Goal: Use online tool/utility: Utilize a website feature to perform a specific function

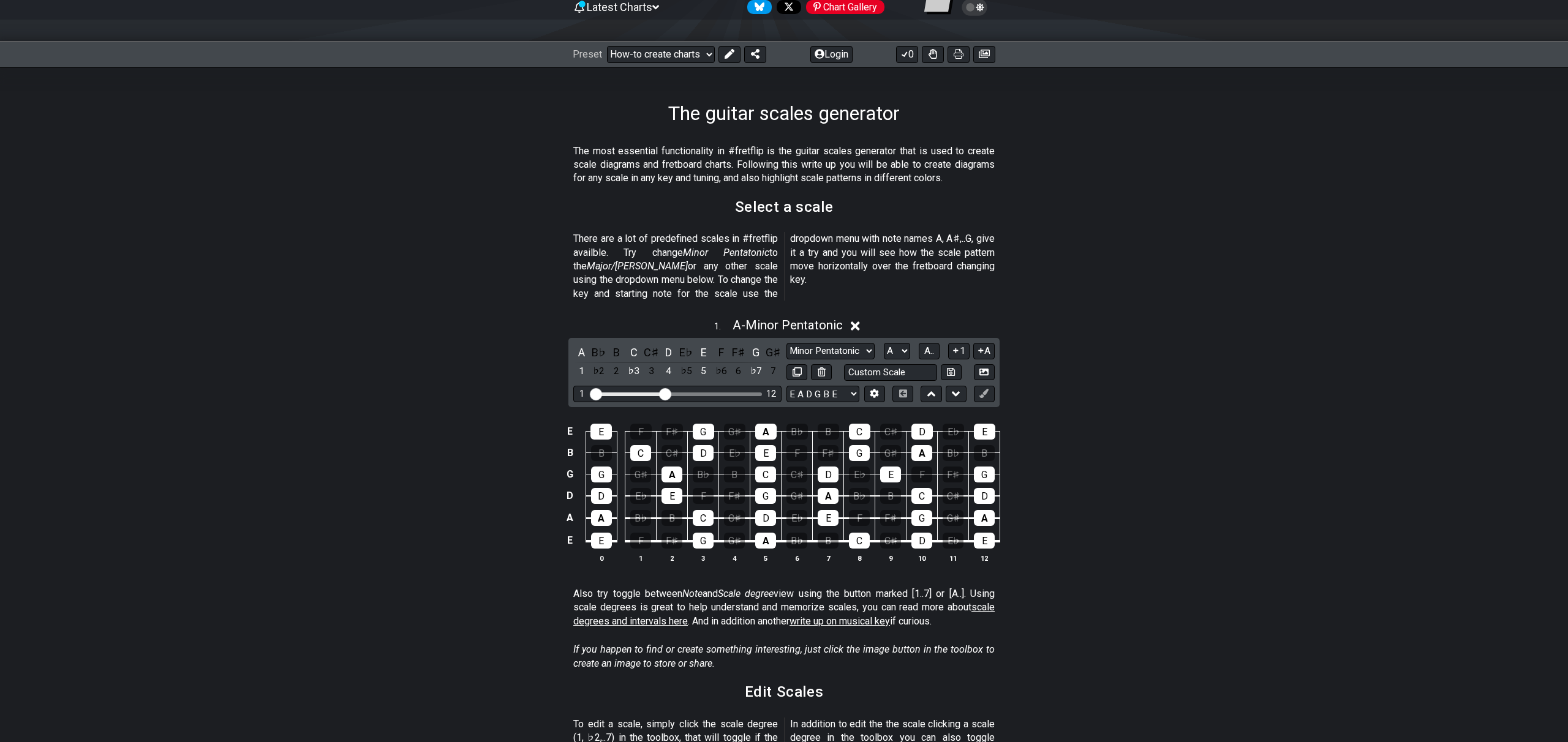
scroll to position [153, 0]
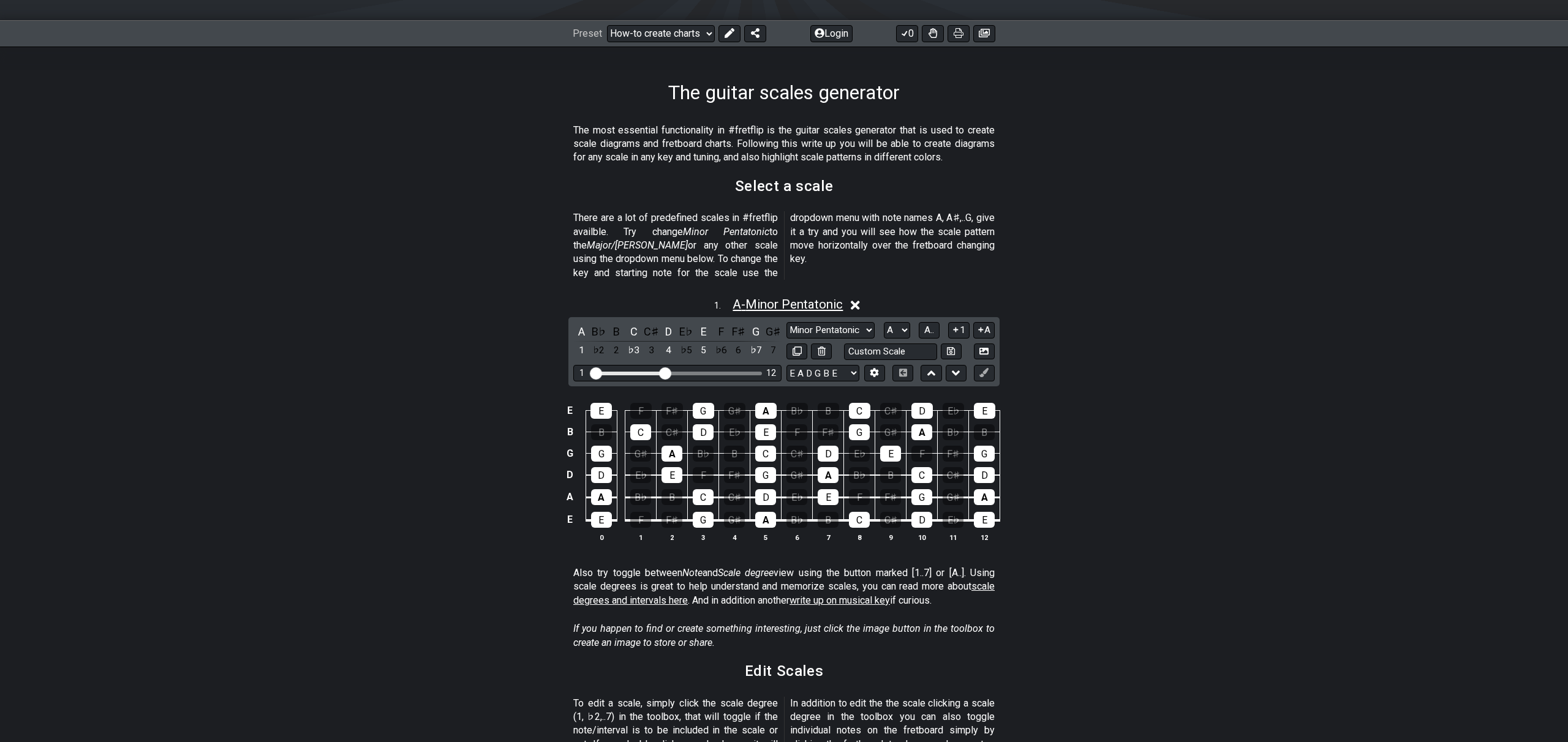
click at [772, 297] on span "A - Minor Pentatonic" at bounding box center [788, 304] width 110 height 14
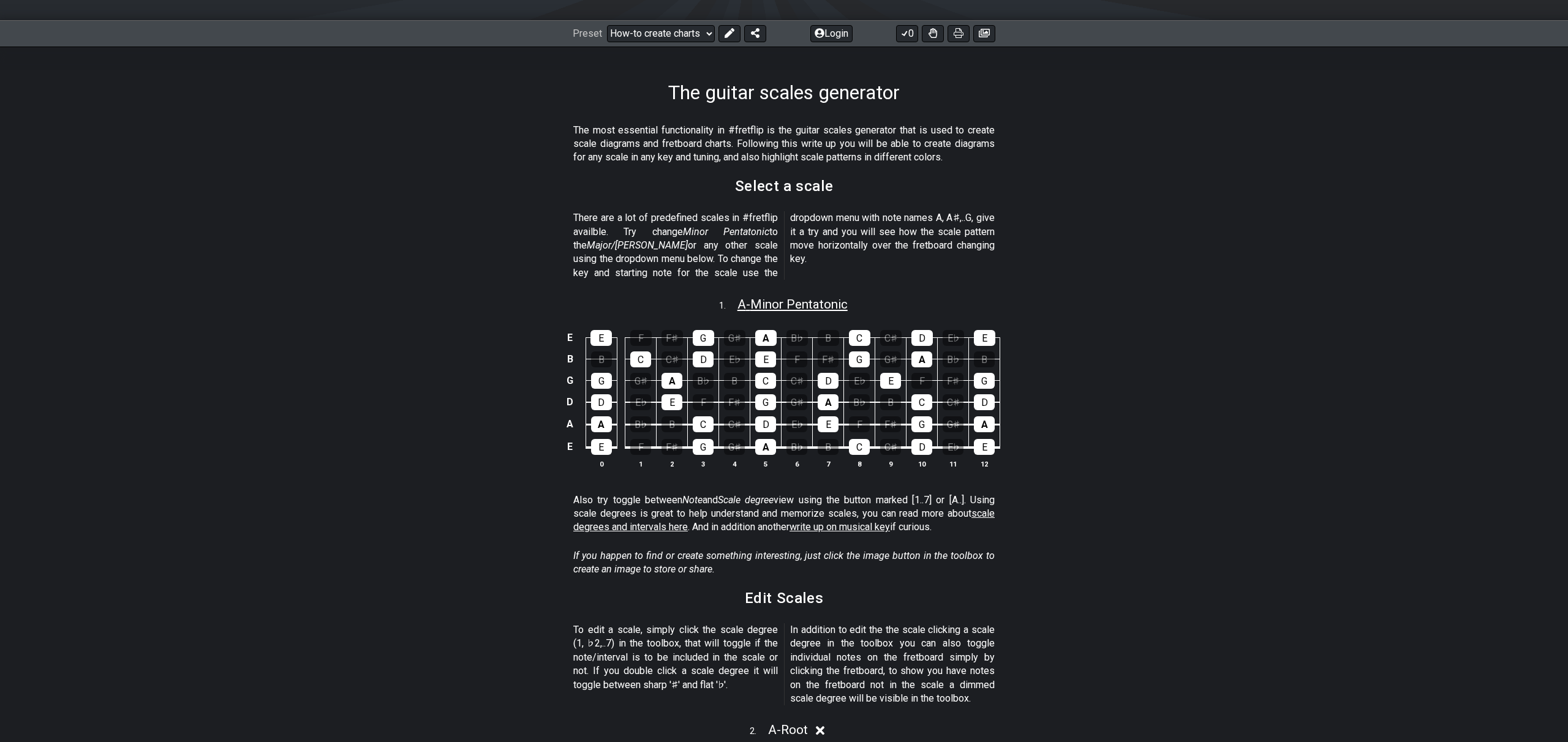
click at [772, 297] on span "A - Minor Pentatonic" at bounding box center [792, 304] width 110 height 14
select select "A"
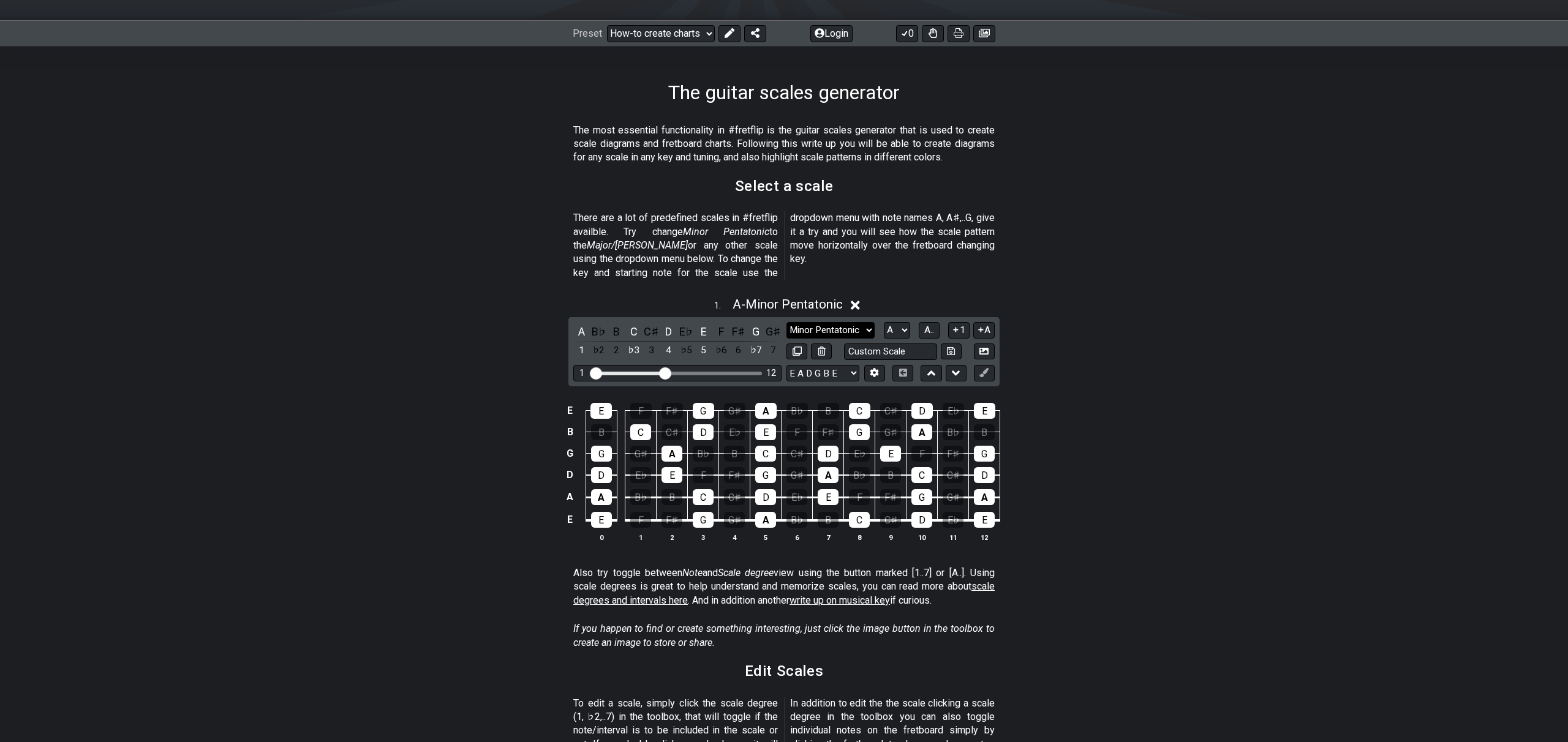
click at [859, 322] on select "Minor Pentatonic New Scale Minor Pentatonic Major Pentatonic Minor Blues Major …" at bounding box center [830, 330] width 88 height 17
click at [633, 323] on div "C" at bounding box center [634, 331] width 16 height 17
click at [846, 322] on select "Minor Pentatonic New Scale Minor Pentatonic Major Pentatonic Minor Blues Major …" at bounding box center [830, 330] width 88 height 17
select select "Major Pentatonic"
click at [787, 322] on select "Minor Pentatonic New Scale Minor Pentatonic Major Pentatonic Minor Blues Major …" at bounding box center [830, 330] width 88 height 17
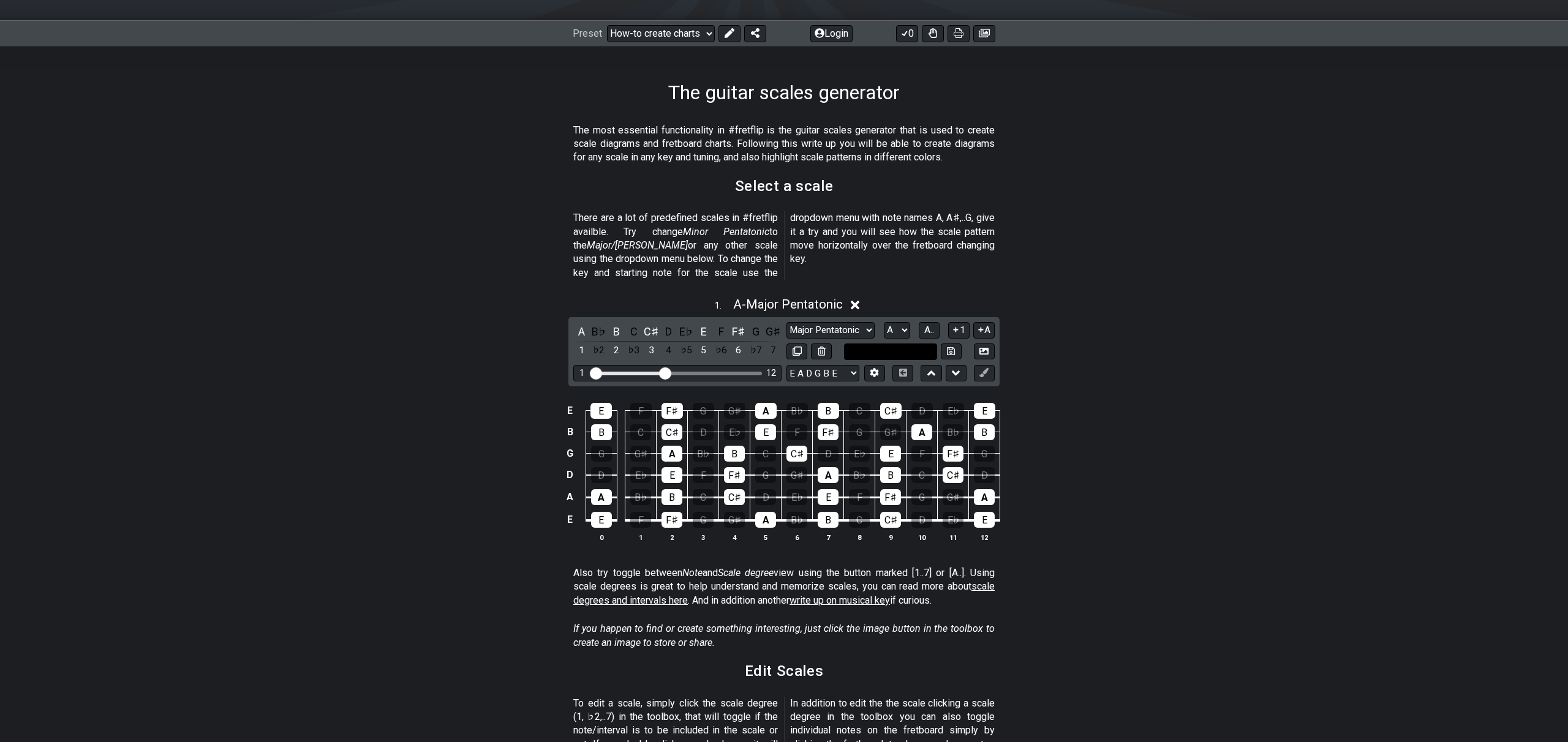
click at [903, 343] on input "text" at bounding box center [890, 351] width 93 height 17
type input "Custom Scale"
click at [1229, 441] on div "E E F F♯ G G♯ A B♭ B C C♯ D E♭ E B B C C♯ D E♭ E F F♯ G G♯ A B♭ B G G G♯ A B♭ B…" at bounding box center [784, 473] width 955 height 172
click at [766, 512] on div "A" at bounding box center [765, 520] width 21 height 16
click at [769, 512] on div "A" at bounding box center [765, 520] width 21 height 16
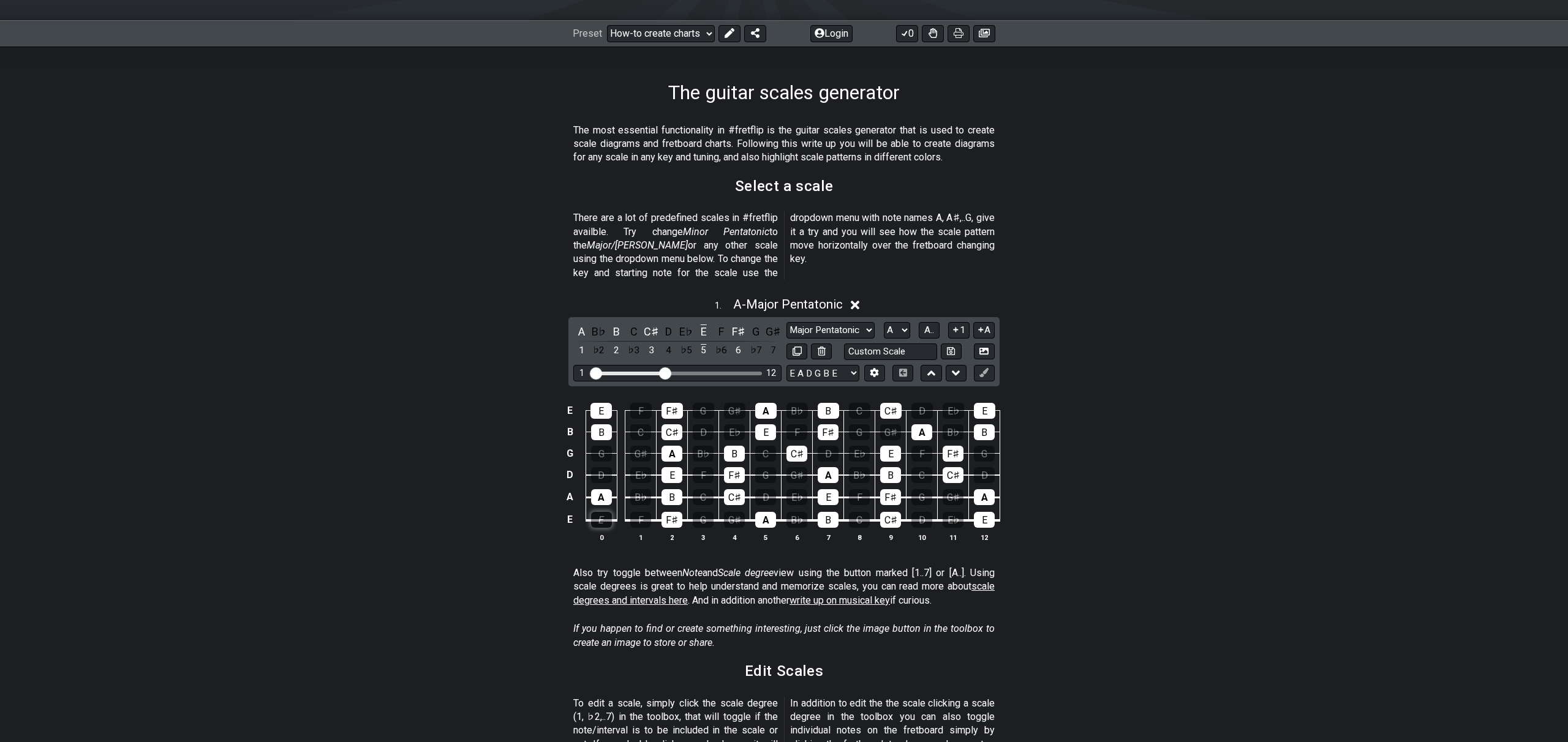
click at [594, 512] on div "E" at bounding box center [602, 520] width 21 height 16
drag, startPoint x: 671, startPoint y: 504, endPoint x: 661, endPoint y: 503, distance: 10.0
click at [670, 512] on div "F♯" at bounding box center [672, 520] width 21 height 16
drag, startPoint x: 601, startPoint y: 485, endPoint x: 642, endPoint y: 479, distance: 41.4
click at [604, 489] on div "A" at bounding box center [602, 497] width 21 height 16
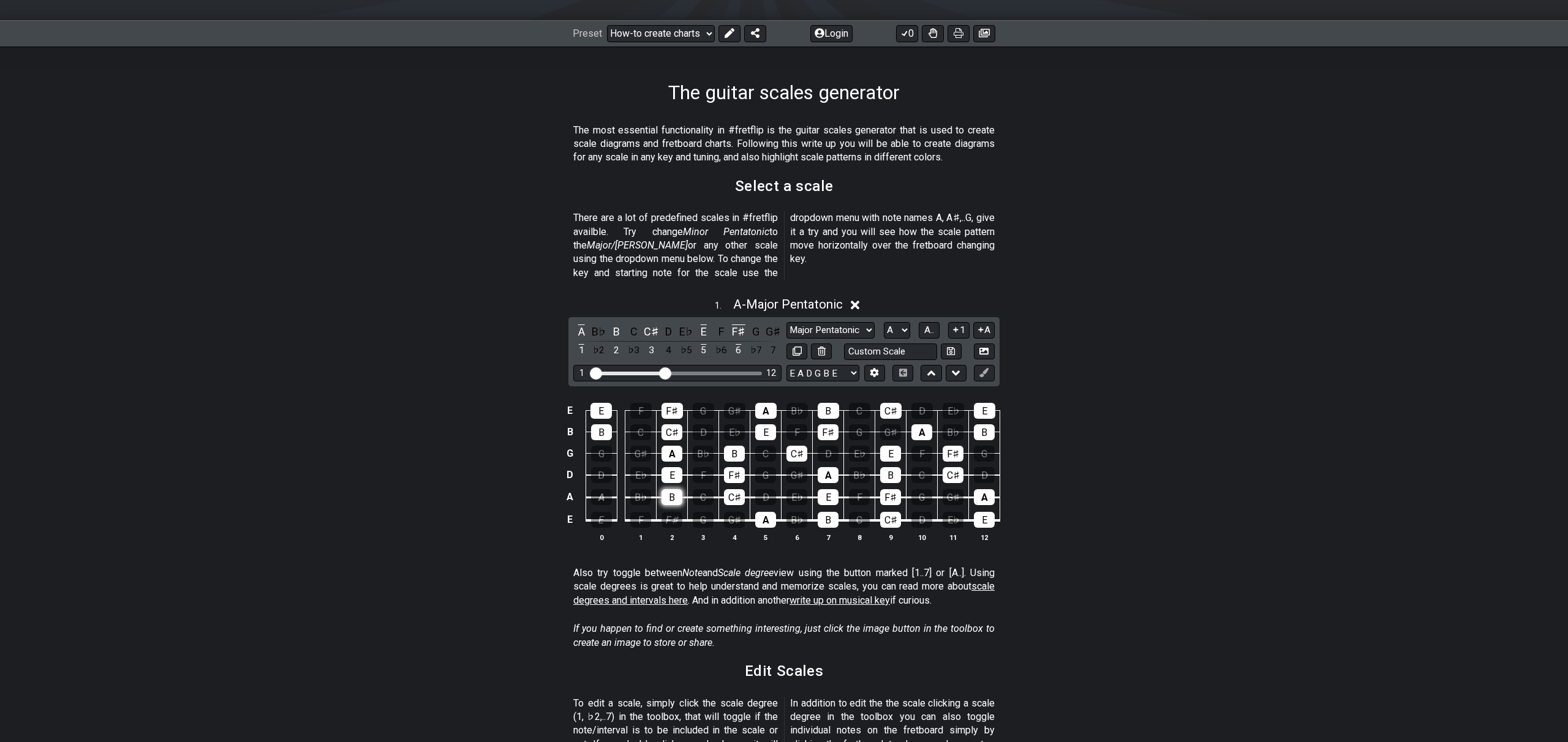
click at [674, 489] on div "B" at bounding box center [672, 497] width 21 height 16
drag, startPoint x: 730, startPoint y: 479, endPoint x: 722, endPoint y: 477, distance: 8.2
click at [730, 489] on div "C♯" at bounding box center [734, 497] width 21 height 16
click at [673, 467] on div "E" at bounding box center [672, 475] width 21 height 16
click at [733, 467] on div "F♯" at bounding box center [734, 475] width 21 height 16
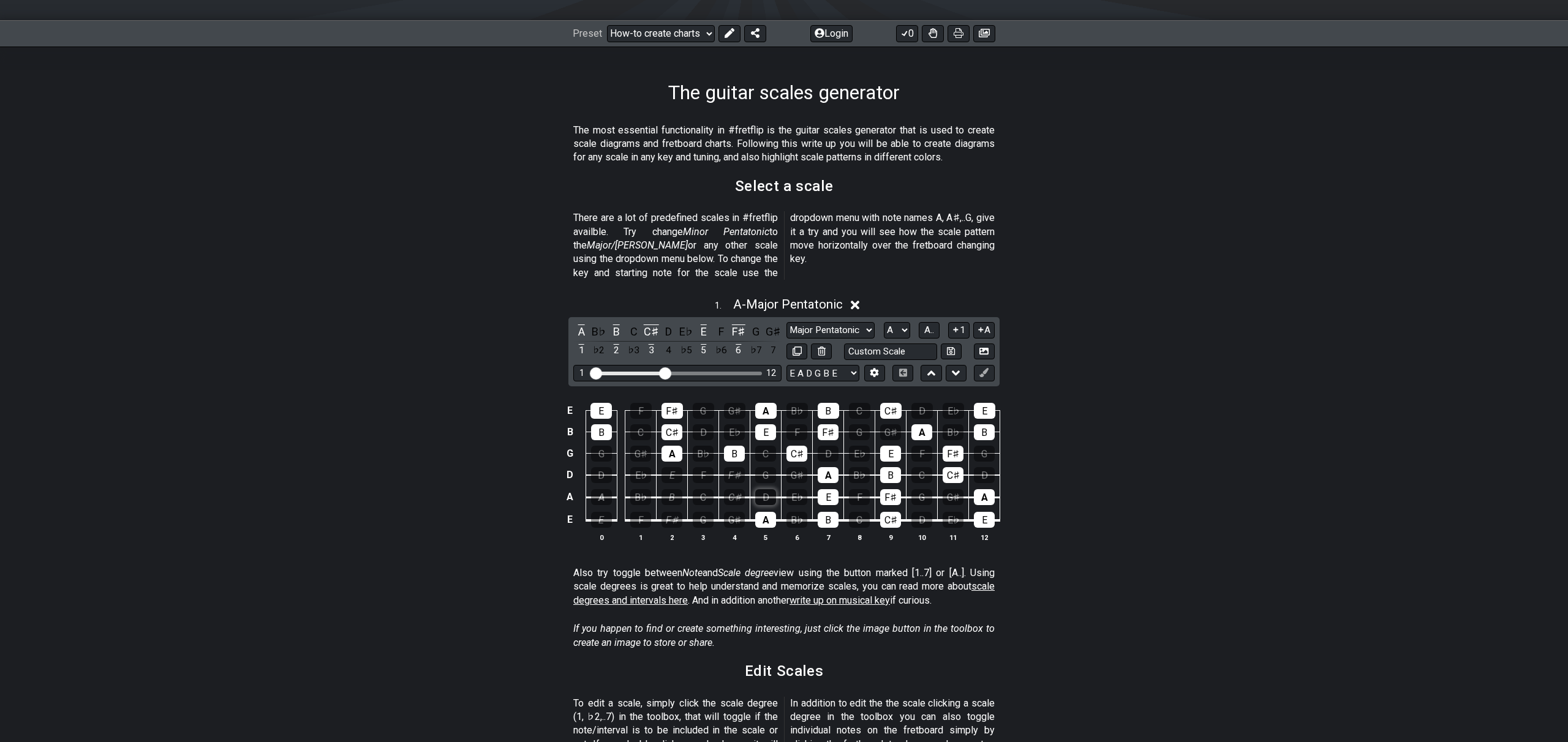
click at [766, 489] on div "D" at bounding box center [765, 497] width 21 height 16
click at [861, 489] on div "F" at bounding box center [859, 497] width 21 height 16
click at [859, 512] on div "C" at bounding box center [859, 520] width 21 height 16
click at [893, 512] on div "C♯" at bounding box center [890, 520] width 21 height 16
click at [888, 489] on div "F♯" at bounding box center [890, 497] width 21 height 16
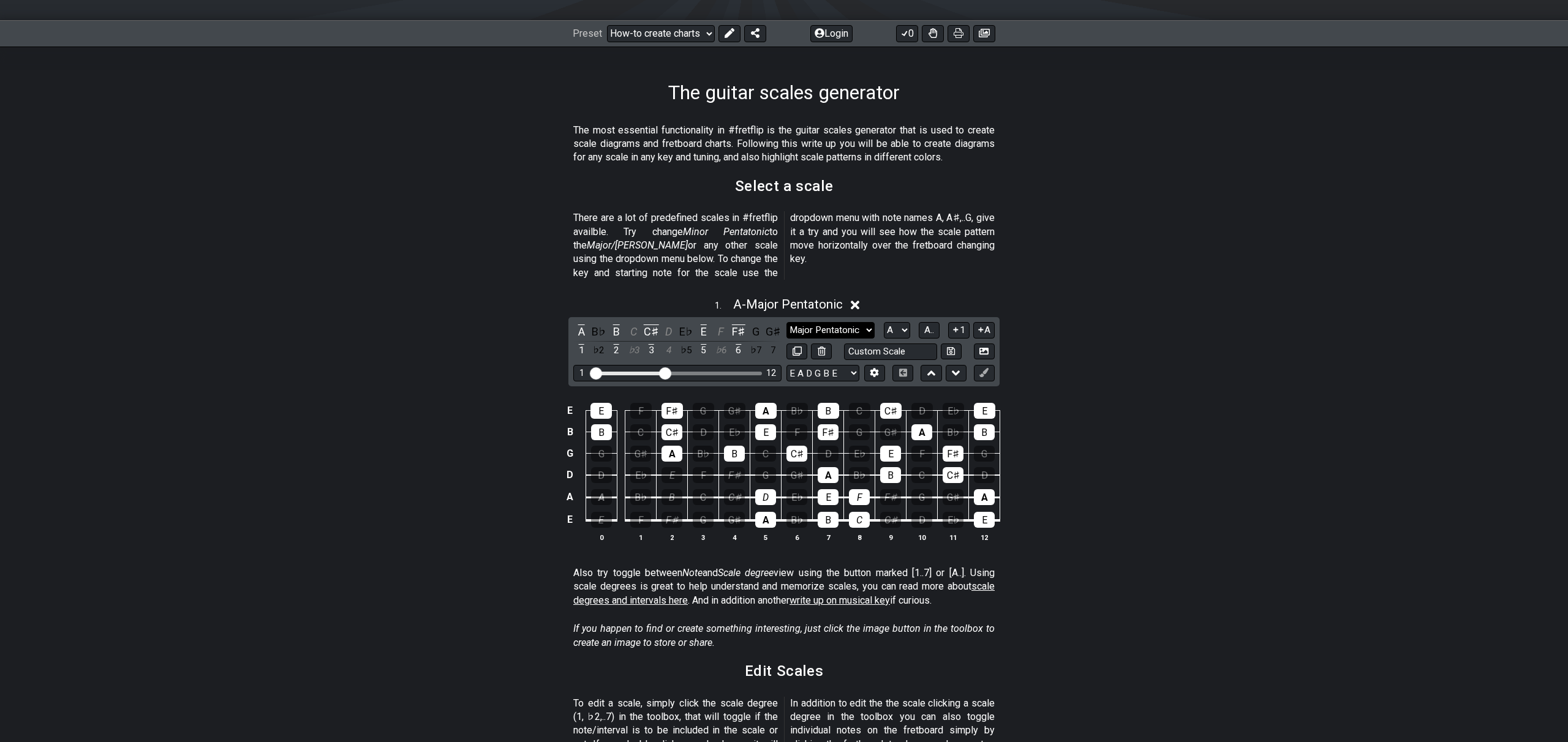
click at [849, 322] on select "Minor Pentatonic New Scale Minor Pentatonic Major Pentatonic Minor Blues Major …" at bounding box center [830, 330] width 88 height 17
select select "New Scale"
click at [787, 322] on select "Minor Pentatonic New Scale Minor Pentatonic Major Pentatonic Minor Blues Major …" at bounding box center [830, 330] width 88 height 17
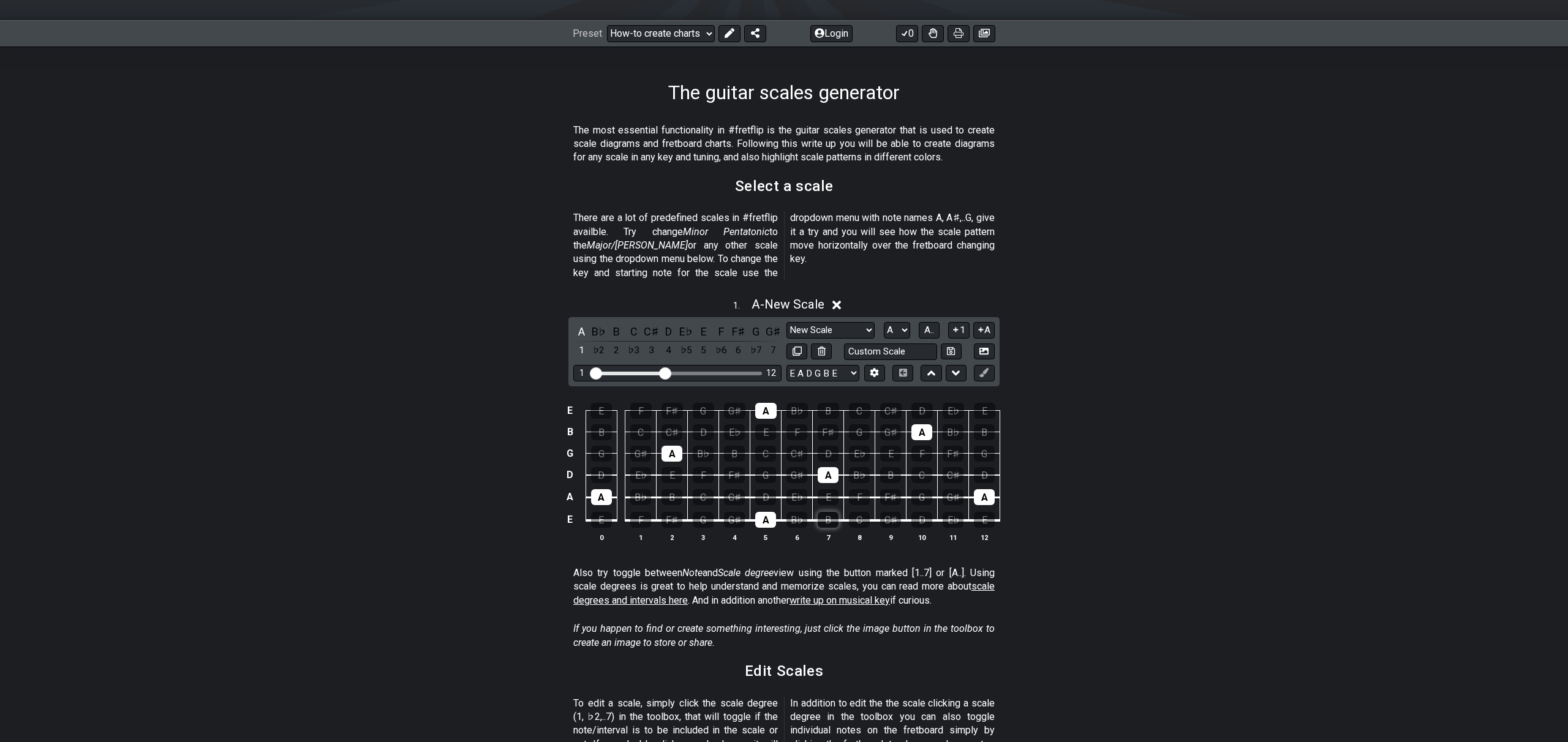
click at [827, 512] on div "B" at bounding box center [828, 520] width 21 height 16
drag, startPoint x: 865, startPoint y: 507, endPoint x: 854, endPoint y: 504, distance: 11.4
click at [865, 512] on div "C" at bounding box center [859, 520] width 21 height 16
click at [591, 489] on div "A" at bounding box center [602, 497] width 21 height 16
click at [671, 446] on div "A" at bounding box center [672, 454] width 21 height 16
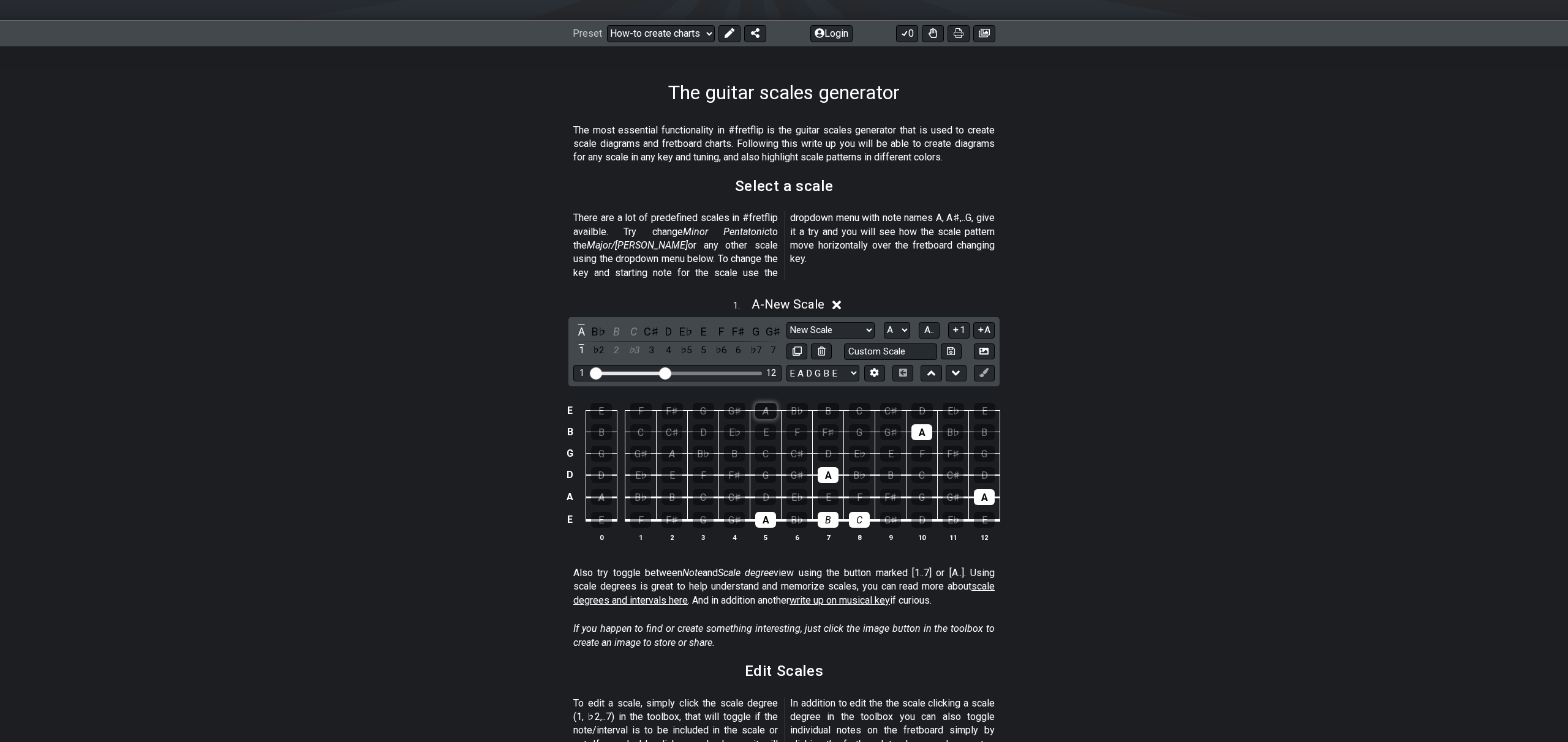
click at [765, 403] on div "A" at bounding box center [765, 411] width 21 height 16
click at [929, 424] on div "A" at bounding box center [922, 432] width 21 height 16
click at [824, 467] on div "A" at bounding box center [828, 475] width 21 height 16
click at [990, 489] on div "A" at bounding box center [984, 497] width 21 height 16
click at [769, 489] on div "D" at bounding box center [765, 497] width 21 height 16
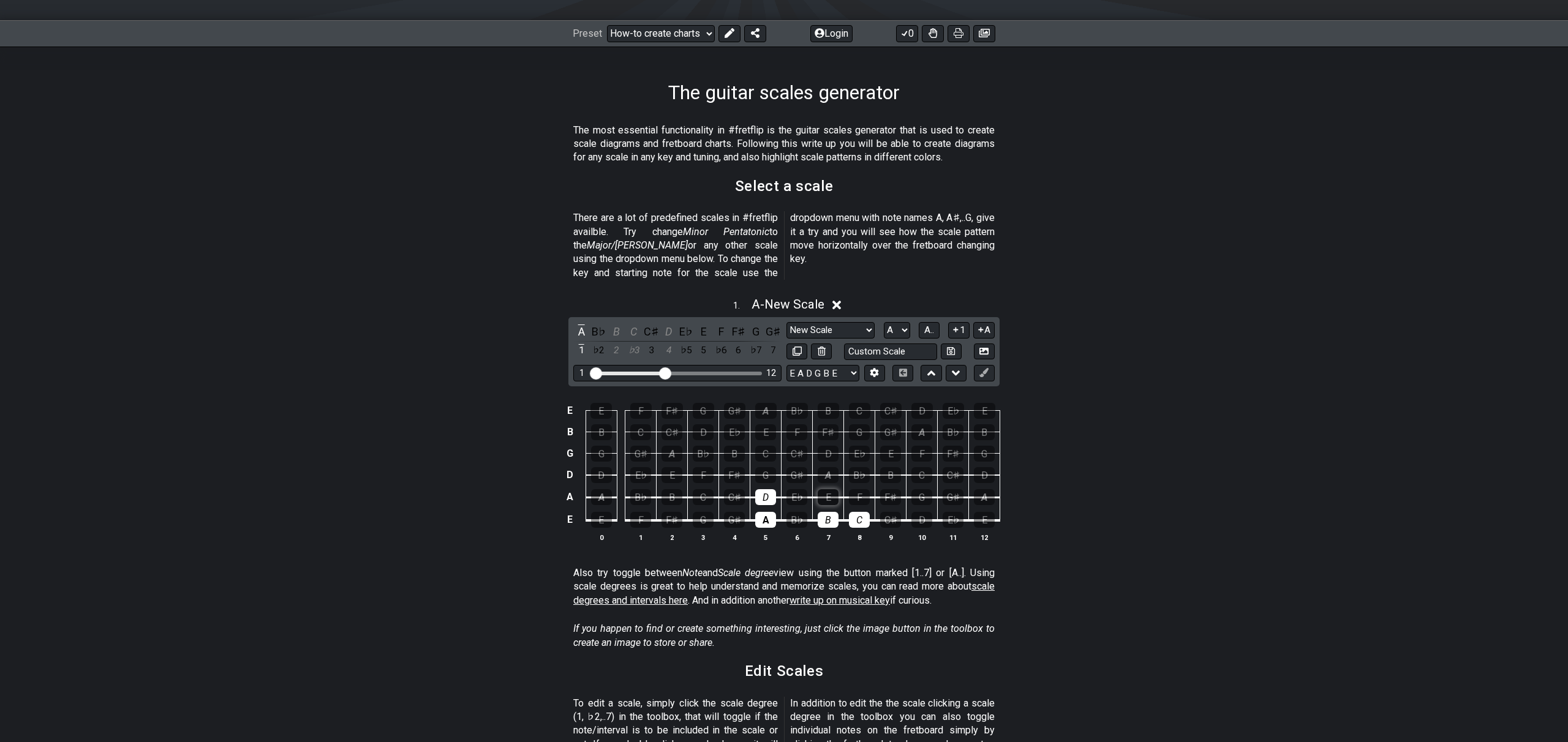
click at [827, 489] on div "E" at bounding box center [828, 497] width 21 height 16
drag, startPoint x: 861, startPoint y: 480, endPoint x: 805, endPoint y: 473, distance: 56.4
click at [861, 489] on div "F" at bounding box center [859, 497] width 21 height 16
click at [761, 467] on div "G" at bounding box center [765, 475] width 21 height 16
drag, startPoint x: 832, startPoint y: 462, endPoint x: 842, endPoint y: 462, distance: 10.0
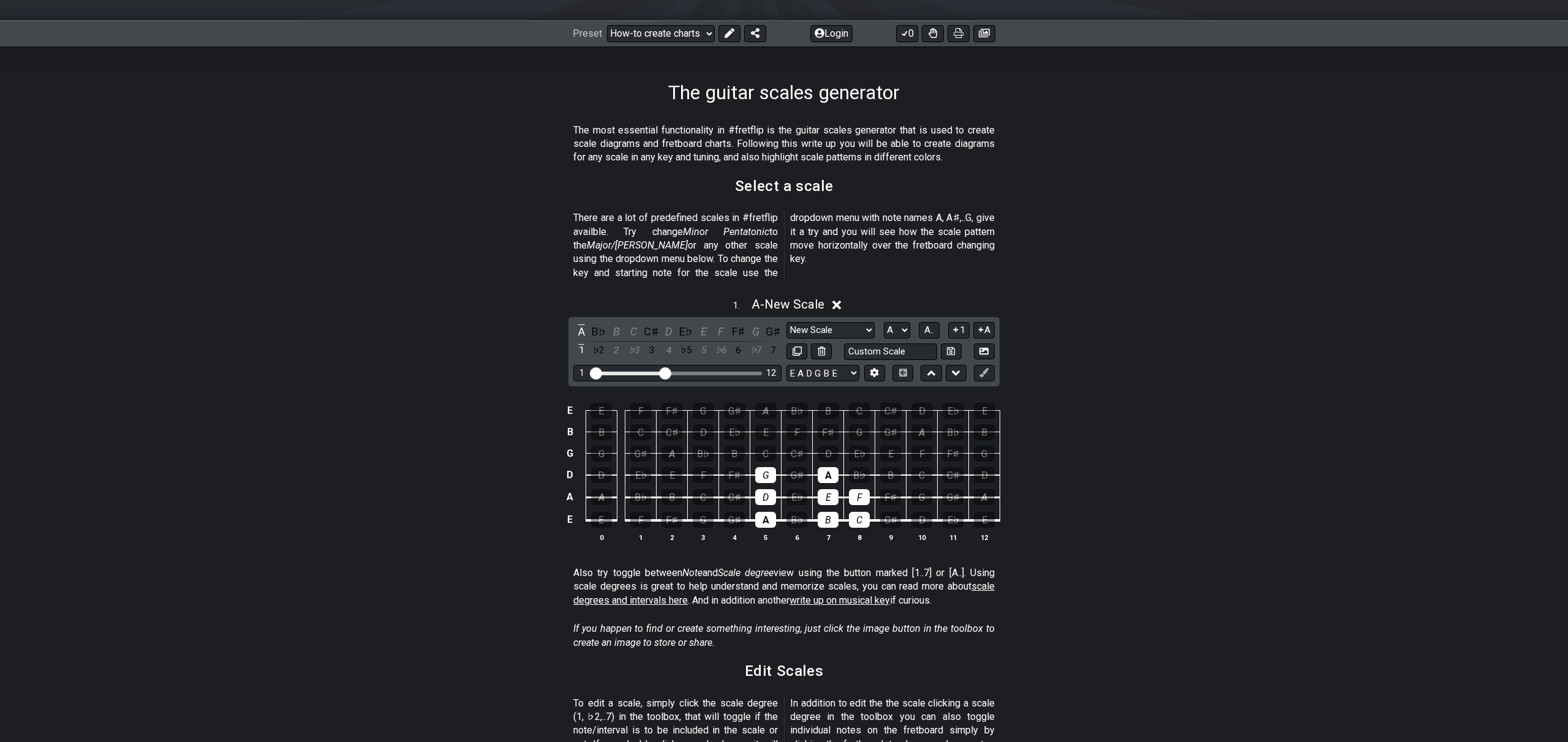
click at [832, 467] on div "A" at bounding box center [828, 475] width 21 height 16
drag, startPoint x: 889, startPoint y: 462, endPoint x: 799, endPoint y: 445, distance: 91.6
click at [889, 467] on div "B" at bounding box center [890, 475] width 21 height 16
click at [768, 446] on div "C" at bounding box center [765, 454] width 21 height 16
drag, startPoint x: 833, startPoint y: 439, endPoint x: 842, endPoint y: 439, distance: 9.0
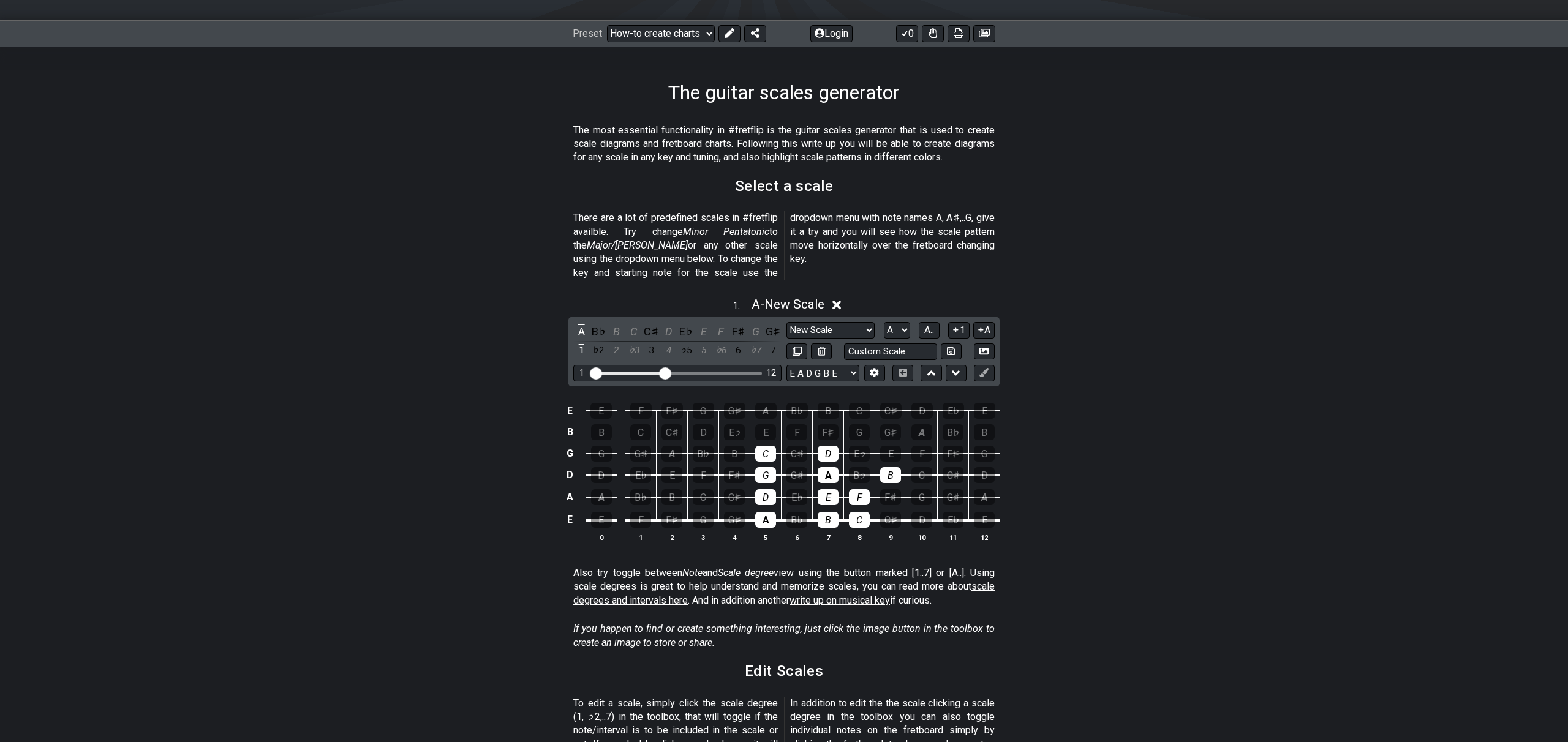
click at [833, 446] on div "D" at bounding box center [828, 454] width 21 height 16
click at [886, 446] on div "E" at bounding box center [890, 454] width 21 height 16
click at [798, 424] on div "F" at bounding box center [797, 432] width 21 height 16
click at [858, 424] on div "G" at bounding box center [859, 432] width 21 height 16
click at [918, 424] on div "A" at bounding box center [922, 432] width 21 height 16
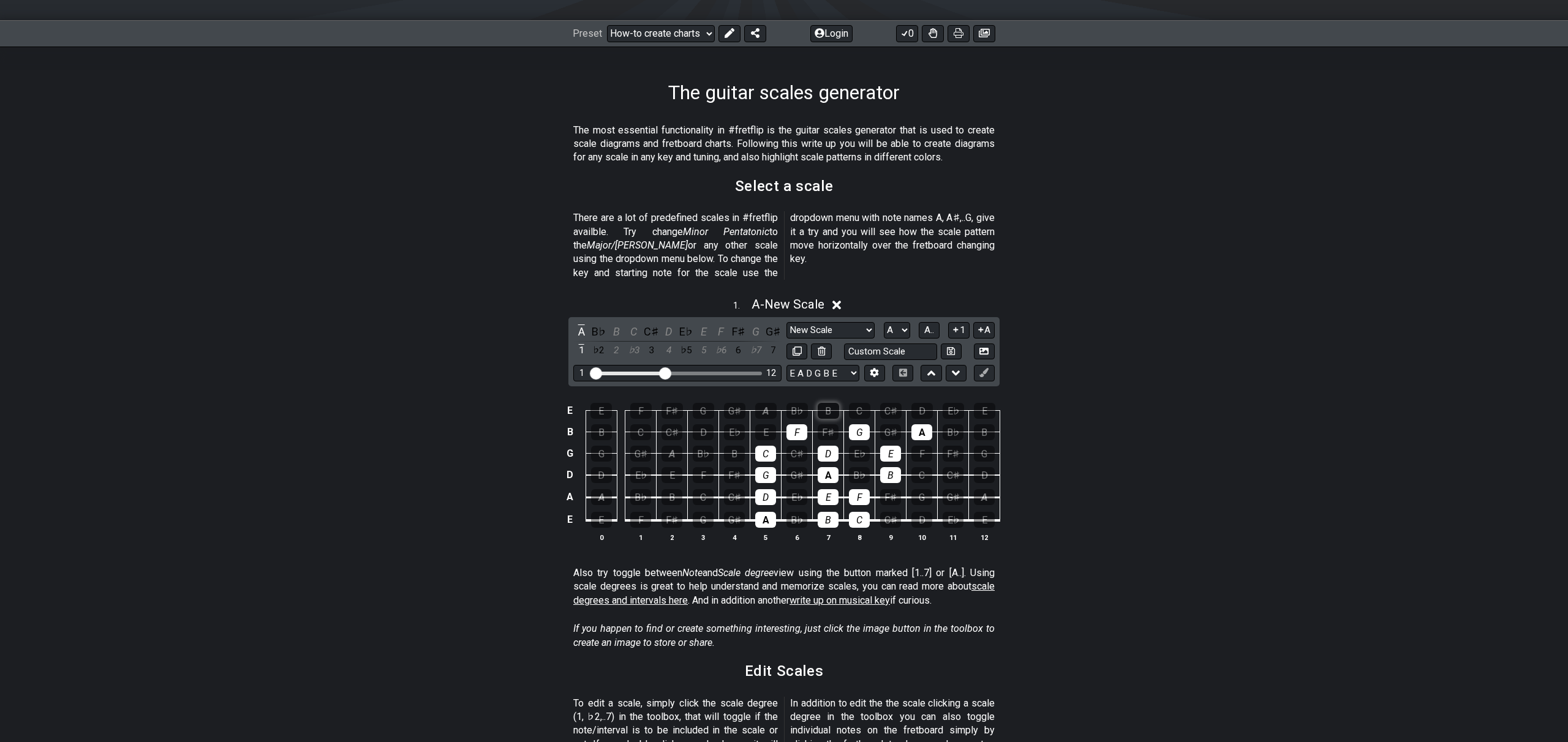
click at [823, 403] on div "B" at bounding box center [828, 411] width 21 height 16
click at [852, 403] on div "C" at bounding box center [859, 411] width 21 height 16
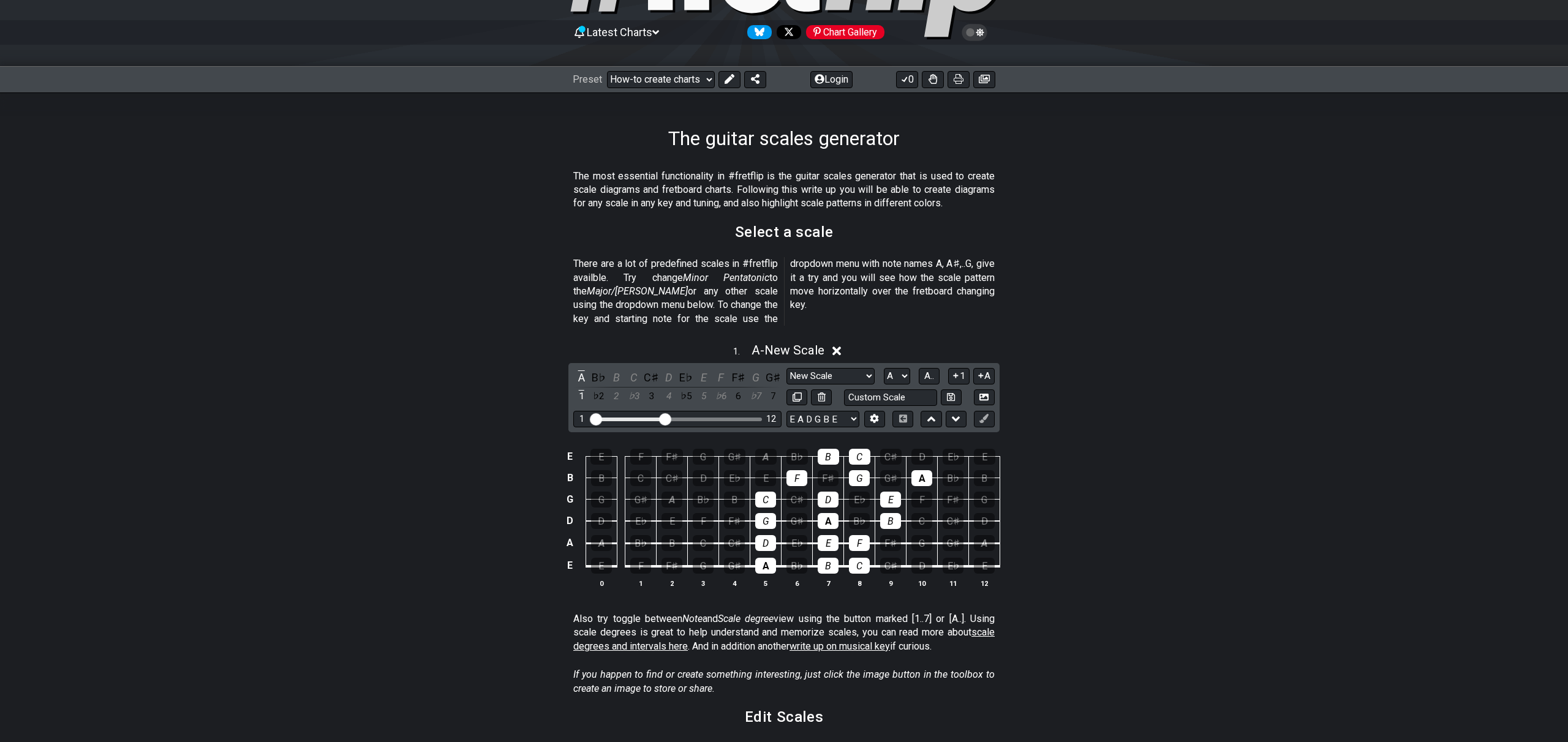
scroll to position [76, 0]
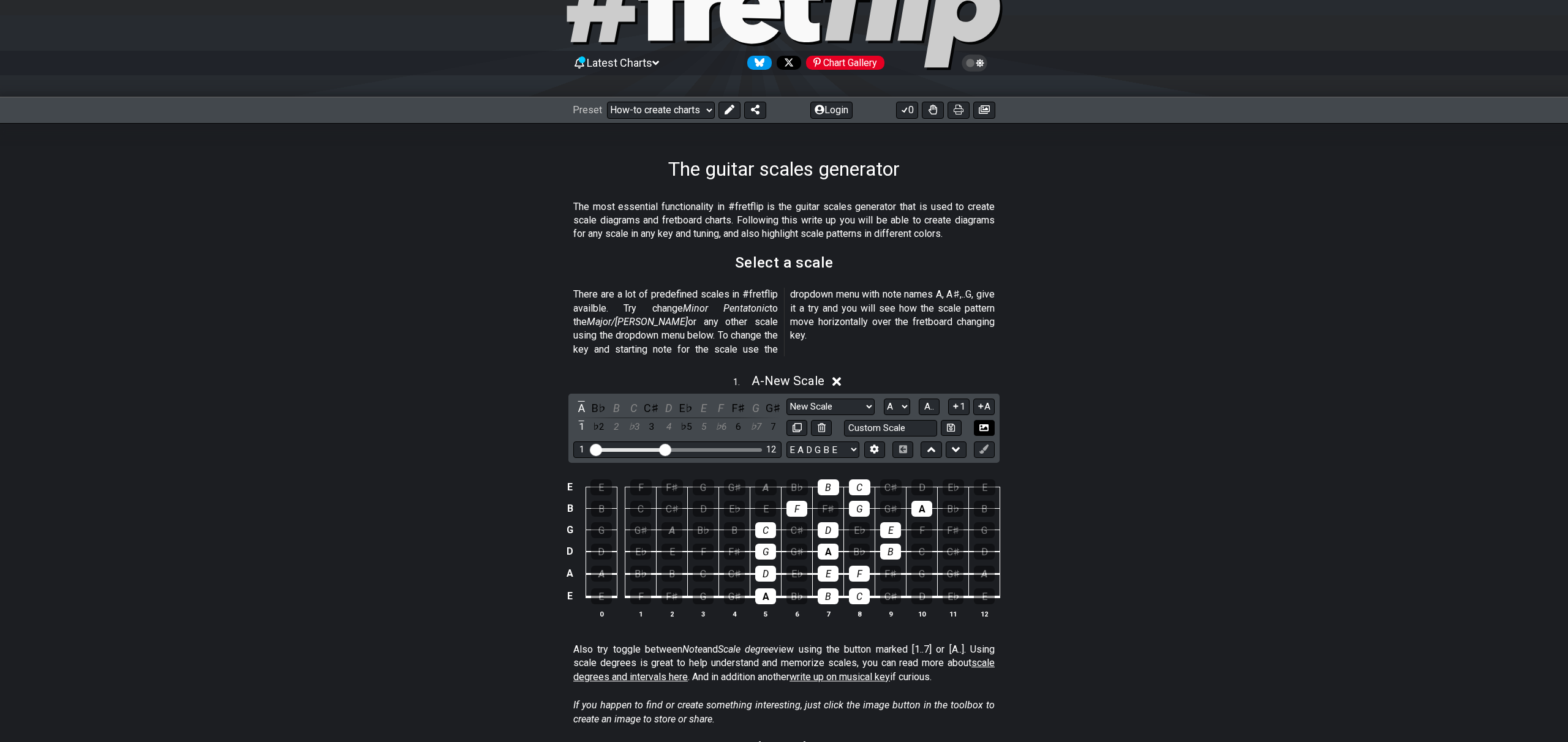
click at [981, 423] on icon at bounding box center [984, 427] width 10 height 6
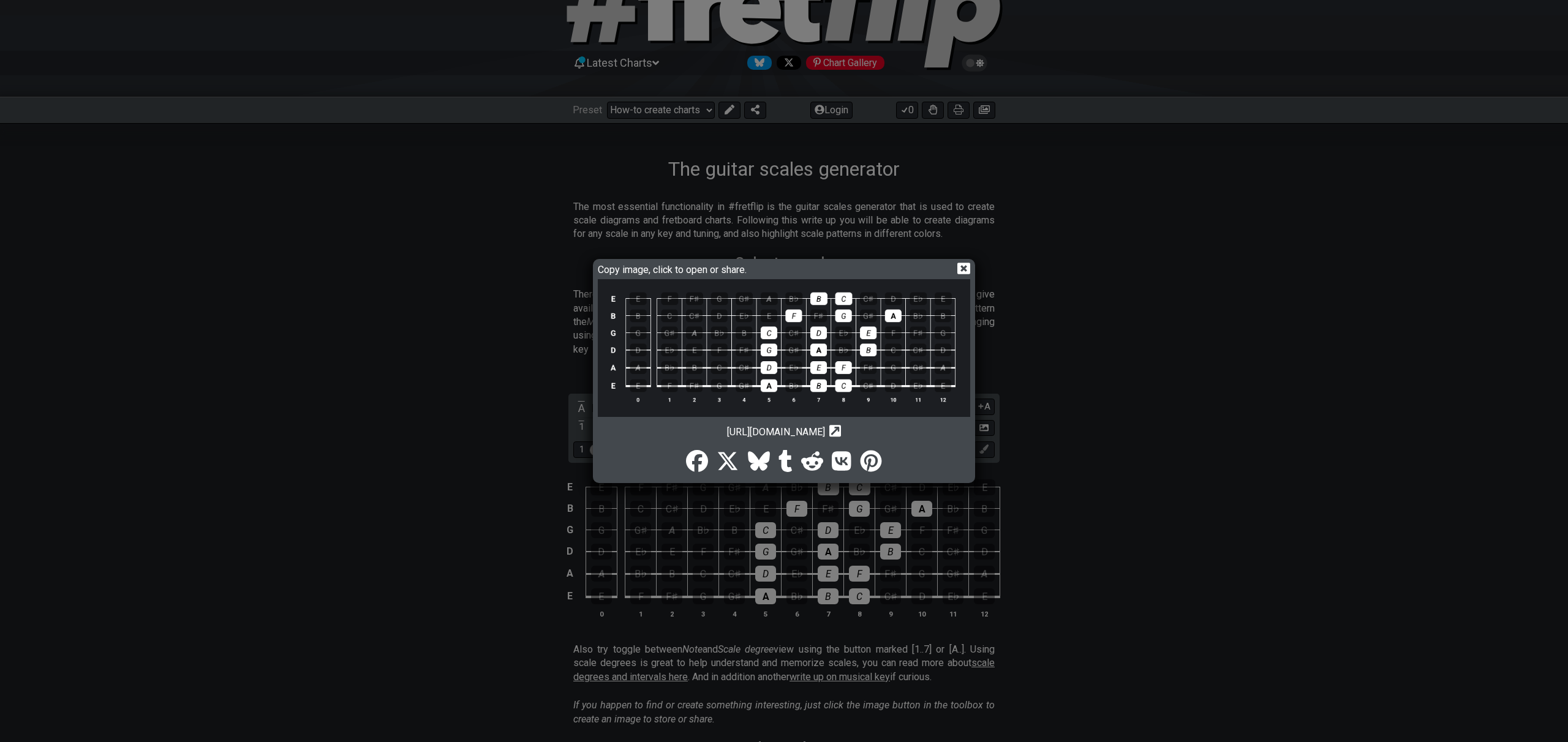
click at [961, 265] on icon at bounding box center [964, 269] width 13 height 13
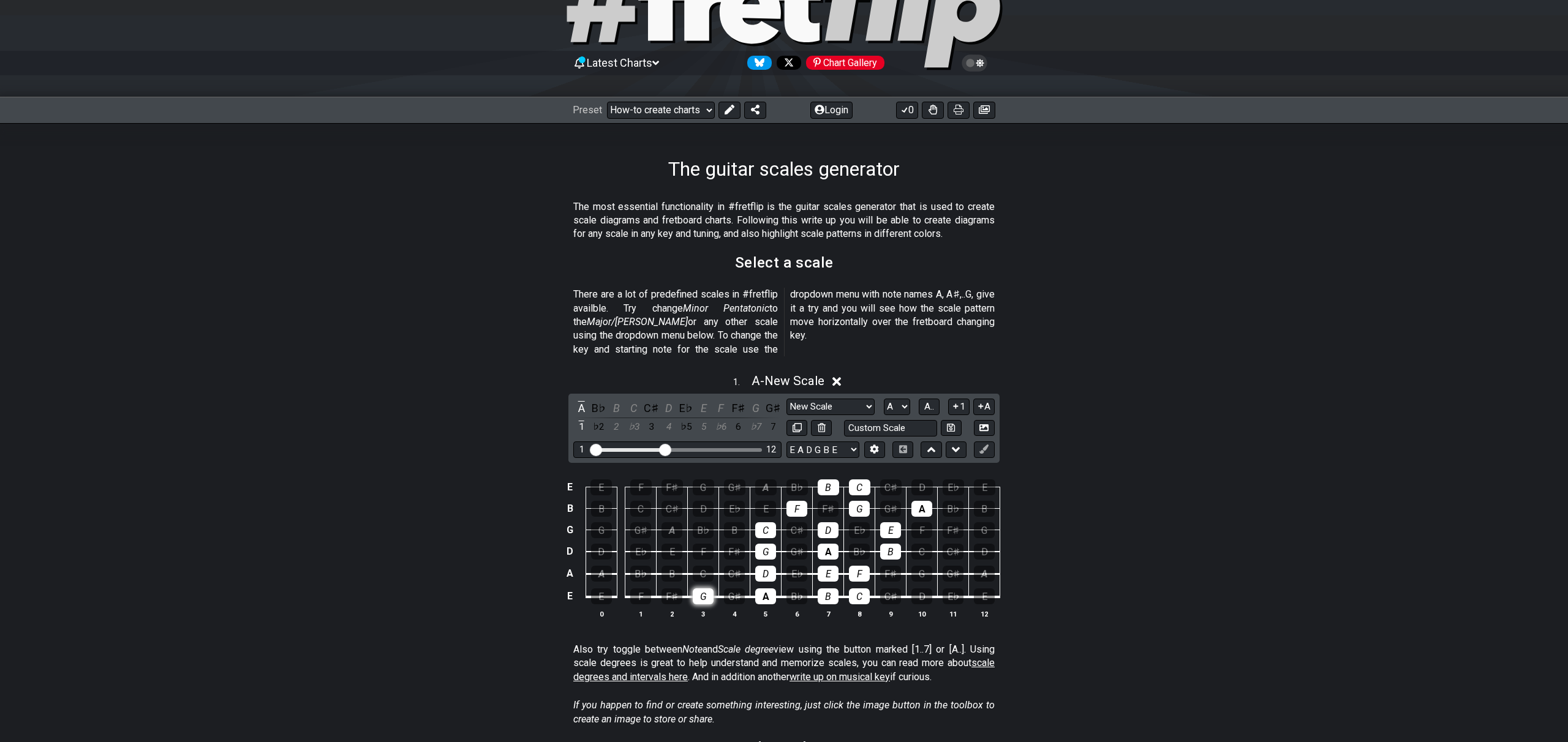
click at [709, 589] on div "G" at bounding box center [703, 597] width 21 height 16
drag, startPoint x: 860, startPoint y: 585, endPoint x: 813, endPoint y: 580, distance: 47.3
click at [859, 589] on div "C" at bounding box center [859, 597] width 21 height 16
click at [703, 566] on div "C" at bounding box center [703, 574] width 21 height 16
click at [856, 566] on div "F" at bounding box center [859, 574] width 21 height 16
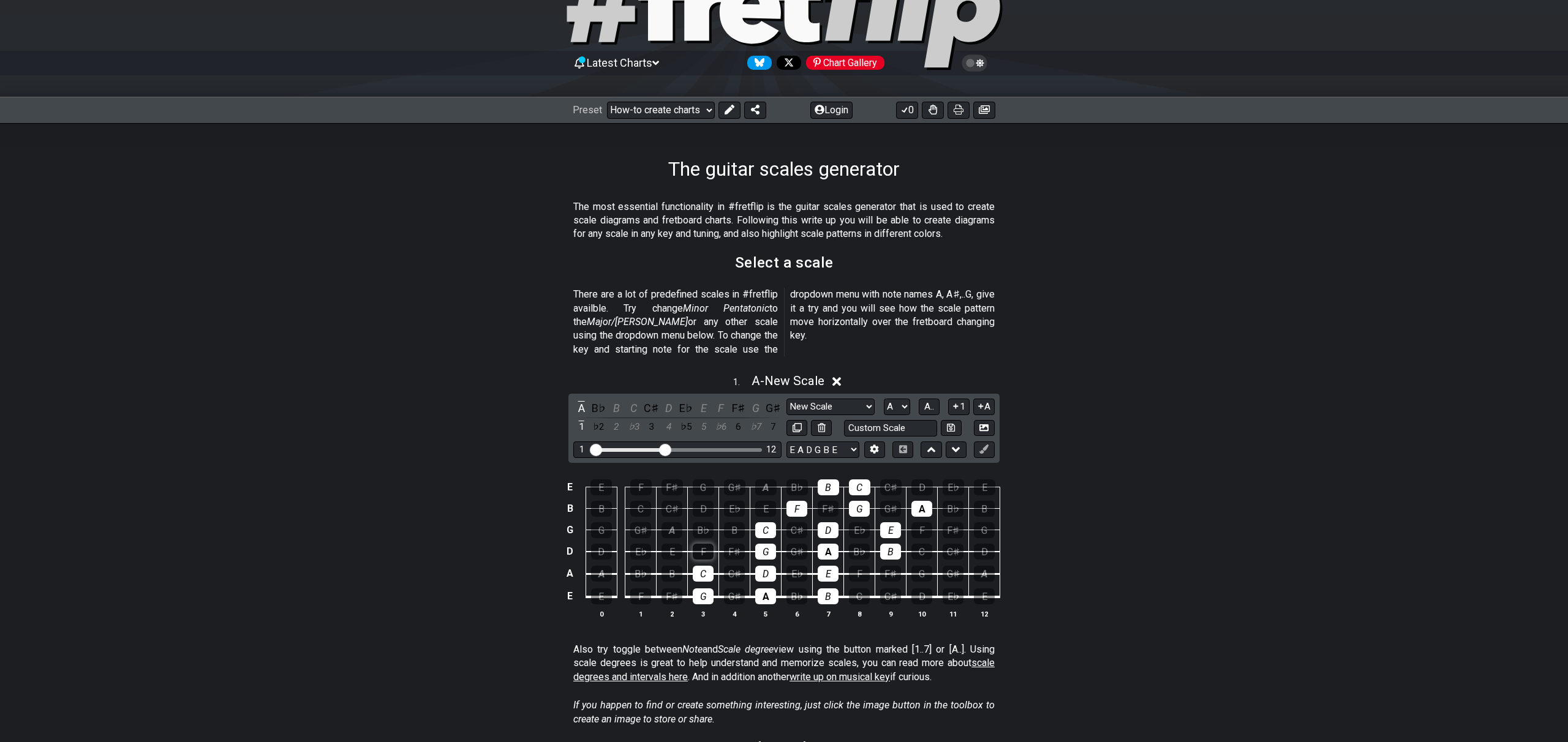
click at [694, 543] on div "F" at bounding box center [703, 551] width 21 height 16
click at [889, 543] on div "B" at bounding box center [890, 551] width 21 height 16
click at [738, 522] on div "B" at bounding box center [734, 530] width 21 height 16
drag, startPoint x: 895, startPoint y: 518, endPoint x: 885, endPoint y: 516, distance: 10.2
click at [895, 522] on div "E" at bounding box center [890, 530] width 21 height 16
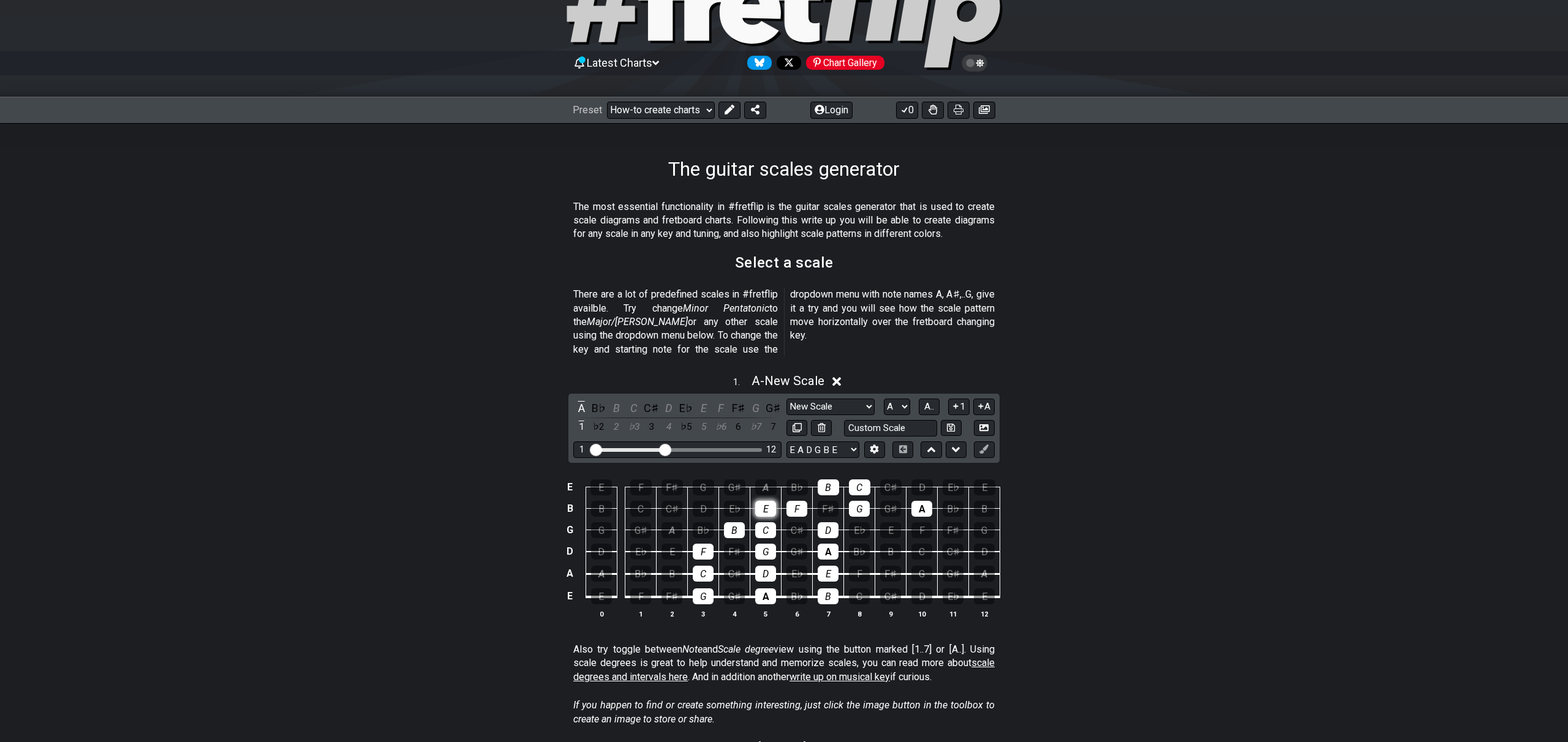
click at [768, 500] on div "E" at bounding box center [765, 508] width 21 height 16
click at [928, 500] on div "A" at bounding box center [922, 508] width 21 height 16
click at [765, 479] on div "A" at bounding box center [765, 487] width 21 height 16
click at [856, 479] on div "C" at bounding box center [859, 487] width 21 height 16
click at [985, 423] on icon at bounding box center [984, 427] width 10 height 6
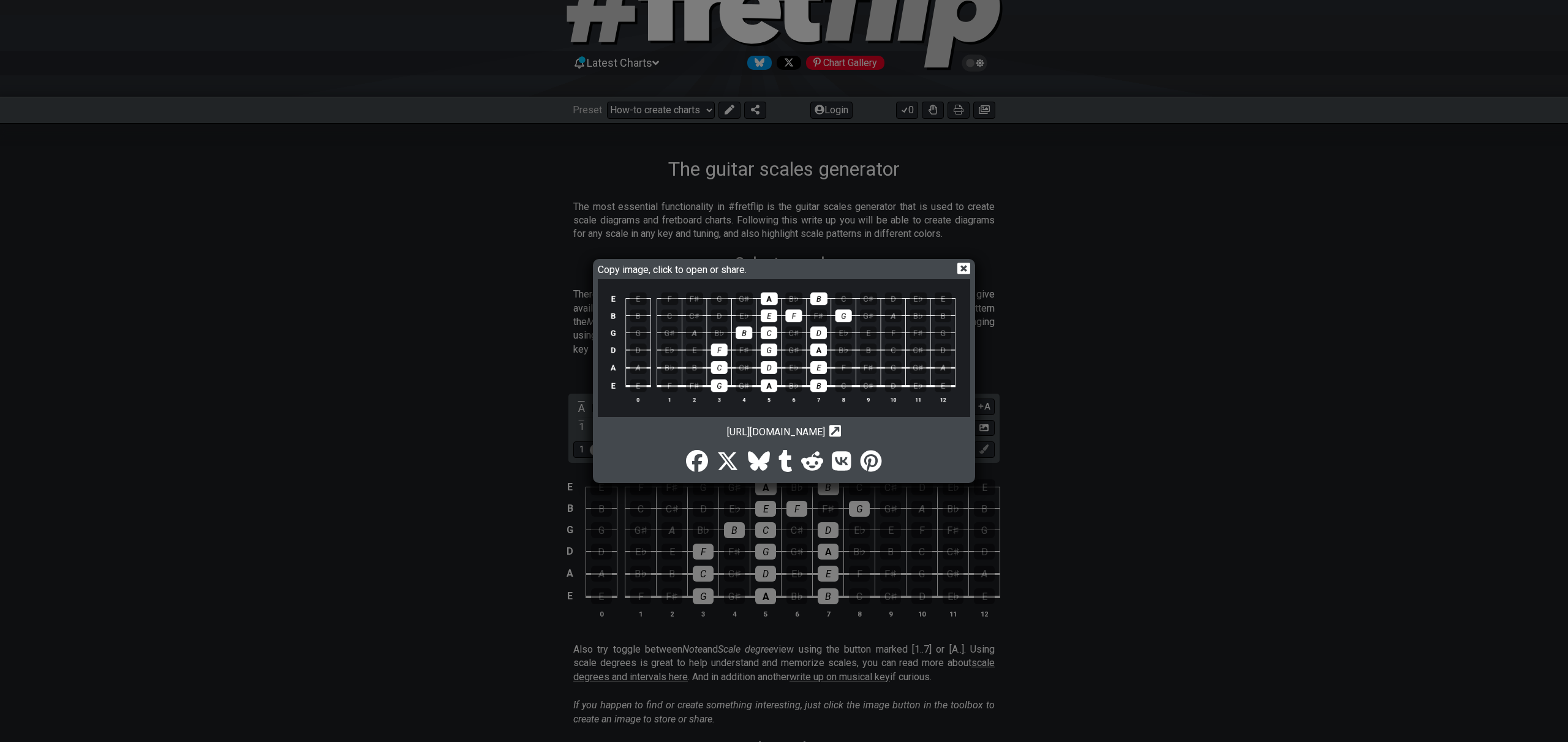
click at [963, 271] on icon at bounding box center [964, 269] width 13 height 12
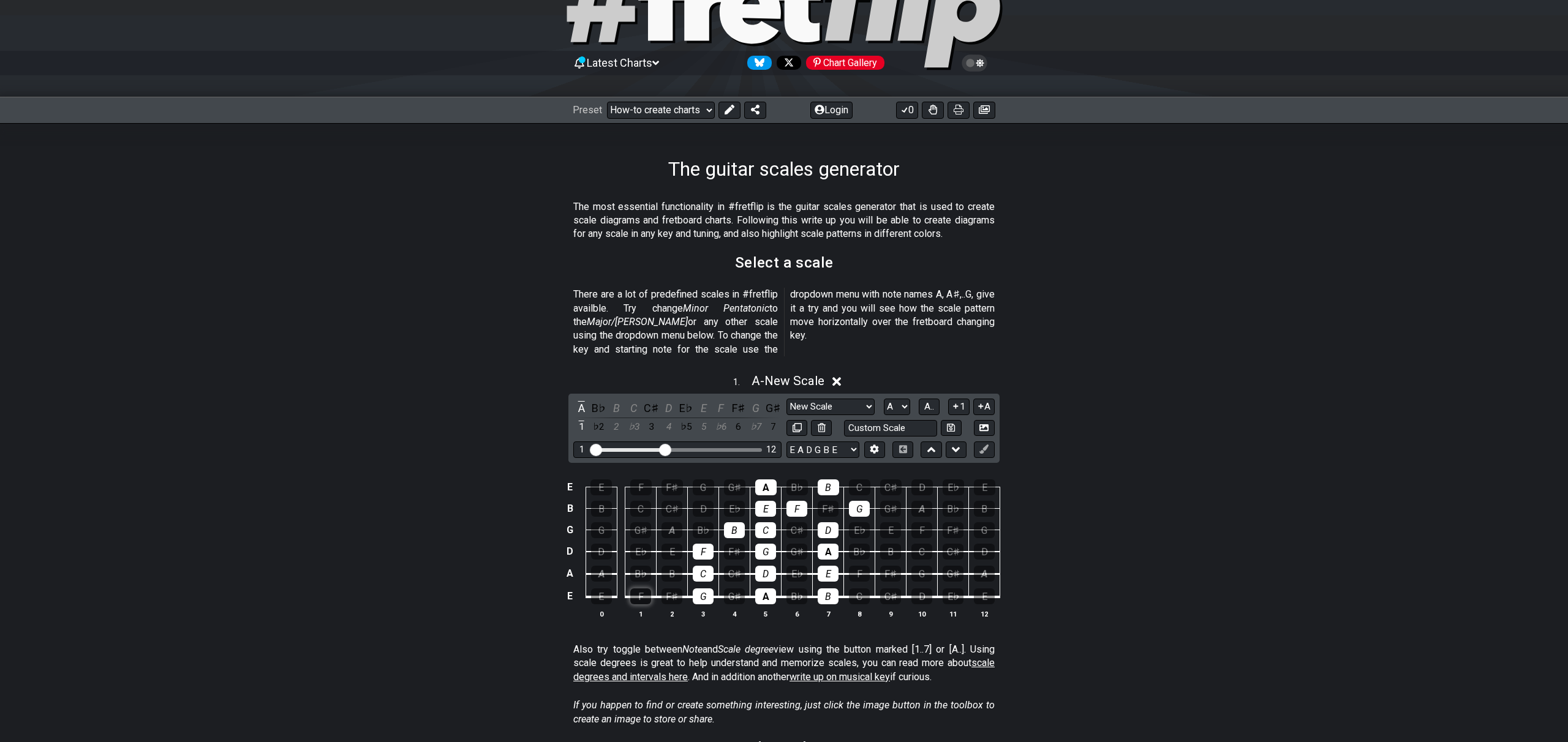
click at [638, 589] on div "F" at bounding box center [641, 597] width 21 height 16
click at [672, 566] on div "B" at bounding box center [672, 574] width 21 height 16
drag, startPoint x: 827, startPoint y: 582, endPoint x: 828, endPoint y: 570, distance: 12.0
click at [827, 589] on div "B" at bounding box center [828, 597] width 21 height 16
click at [831, 566] on div "E" at bounding box center [828, 574] width 21 height 16
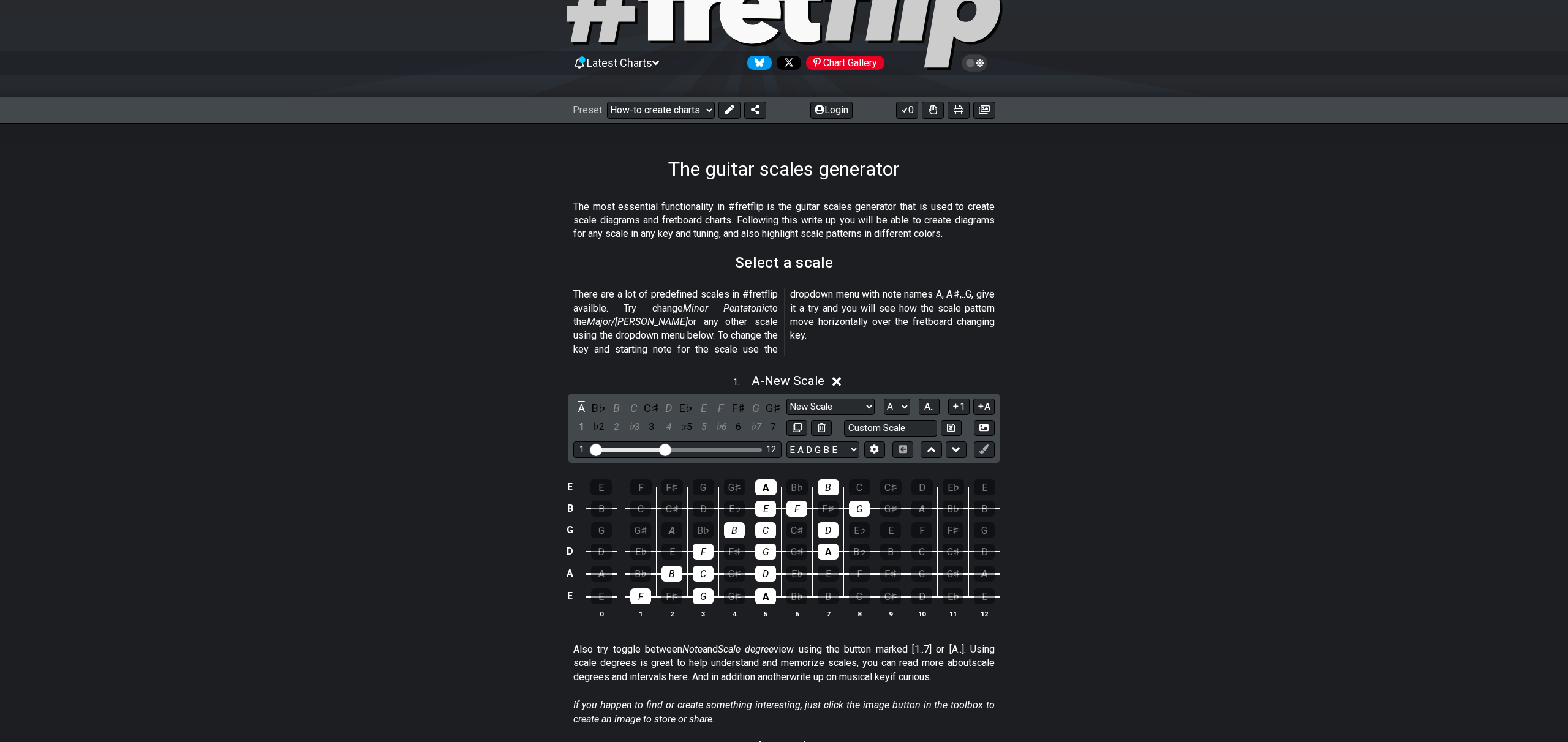
click at [679, 543] on div "E" at bounding box center [672, 551] width 21 height 16
click at [828, 543] on div "A" at bounding box center [828, 551] width 21 height 16
drag, startPoint x: 672, startPoint y: 512, endPoint x: 712, endPoint y: 512, distance: 40.0
click at [671, 522] on div "A" at bounding box center [672, 530] width 21 height 16
click at [828, 522] on div "D" at bounding box center [828, 530] width 21 height 16
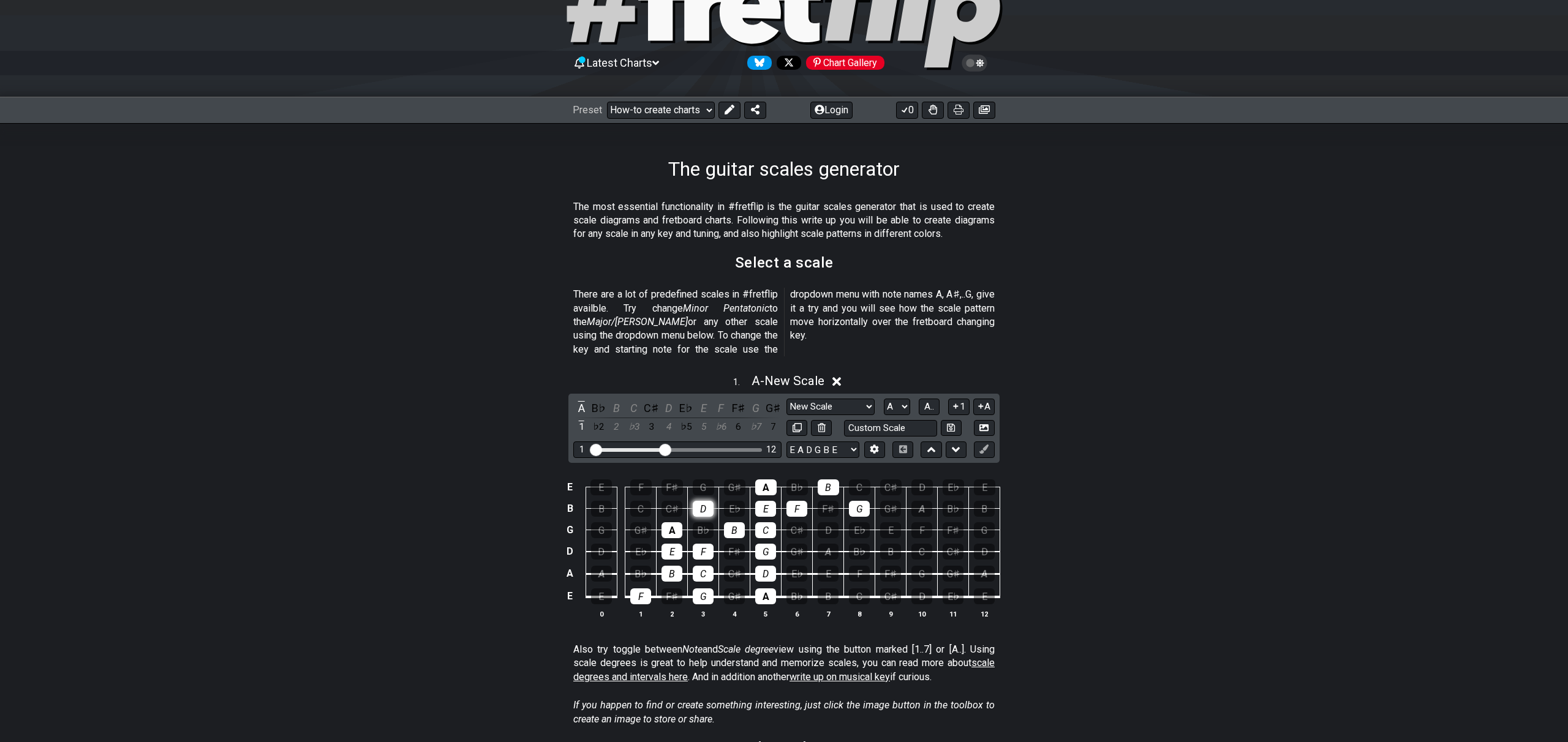
click at [707, 500] on div "D" at bounding box center [703, 508] width 21 height 16
drag, startPoint x: 708, startPoint y: 475, endPoint x: 755, endPoint y: 477, distance: 47.0
click at [708, 479] on div "G" at bounding box center [703, 487] width 21 height 16
click at [827, 479] on div "B" at bounding box center [828, 487] width 21 height 16
click at [860, 500] on div "G" at bounding box center [859, 508] width 21 height 16
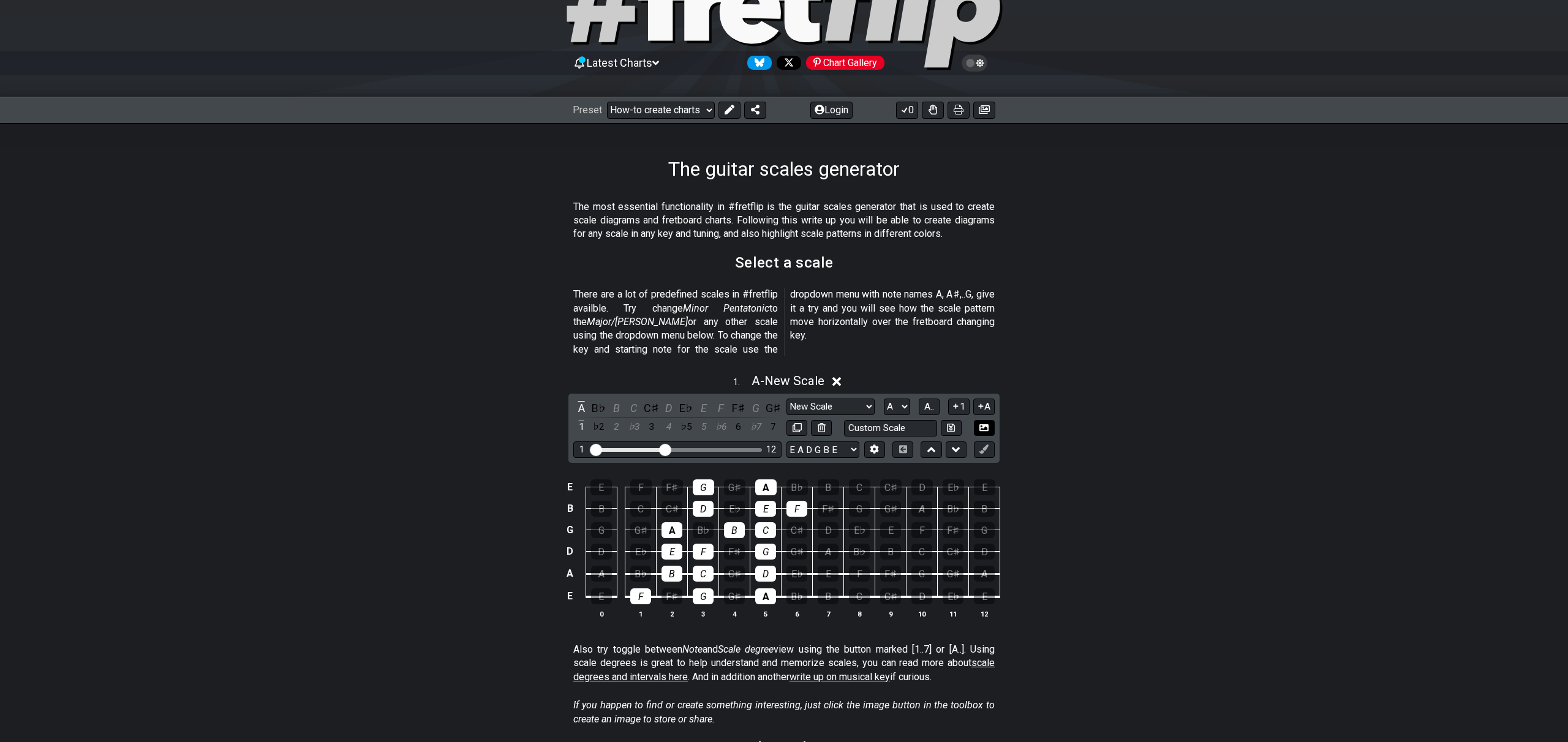
click at [988, 423] on icon at bounding box center [984, 428] width 10 height 10
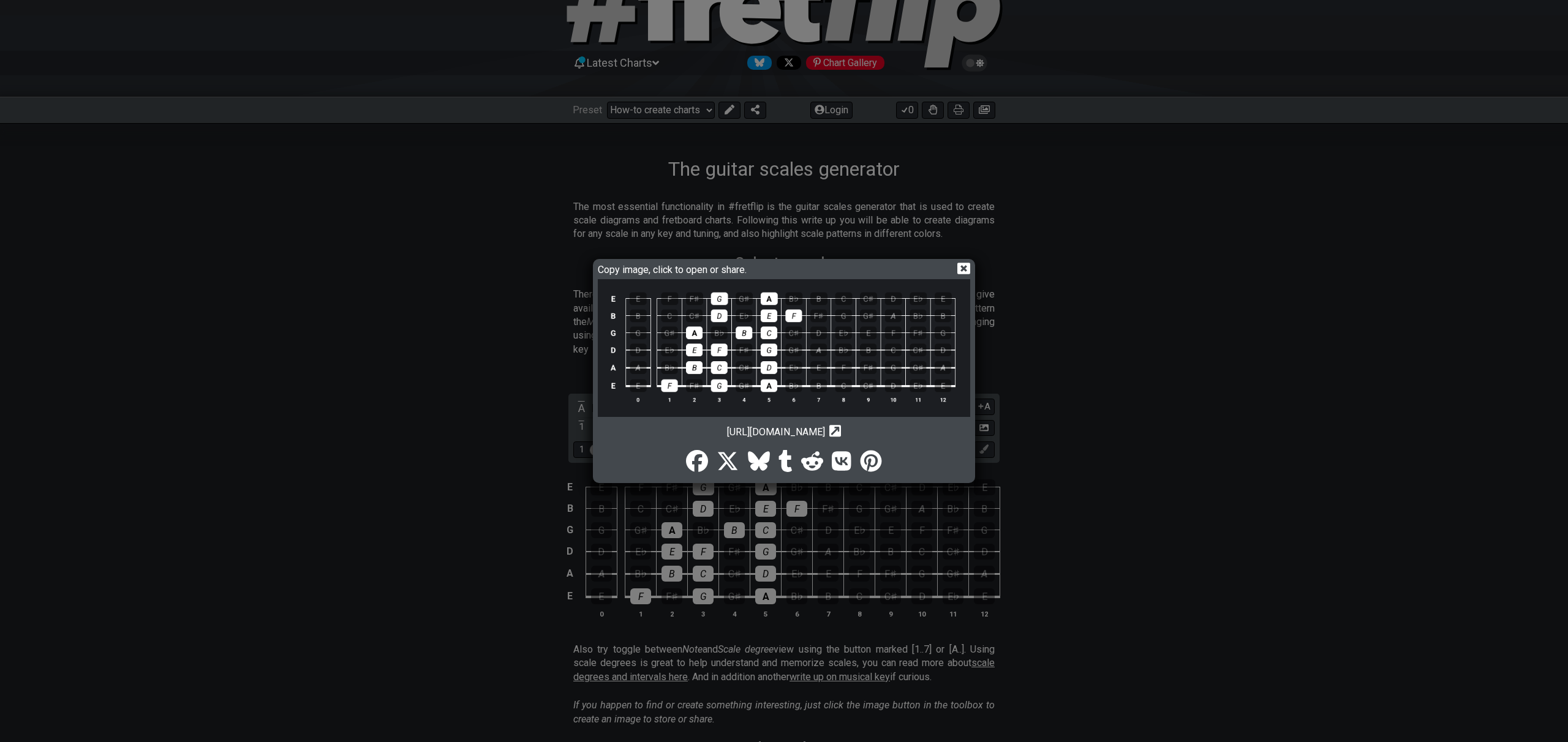
click at [963, 274] on icon at bounding box center [964, 269] width 13 height 12
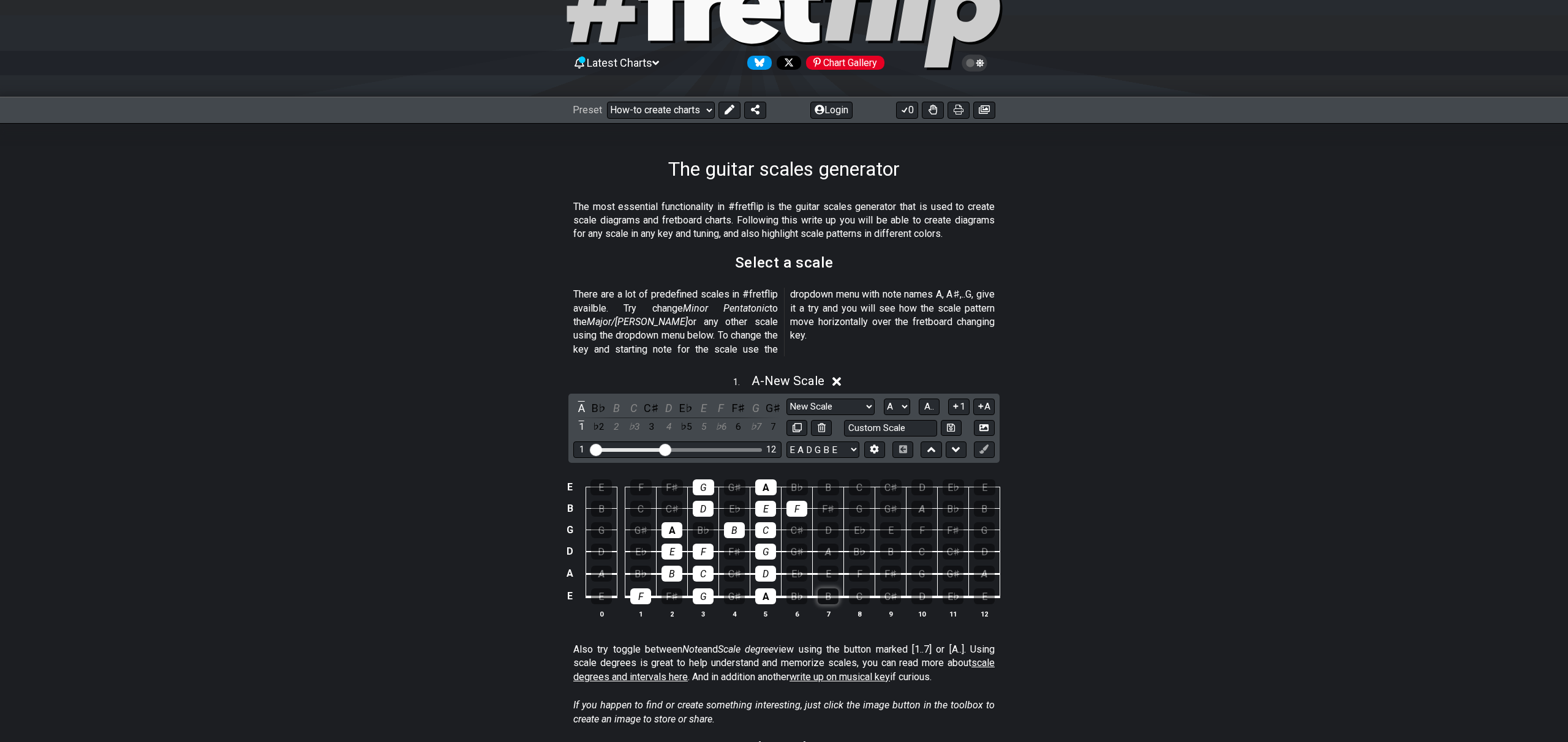
click at [835, 589] on div "B" at bounding box center [828, 597] width 21 height 16
drag, startPoint x: 636, startPoint y: 581, endPoint x: 662, endPoint y: 583, distance: 26.1
click at [637, 589] on div "F" at bounding box center [641, 597] width 21 height 16
click at [708, 589] on div "G" at bounding box center [703, 597] width 21 height 16
drag, startPoint x: 774, startPoint y: 581, endPoint x: 698, endPoint y: 567, distance: 77.3
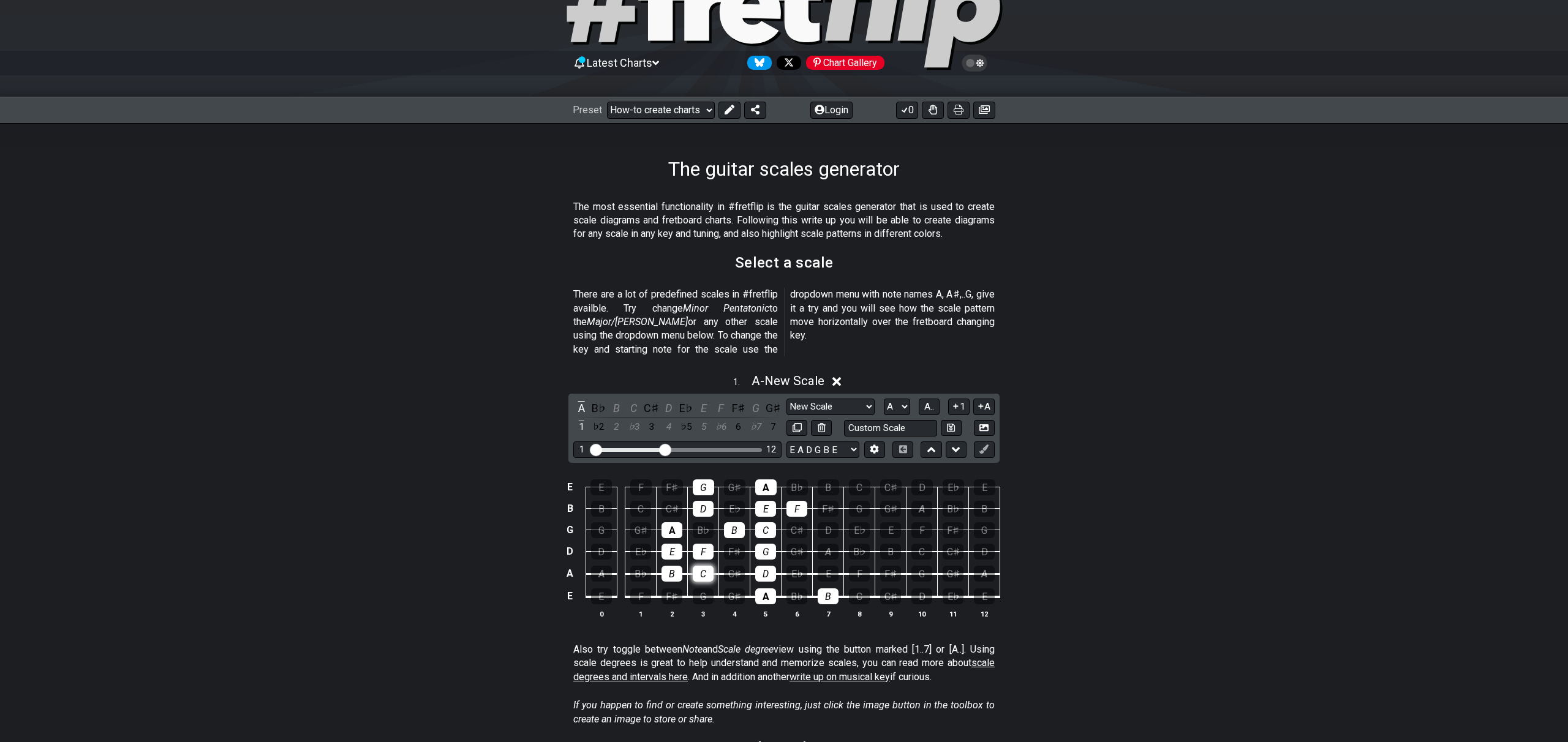
click at [773, 581] on td "A" at bounding box center [765, 585] width 31 height 23
click at [667, 566] on div "B" at bounding box center [672, 574] width 21 height 16
click at [703, 566] on div "C" at bounding box center [703, 574] width 21 height 16
drag, startPoint x: 763, startPoint y: 559, endPoint x: 705, endPoint y: 549, distance: 58.9
click at [763, 566] on div "D" at bounding box center [765, 574] width 21 height 16
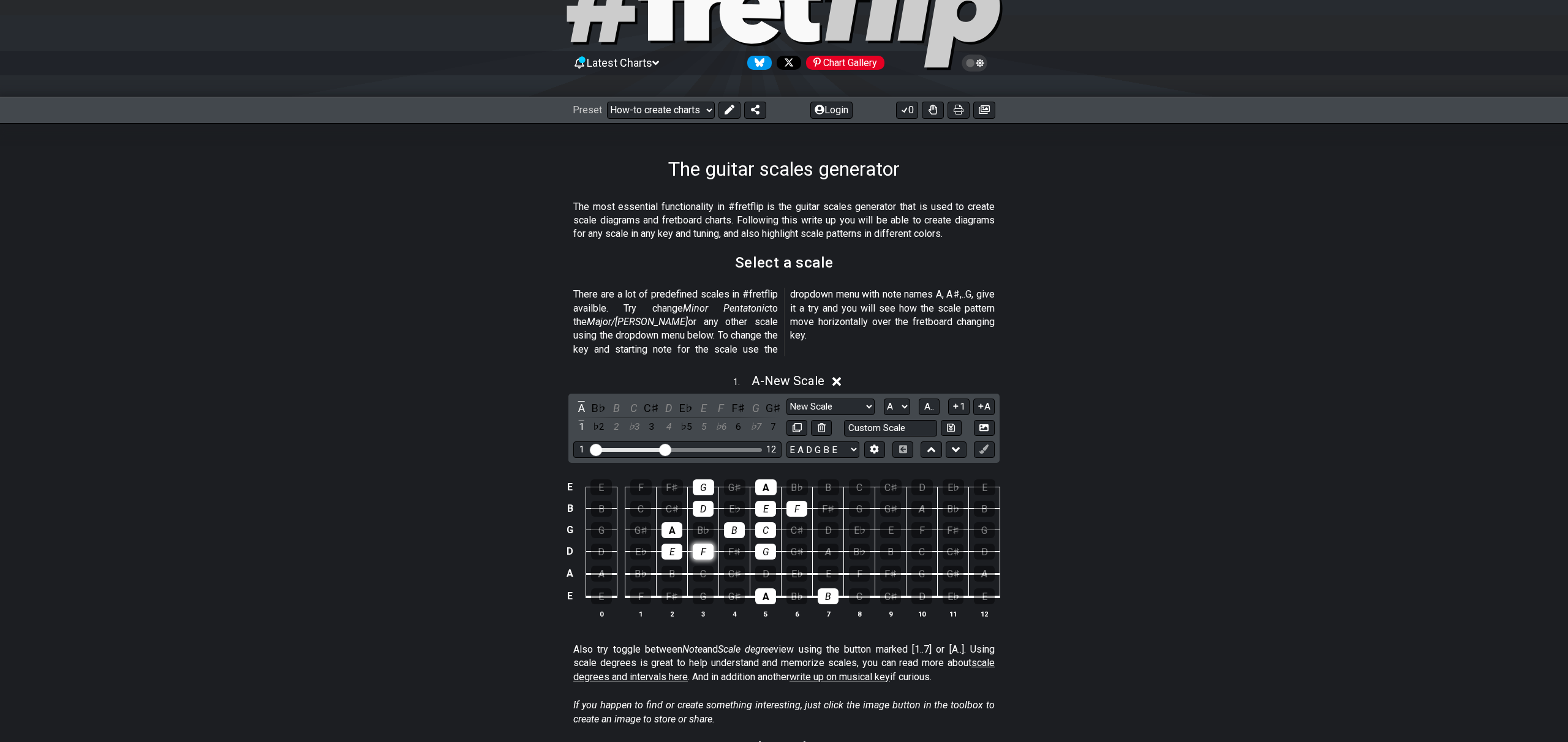
drag, startPoint x: 675, startPoint y: 543, endPoint x: 707, endPoint y: 541, distance: 32.1
click at [675, 543] on div "E" at bounding box center [672, 551] width 21 height 16
drag, startPoint x: 708, startPoint y: 540, endPoint x: 717, endPoint y: 541, distance: 9.1
click at [709, 543] on div "F" at bounding box center [703, 551] width 21 height 16
click at [765, 543] on div "G" at bounding box center [765, 551] width 21 height 16
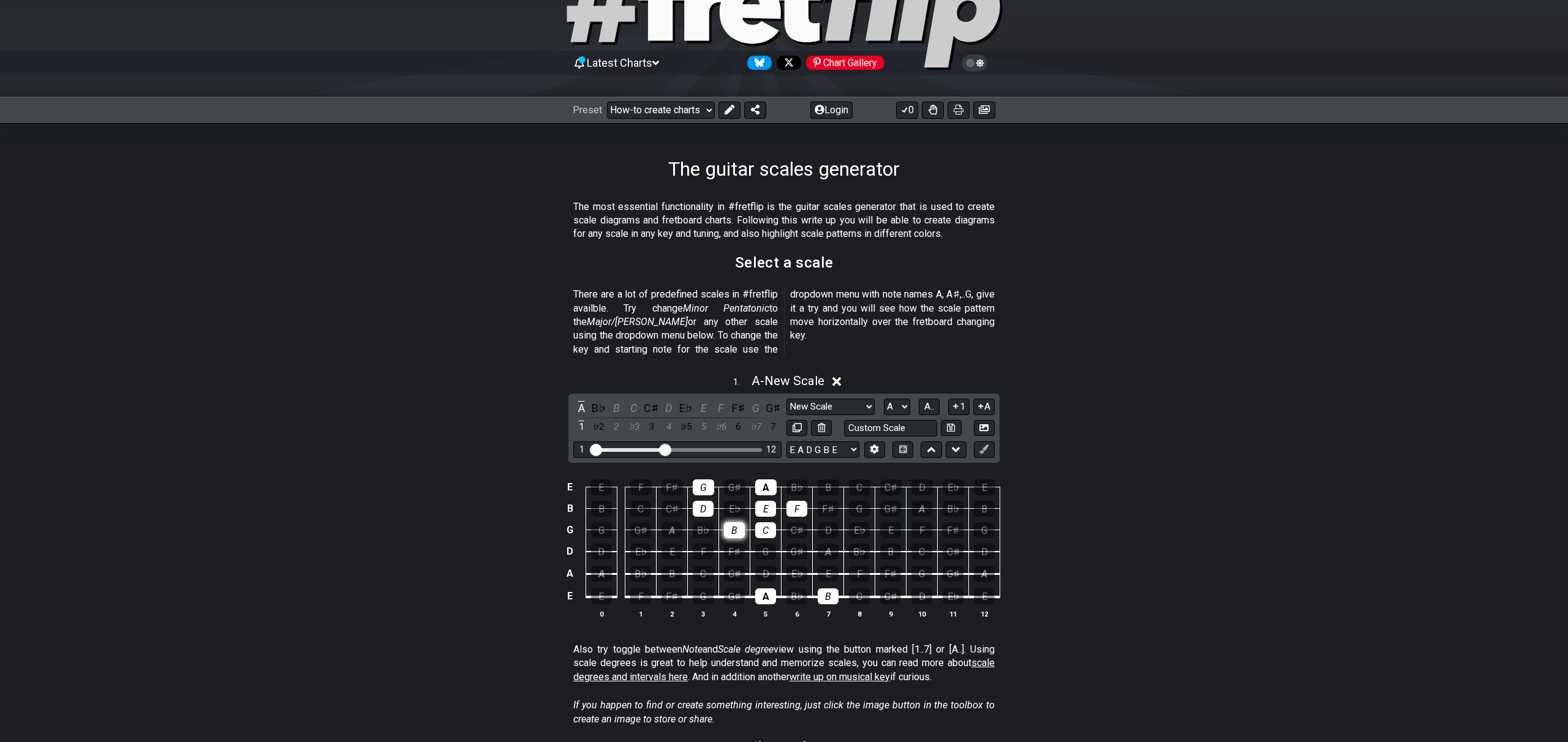
drag, startPoint x: 676, startPoint y: 519, endPoint x: 741, endPoint y: 516, distance: 65.1
click at [677, 522] on div "A" at bounding box center [672, 530] width 21 height 16
click at [742, 522] on div "B" at bounding box center [734, 530] width 21 height 16
drag, startPoint x: 768, startPoint y: 515, endPoint x: 746, endPoint y: 512, distance: 22.2
click at [768, 522] on div "C" at bounding box center [765, 530] width 21 height 16
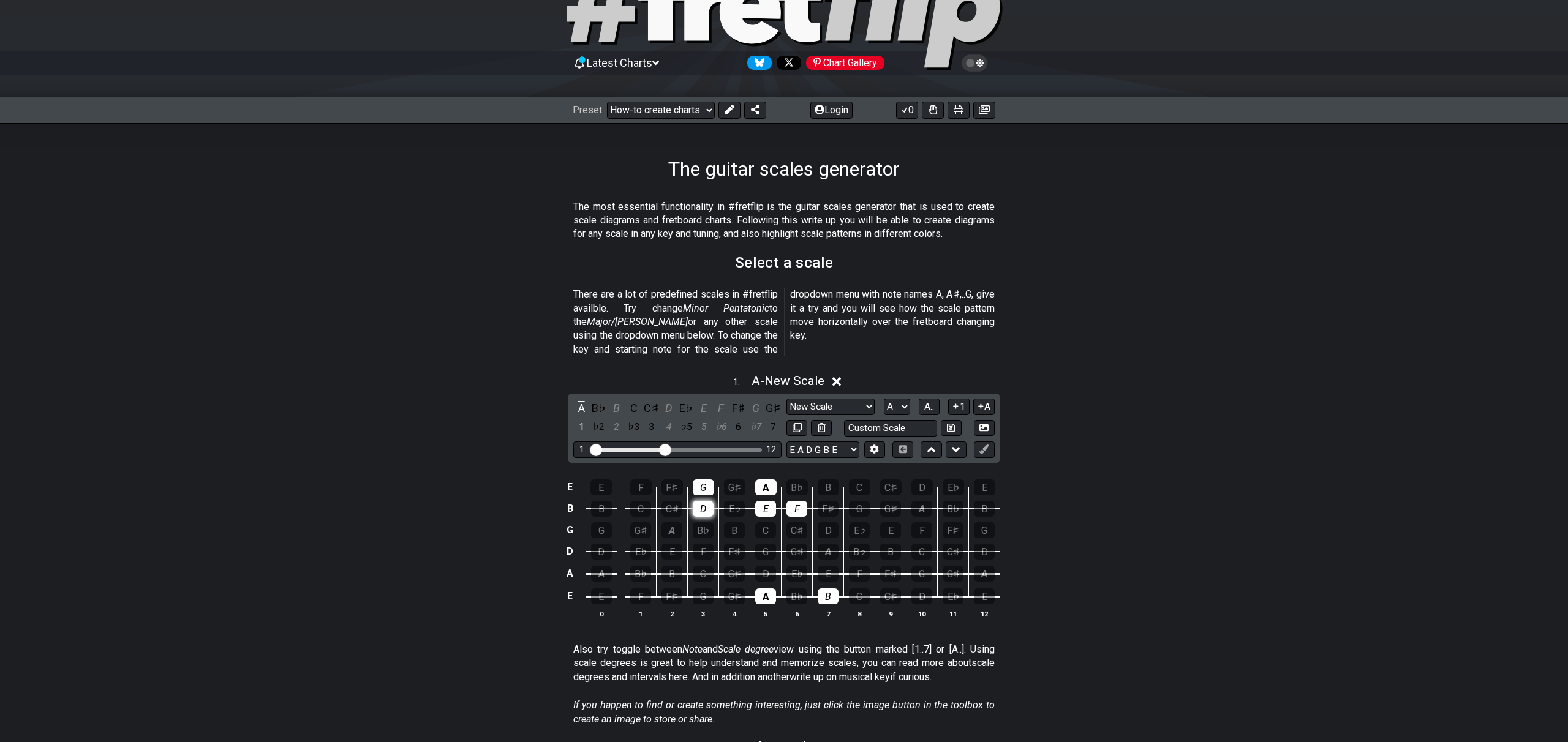
click at [699, 500] on div "D" at bounding box center [703, 508] width 21 height 16
click at [781, 493] on td "F" at bounding box center [796, 497] width 31 height 21
click at [769, 500] on div "E" at bounding box center [765, 508] width 21 height 16
click at [804, 500] on div "F" at bounding box center [797, 508] width 21 height 16
click at [704, 479] on div "G" at bounding box center [703, 487] width 21 height 16
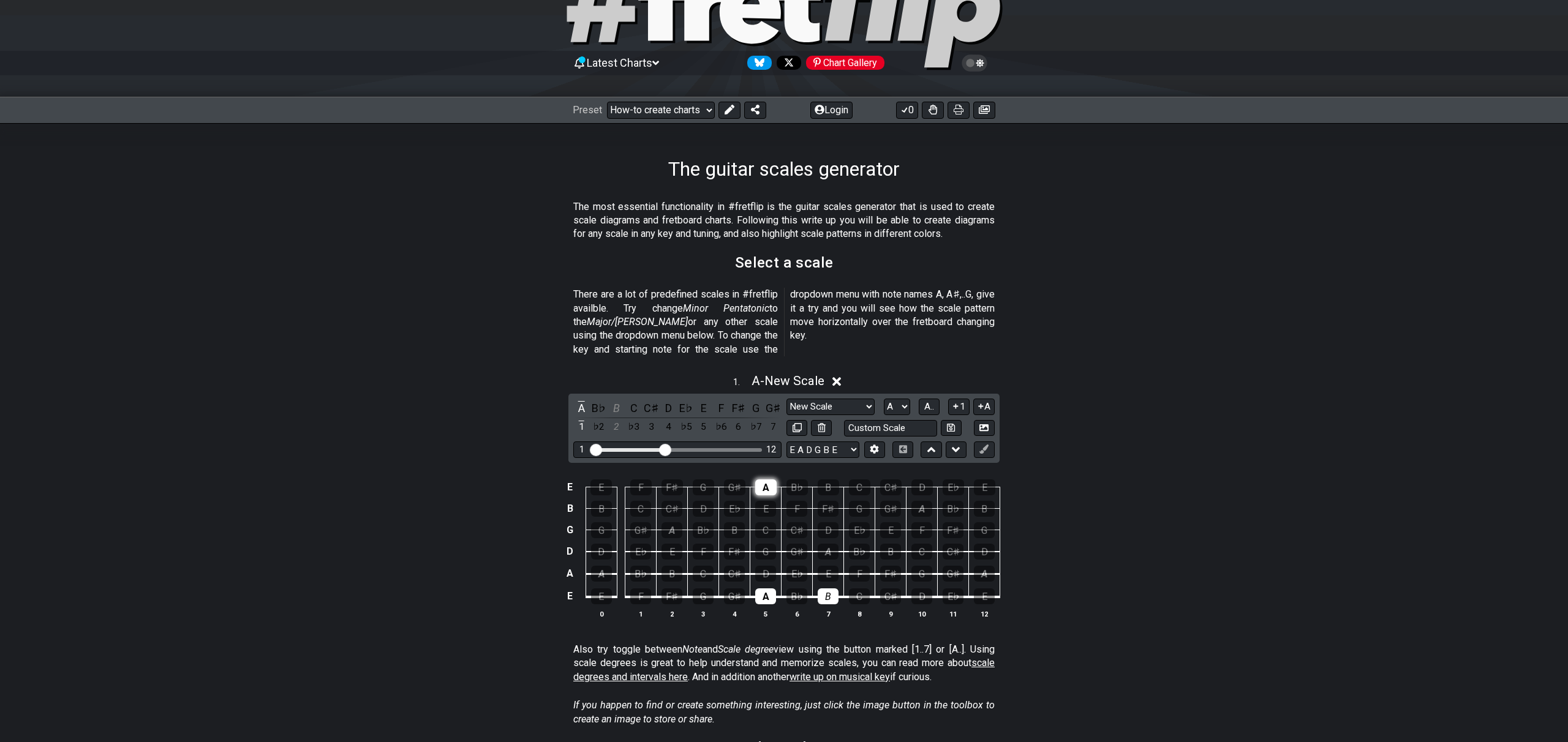
click at [765, 479] on div "A" at bounding box center [765, 487] width 21 height 16
click at [762, 589] on div "A" at bounding box center [765, 597] width 21 height 16
click at [864, 589] on div "C" at bounding box center [859, 597] width 21 height 16
click at [918, 589] on div "D" at bounding box center [922, 597] width 21 height 16
click at [834, 566] on div "E" at bounding box center [828, 574] width 21 height 16
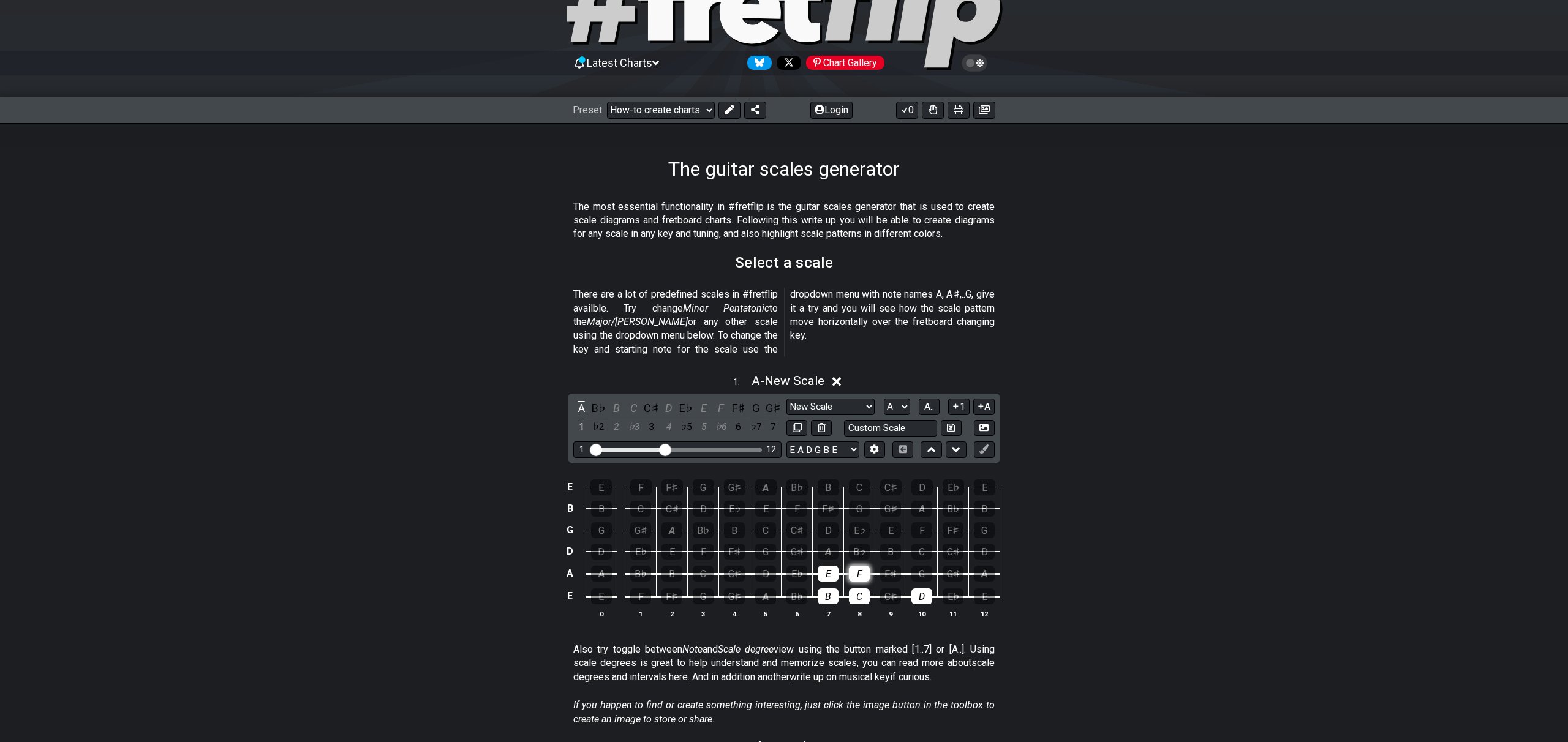
click at [854, 566] on div "F" at bounding box center [859, 574] width 21 height 16
click at [927, 566] on div "G" at bounding box center [922, 574] width 21 height 16
click at [834, 543] on div "A" at bounding box center [828, 551] width 21 height 16
click at [891, 543] on div "B" at bounding box center [890, 551] width 21 height 16
drag, startPoint x: 925, startPoint y: 535, endPoint x: 877, endPoint y: 531, distance: 48.2
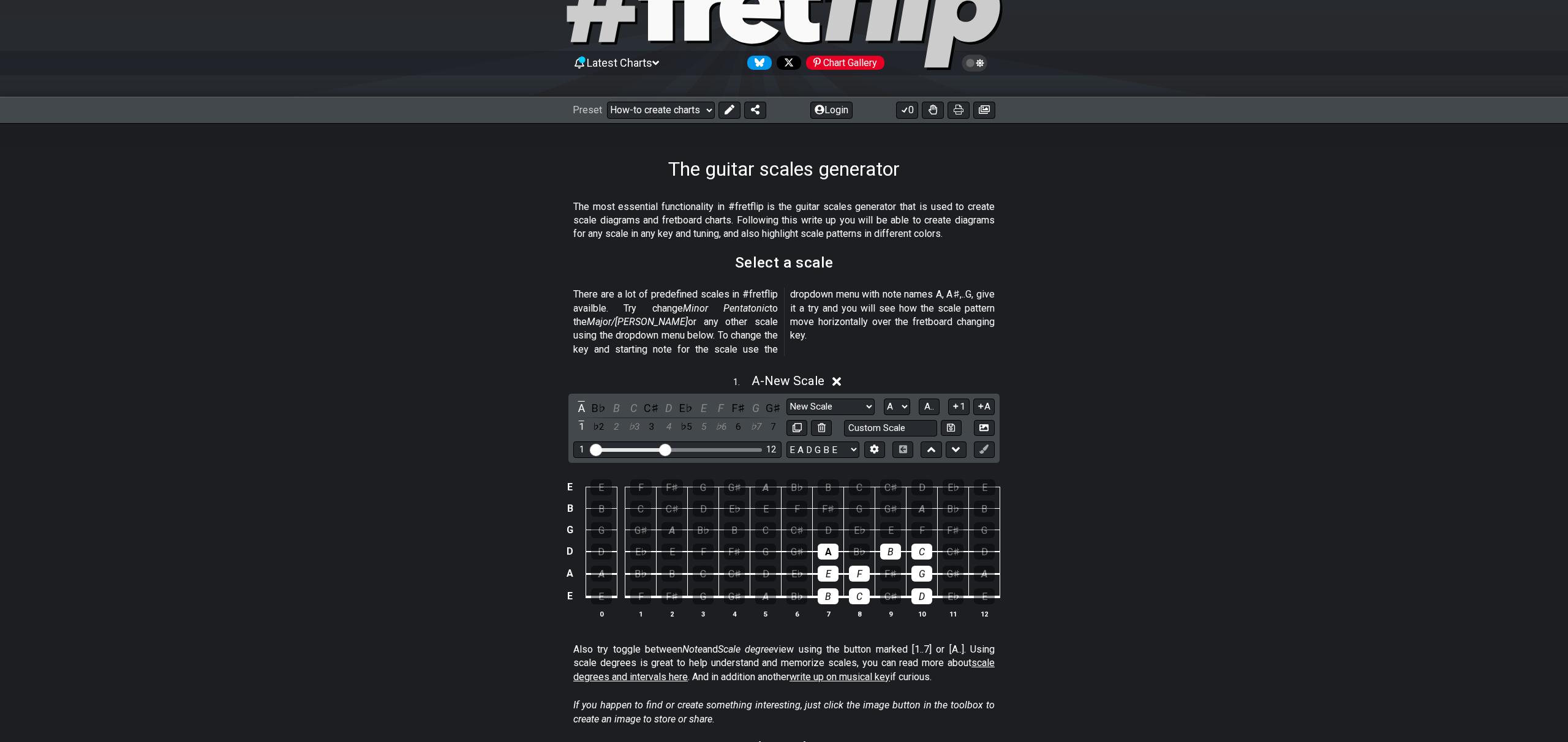
click at [923, 543] on div "C" at bounding box center [922, 551] width 21 height 16
drag, startPoint x: 828, startPoint y: 515, endPoint x: 834, endPoint y: 516, distance: 6.1
click at [828, 522] on div "D" at bounding box center [828, 530] width 21 height 16
click at [892, 522] on div "E" at bounding box center [890, 530] width 21 height 16
click at [920, 522] on div "F" at bounding box center [922, 530] width 21 height 16
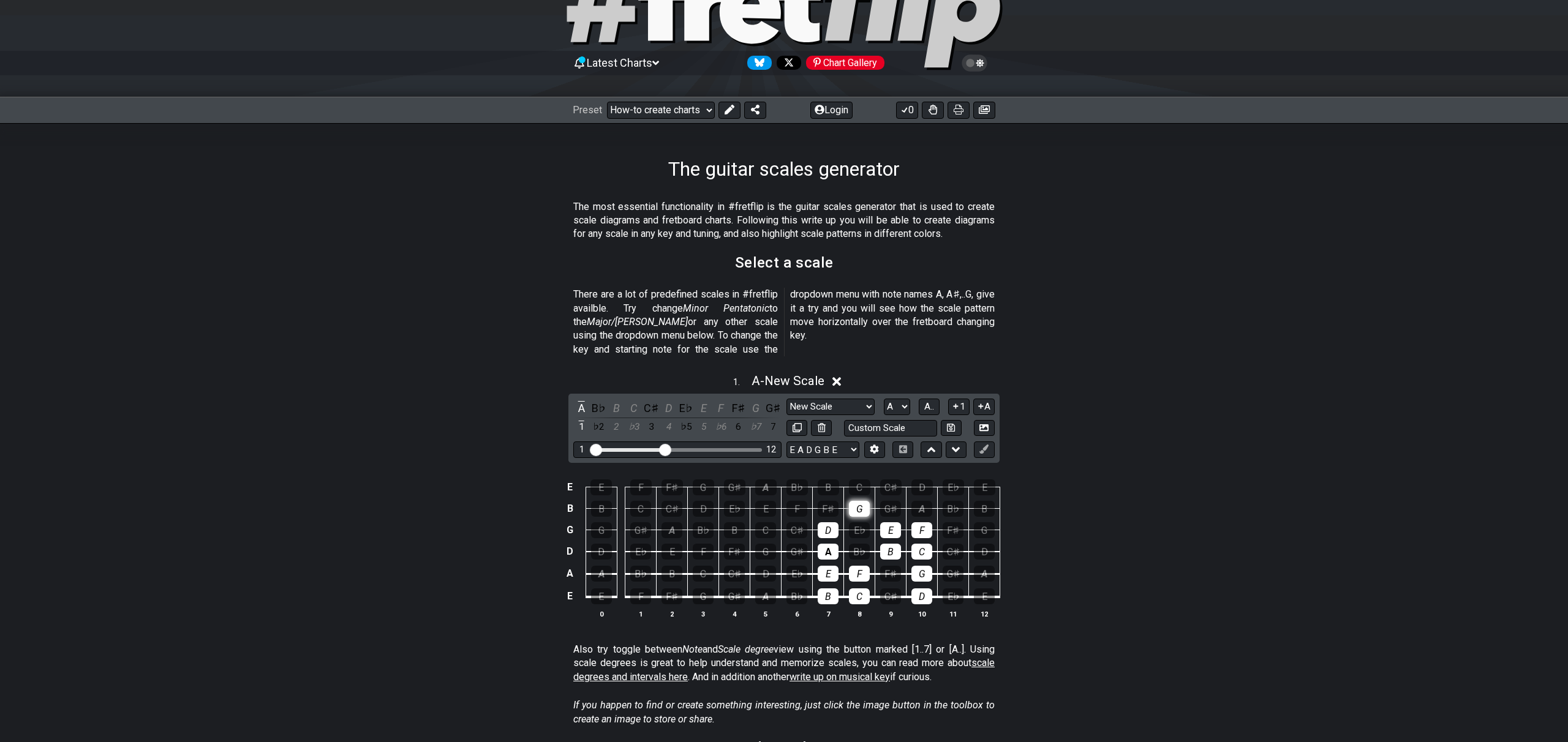
click at [858, 500] on div "G" at bounding box center [859, 508] width 21 height 16
click at [923, 500] on div "A" at bounding box center [922, 508] width 21 height 16
click at [988, 500] on div "B" at bounding box center [984, 508] width 21 height 16
drag, startPoint x: 863, startPoint y: 476, endPoint x: 880, endPoint y: 476, distance: 17.0
click at [864, 479] on div "C" at bounding box center [859, 487] width 21 height 16
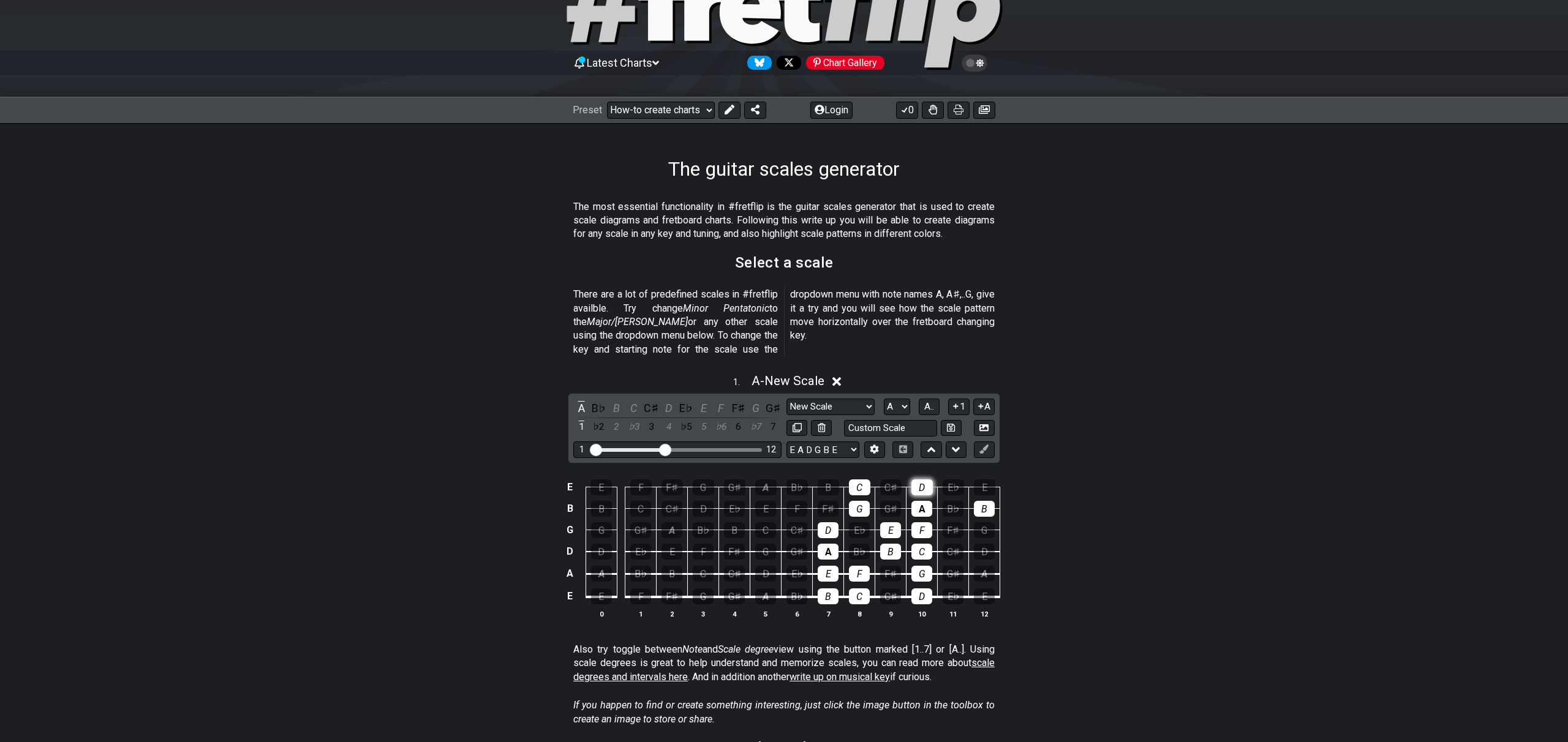
click at [921, 479] on div "D" at bounding box center [922, 487] width 21 height 16
click at [987, 423] on icon at bounding box center [984, 428] width 10 height 10
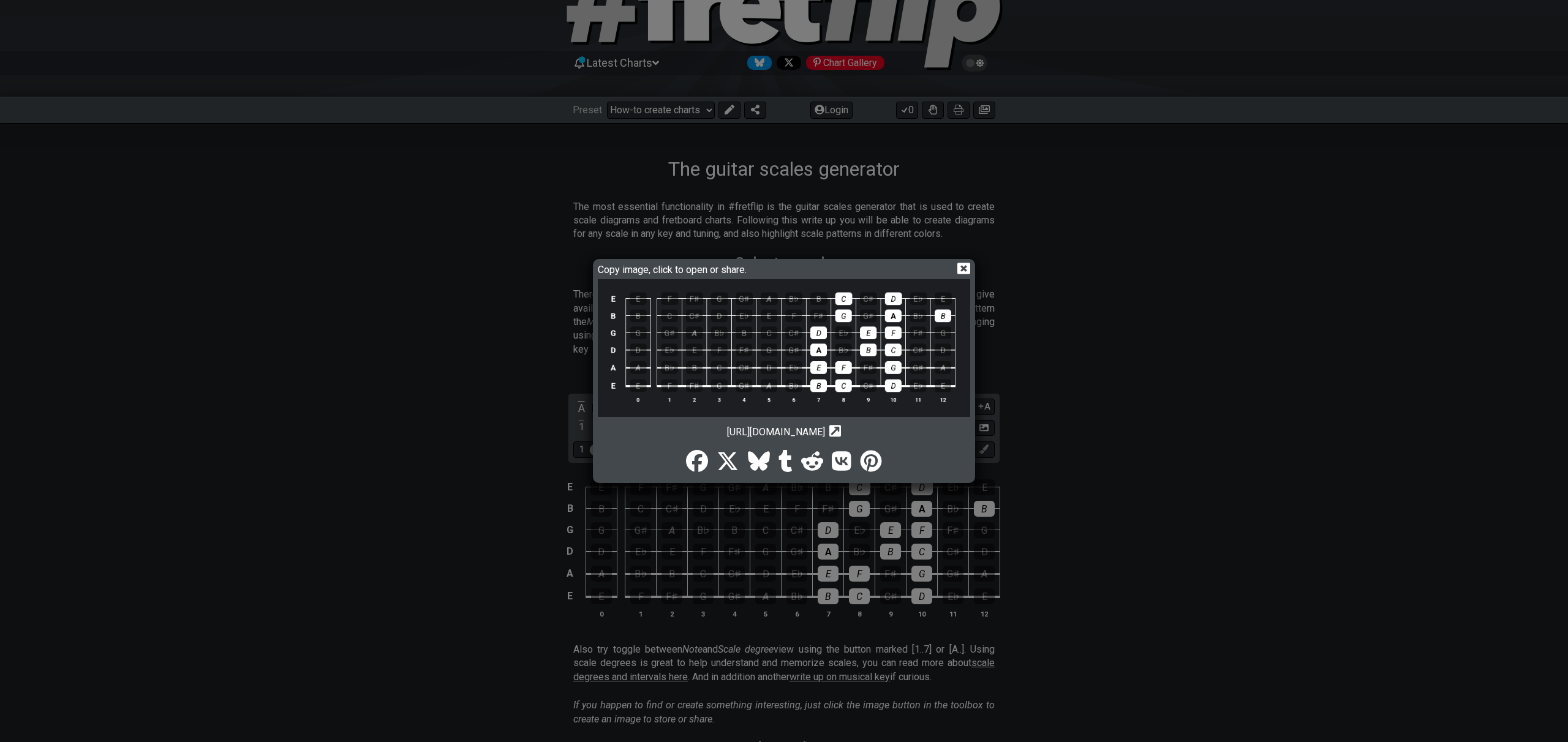
click at [967, 271] on icon at bounding box center [964, 269] width 13 height 12
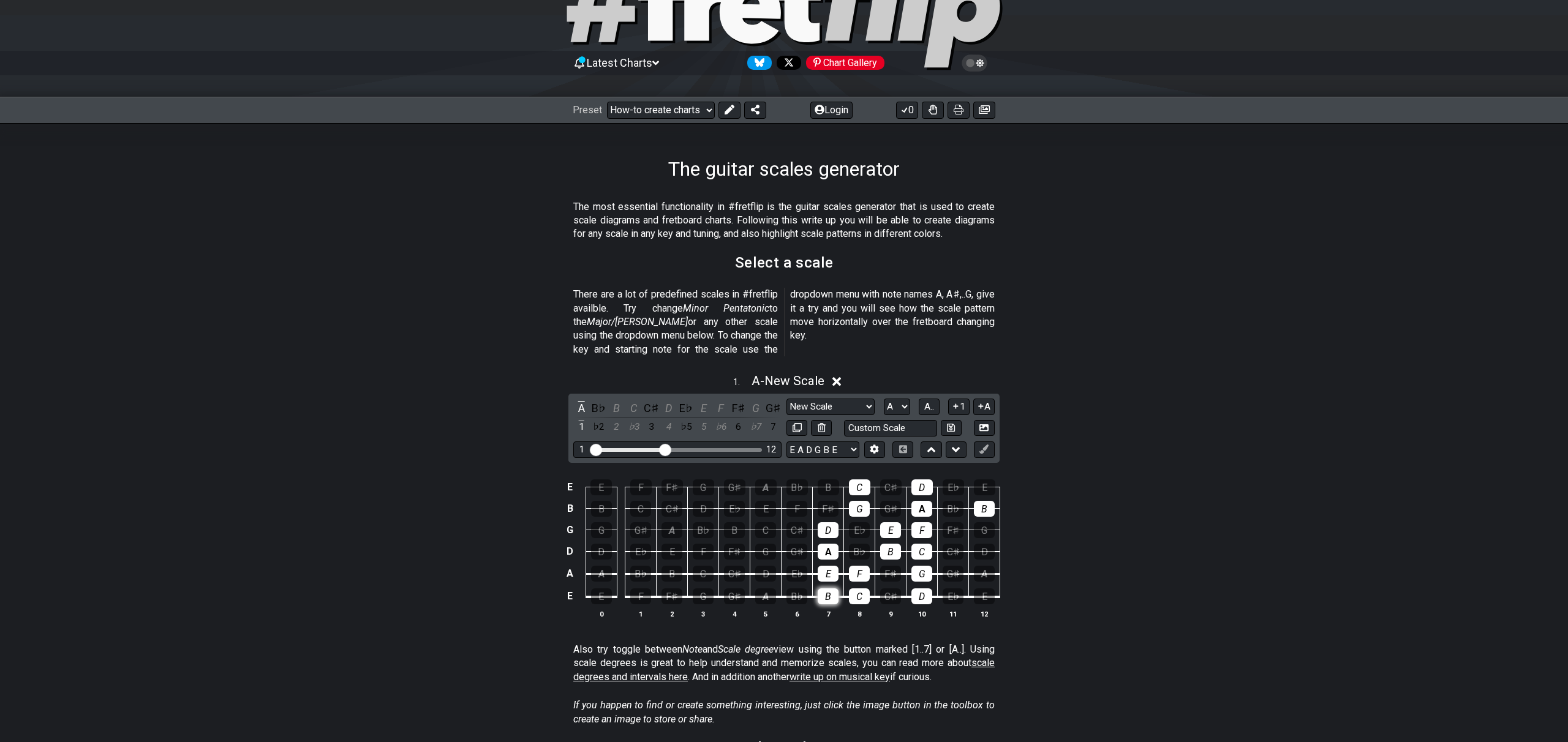
click at [834, 589] on div "B" at bounding box center [828, 597] width 21 height 16
click at [835, 566] on div "E" at bounding box center [828, 574] width 21 height 16
drag, startPoint x: 830, startPoint y: 537, endPoint x: 830, endPoint y: 528, distance: 9.0
click at [828, 543] on div "A" at bounding box center [828, 551] width 21 height 16
click at [829, 522] on div "D" at bounding box center [828, 530] width 21 height 16
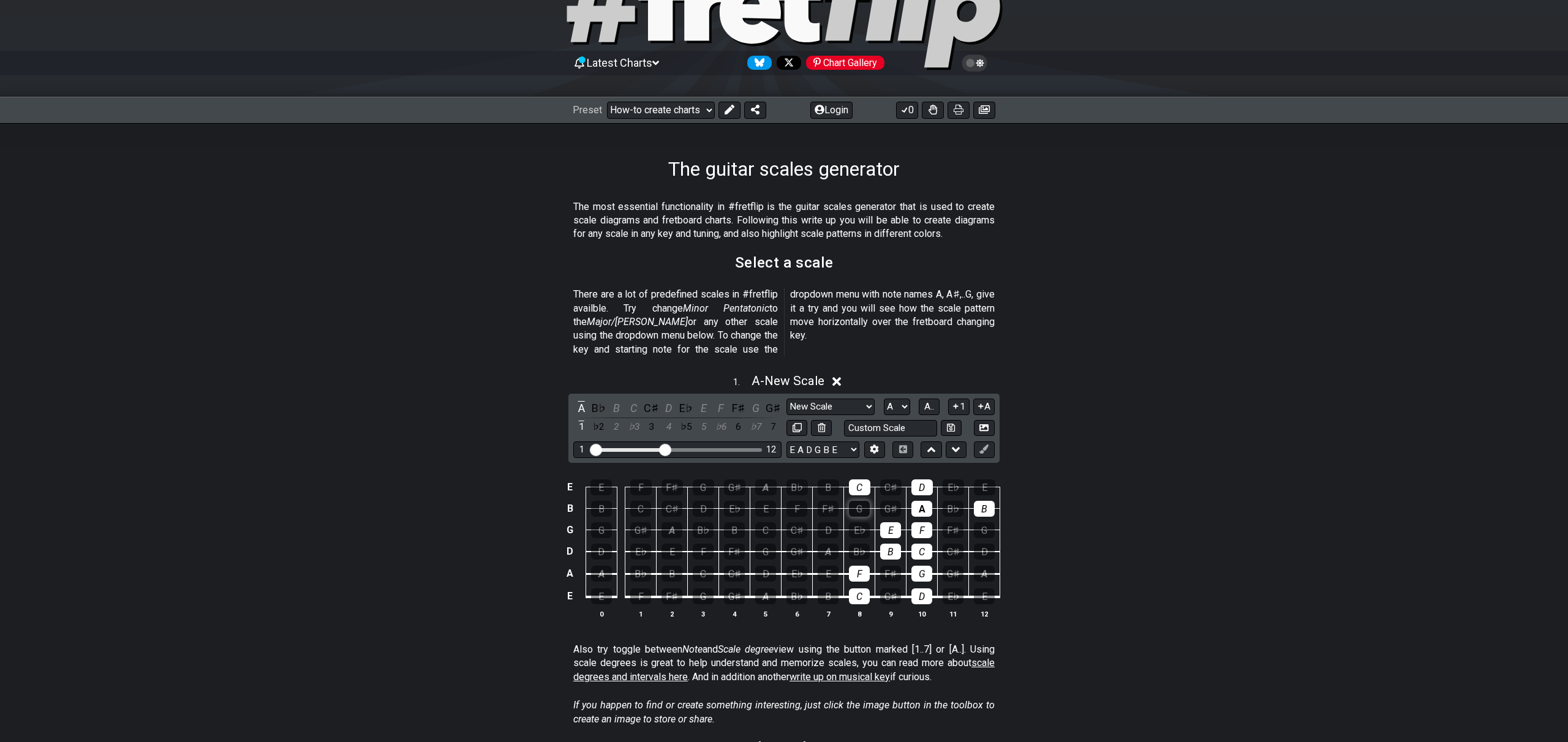
click at [861, 500] on div "G" at bounding box center [859, 508] width 21 height 16
click at [859, 479] on div "C" at bounding box center [859, 487] width 21 height 16
click at [990, 543] on div "D" at bounding box center [984, 551] width 21 height 16
drag, startPoint x: 665, startPoint y: 436, endPoint x: 683, endPoint y: 438, distance: 18.1
click at [683, 449] on input "Visible fret range" at bounding box center [677, 449] width 174 height 0
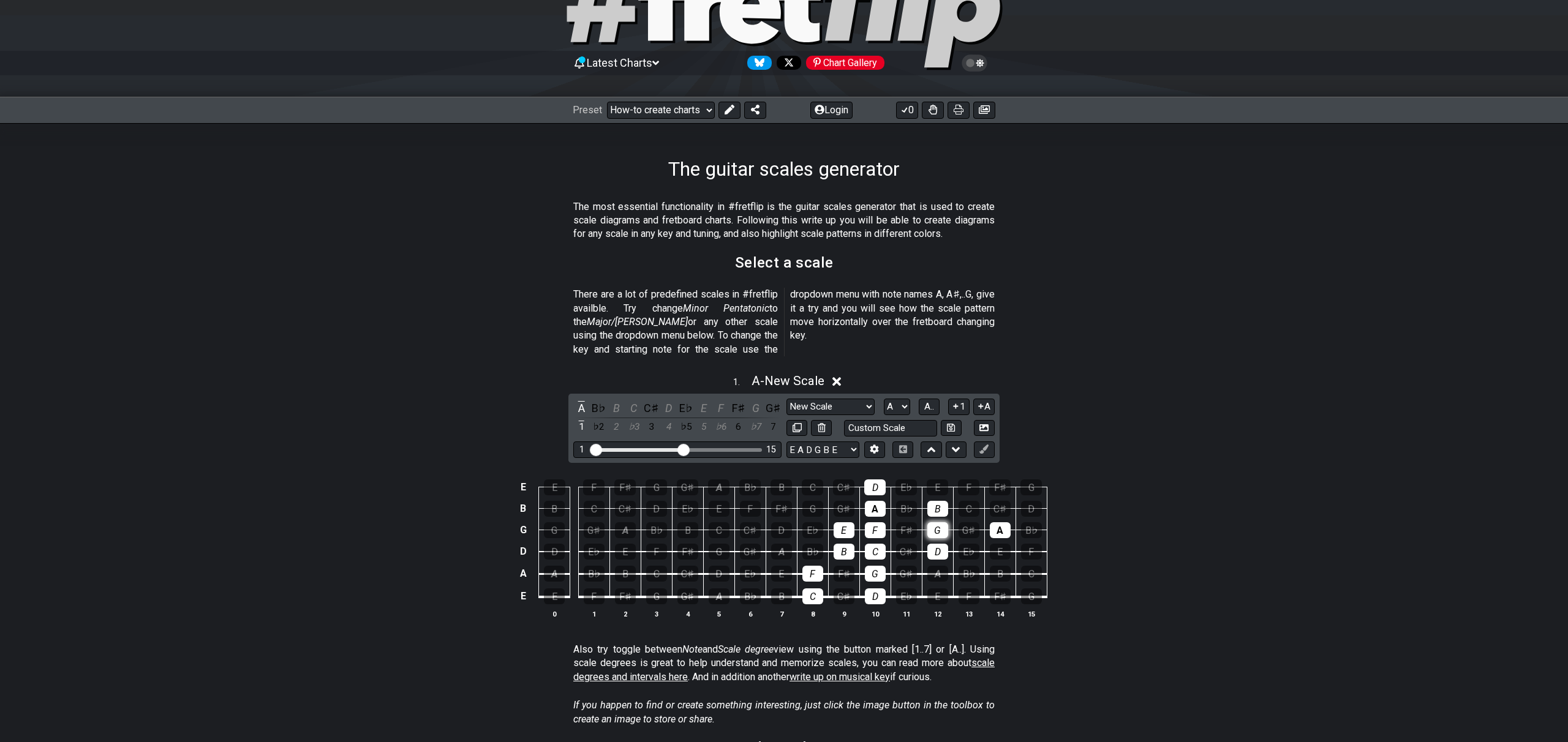
click at [944, 522] on div "G" at bounding box center [938, 530] width 21 height 16
click at [1005, 522] on div "A" at bounding box center [1000, 530] width 21 height 16
drag, startPoint x: 597, startPoint y: 437, endPoint x: 621, endPoint y: 439, distance: 24.1
click at [621, 449] on input "Visible fret range" at bounding box center [677, 449] width 174 height 0
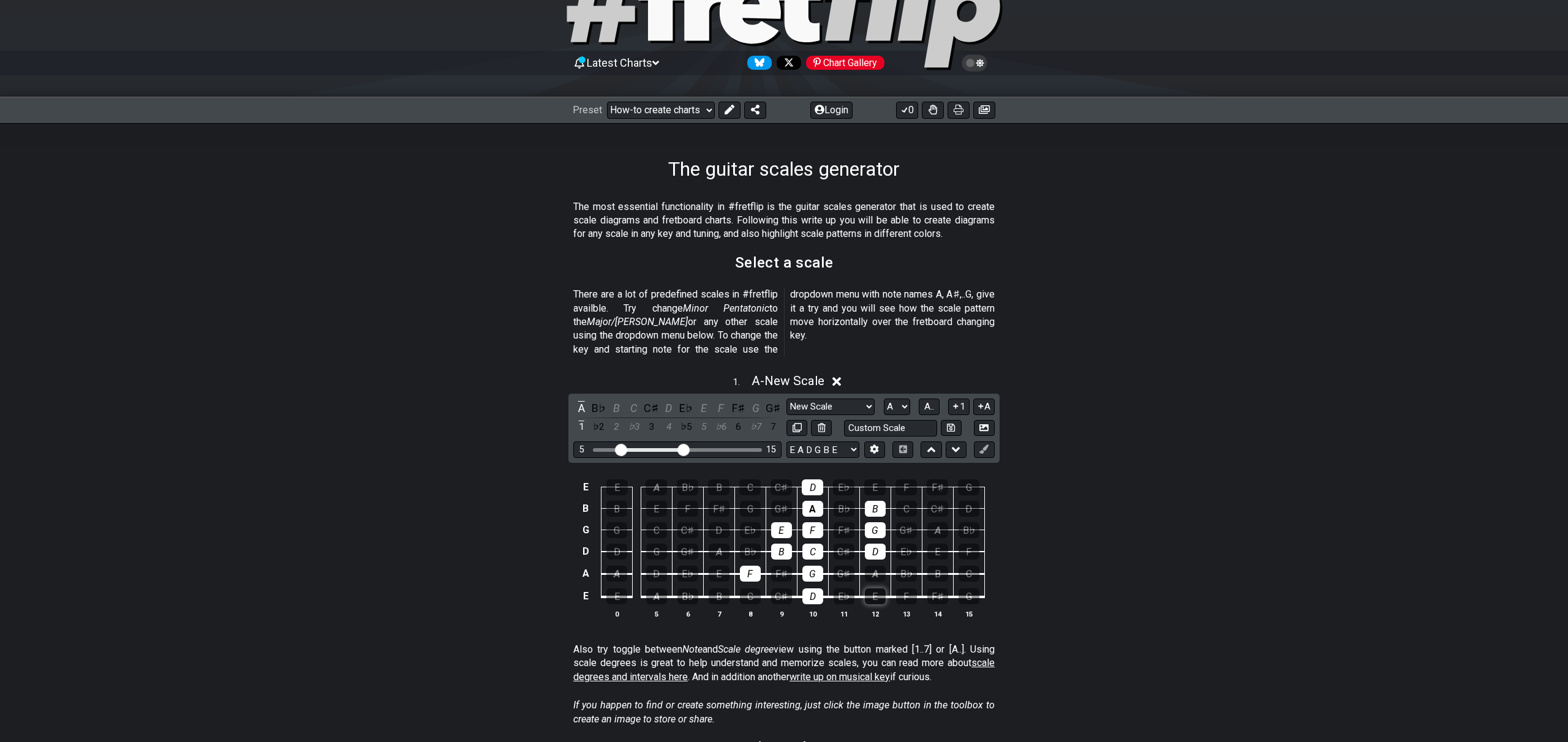
click at [872, 589] on div "E" at bounding box center [875, 597] width 21 height 16
drag, startPoint x: 748, startPoint y: 581, endPoint x: 755, endPoint y: 581, distance: 7.0
click at [748, 589] on div "C" at bounding box center [750, 597] width 21 height 16
click at [755, 589] on div "C" at bounding box center [750, 597] width 21 height 16
click at [751, 589] on div "C" at bounding box center [750, 597] width 21 height 16
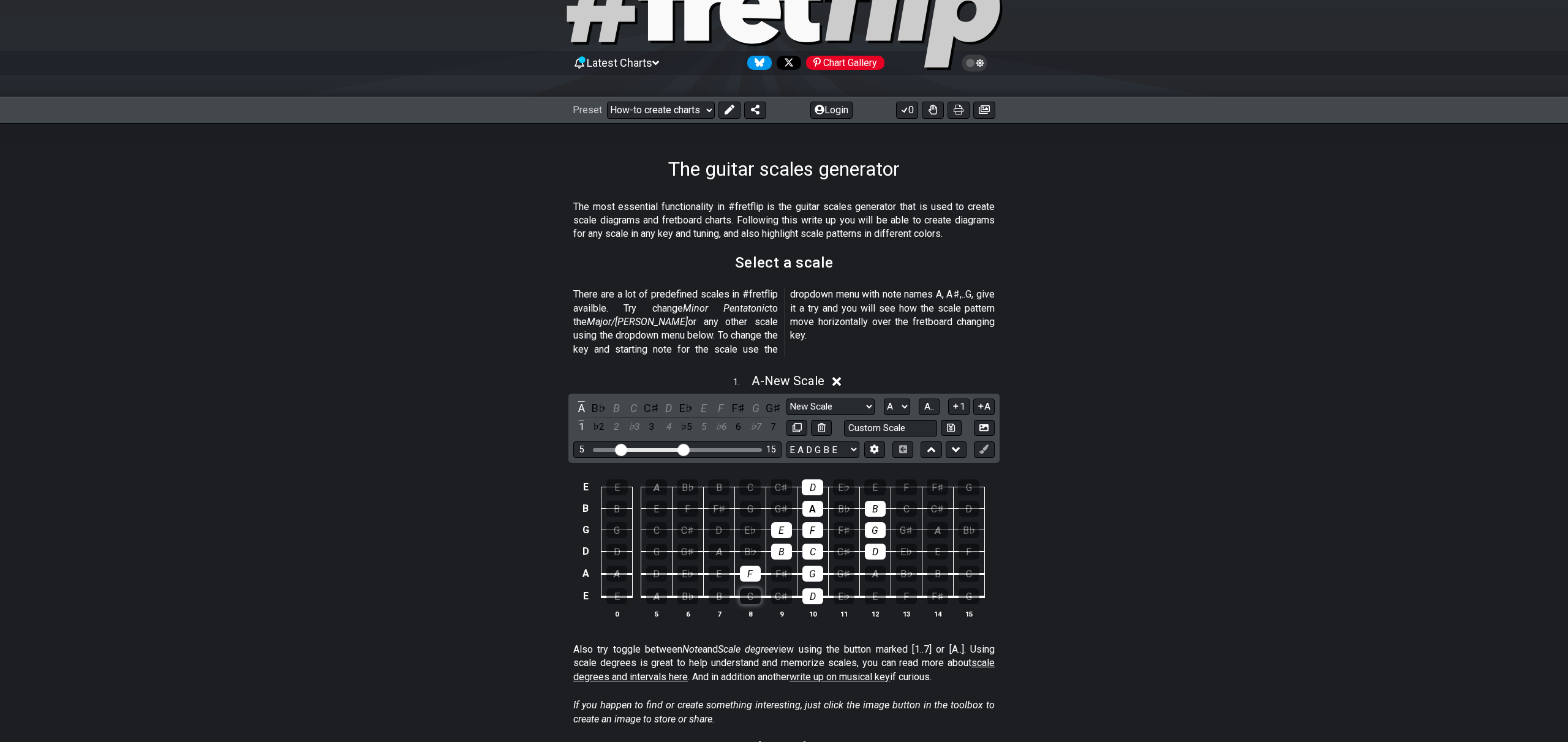
click at [754, 589] on div "C" at bounding box center [750, 597] width 21 height 16
click at [752, 566] on div "F" at bounding box center [750, 574] width 21 height 16
click at [818, 566] on div "G" at bounding box center [813, 574] width 21 height 16
click at [691, 566] on div "E♭" at bounding box center [687, 574] width 21 height 16
click at [694, 566] on div "E♭" at bounding box center [687, 574] width 21 height 16
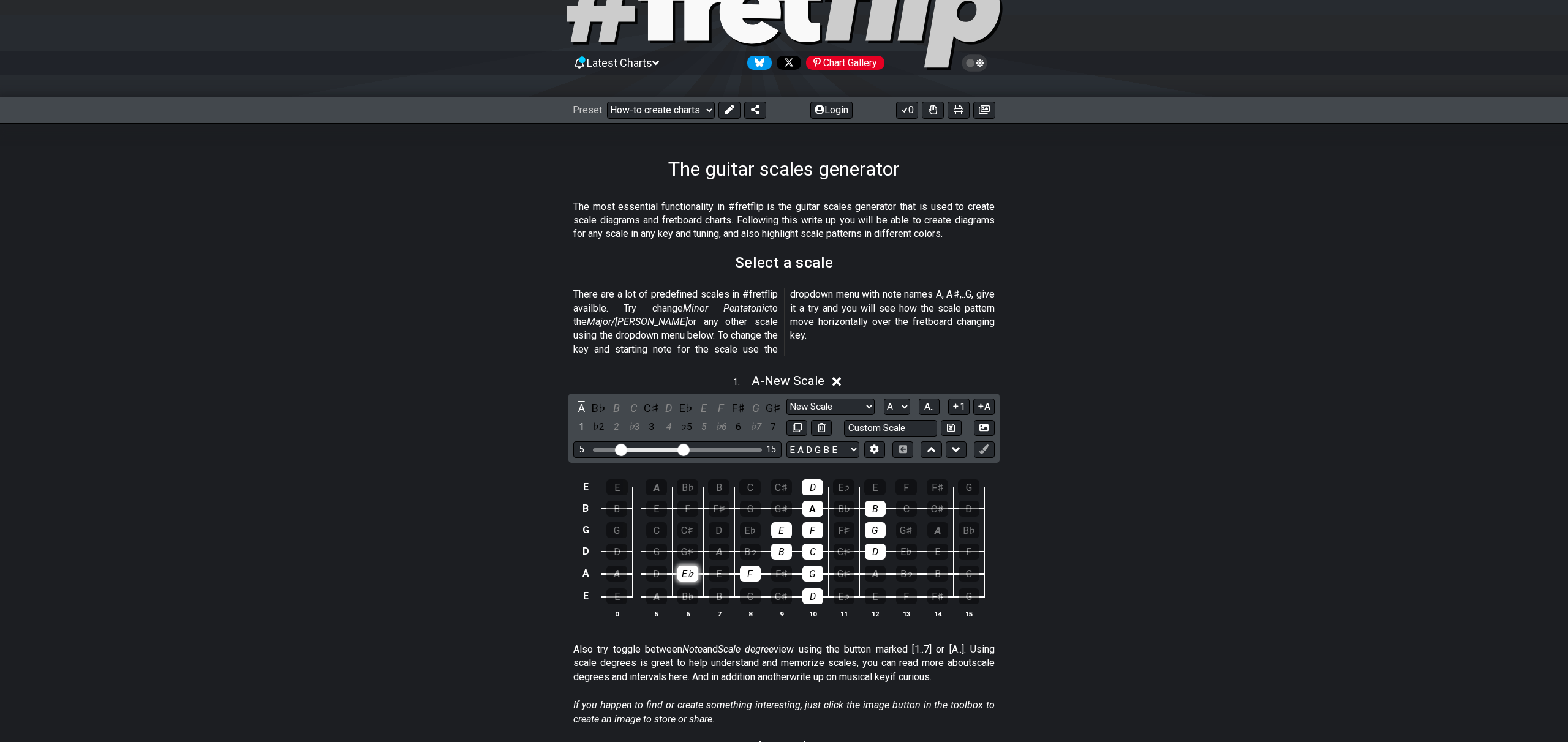
click at [687, 566] on div "E♭" at bounding box center [687, 574] width 21 height 16
click at [689, 566] on div "E♭" at bounding box center [687, 574] width 21 height 16
click at [585, 400] on div "A" at bounding box center [581, 408] width 16 height 17
click at [746, 589] on div "C" at bounding box center [750, 597] width 21 height 16
click at [757, 589] on div "C" at bounding box center [750, 597] width 21 height 16
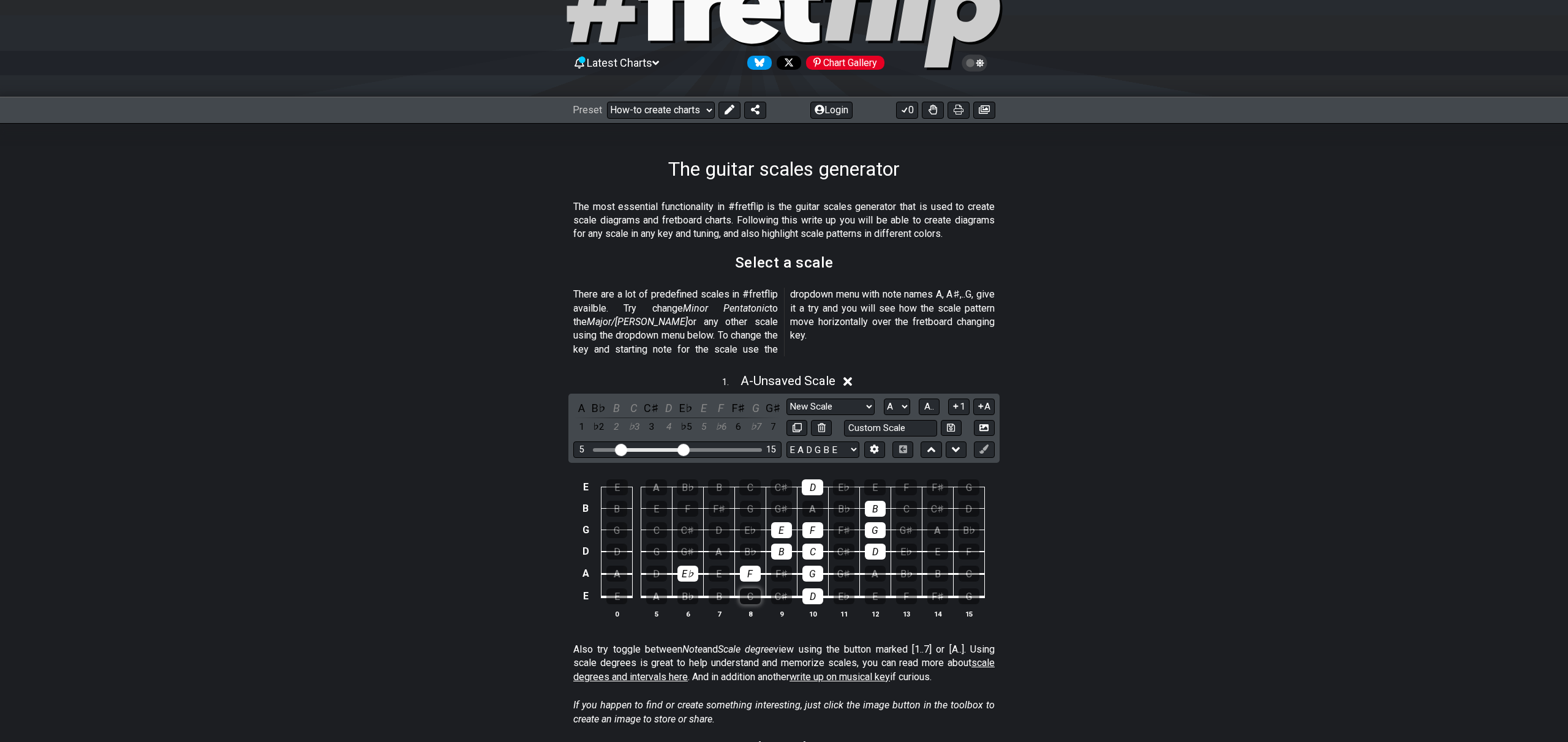
click at [757, 589] on div "C" at bounding box center [750, 597] width 21 height 16
click at [757, 589] on div "C" at bounding box center [750, 597] width 21 height 16
click at [841, 399] on select "Minor Pentatonic New Scale Minor Pentatonic Major Pentatonic Minor Blues Major …" at bounding box center [830, 407] width 88 height 17
click at [787, 399] on select "Minor Pentatonic New Scale Minor Pentatonic Major Pentatonic Minor Blues Major …" at bounding box center [830, 407] width 88 height 17
drag, startPoint x: 597, startPoint y: 396, endPoint x: 749, endPoint y: 404, distance: 152.2
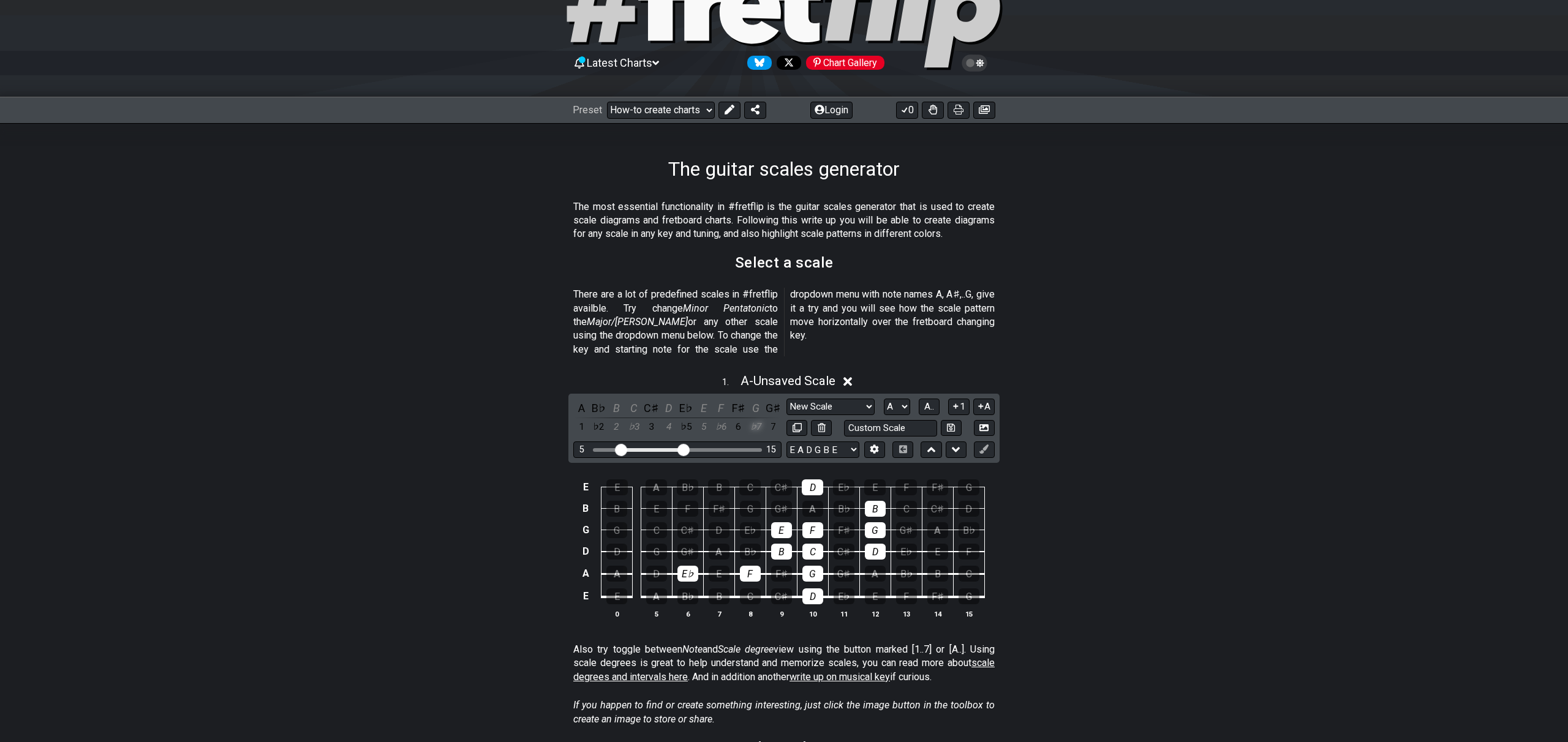
click at [749, 404] on div "A B♭ B C C♯ D E♭ E F F♯ G G♯ 1 ♭2 2 ♭3 3 4 ♭5 5 ♭6 6 ♭7 7" at bounding box center [677, 417] width 208 height 36
click at [684, 566] on div "E♭" at bounding box center [687, 574] width 21 height 16
click at [704, 574] on td "B" at bounding box center [718, 585] width 31 height 23
click at [715, 566] on div "E" at bounding box center [719, 574] width 21 height 16
click at [751, 566] on div "F" at bounding box center [750, 574] width 21 height 16
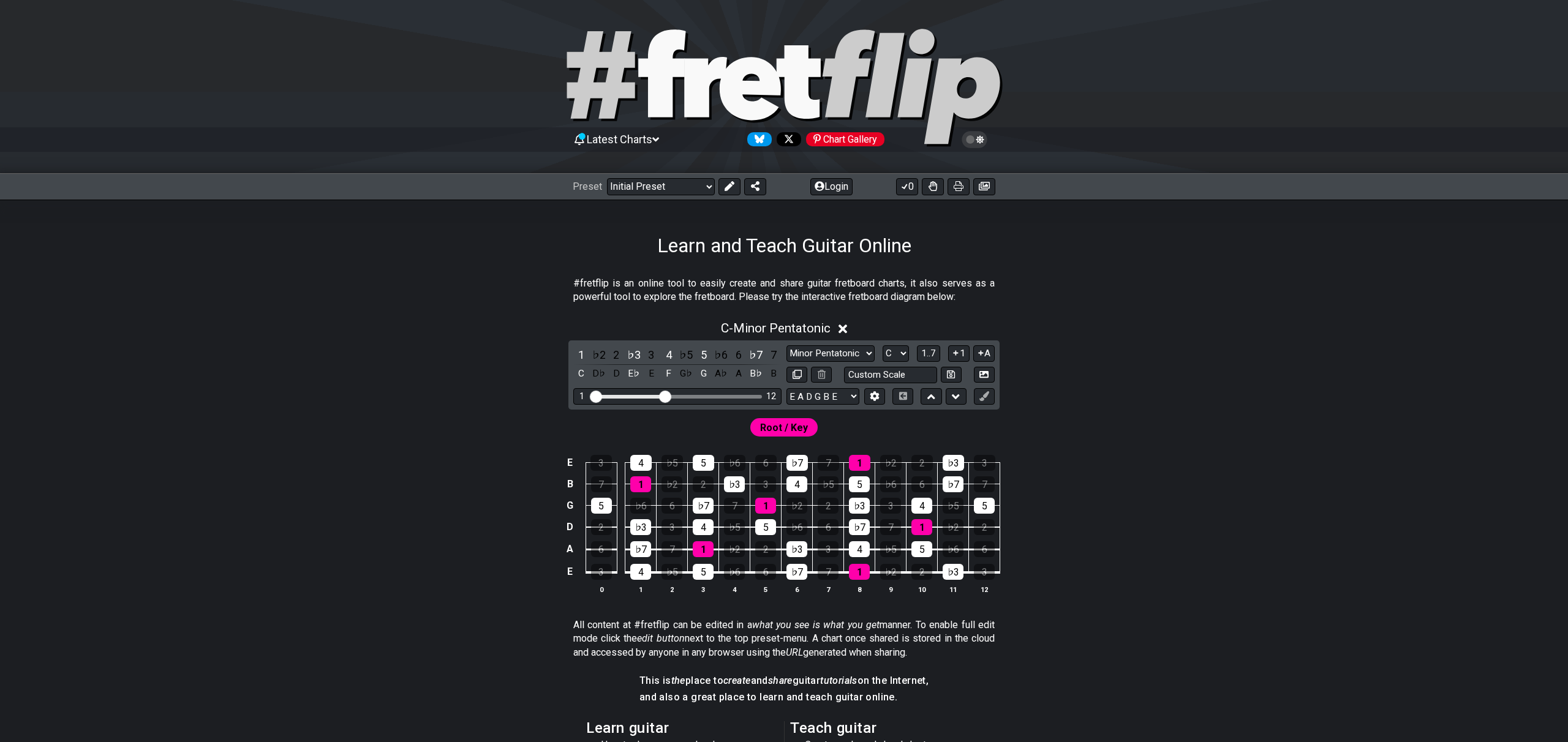
scroll to position [76, 0]
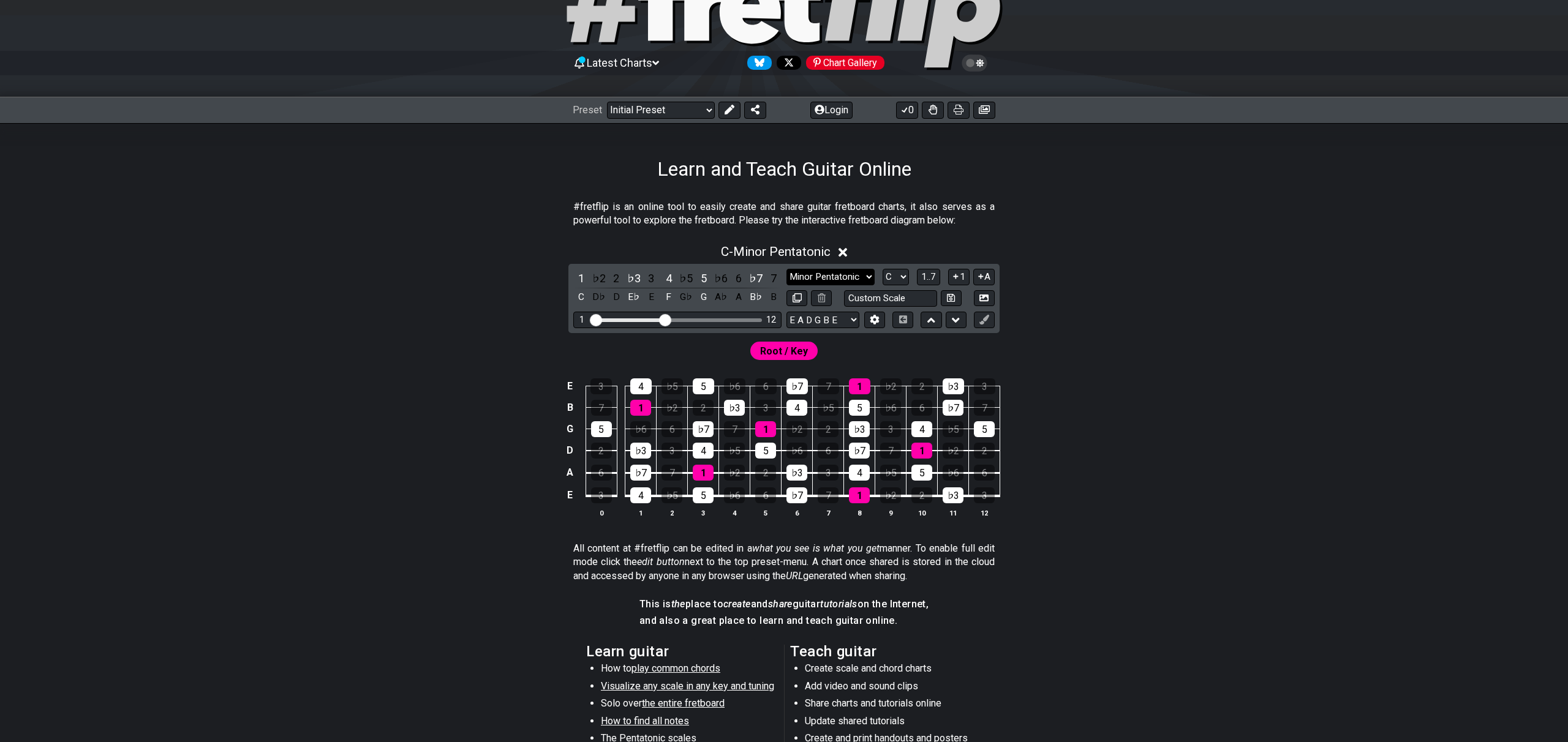
click at [828, 272] on select "Minor Pentatonic Click to edit Minor Pentatonic Major Pentatonic Minor Blues Ma…" at bounding box center [830, 276] width 88 height 17
select select "Click to edit"
click at [787, 269] on select "Minor Pentatonic Click to edit Minor Pentatonic Major Pentatonic Minor Blues Ma…" at bounding box center [830, 276] width 88 height 17
click at [782, 357] on span "Root / Key" at bounding box center [784, 351] width 48 height 17
drag, startPoint x: 666, startPoint y: 322, endPoint x: 691, endPoint y: 328, distance: 25.7
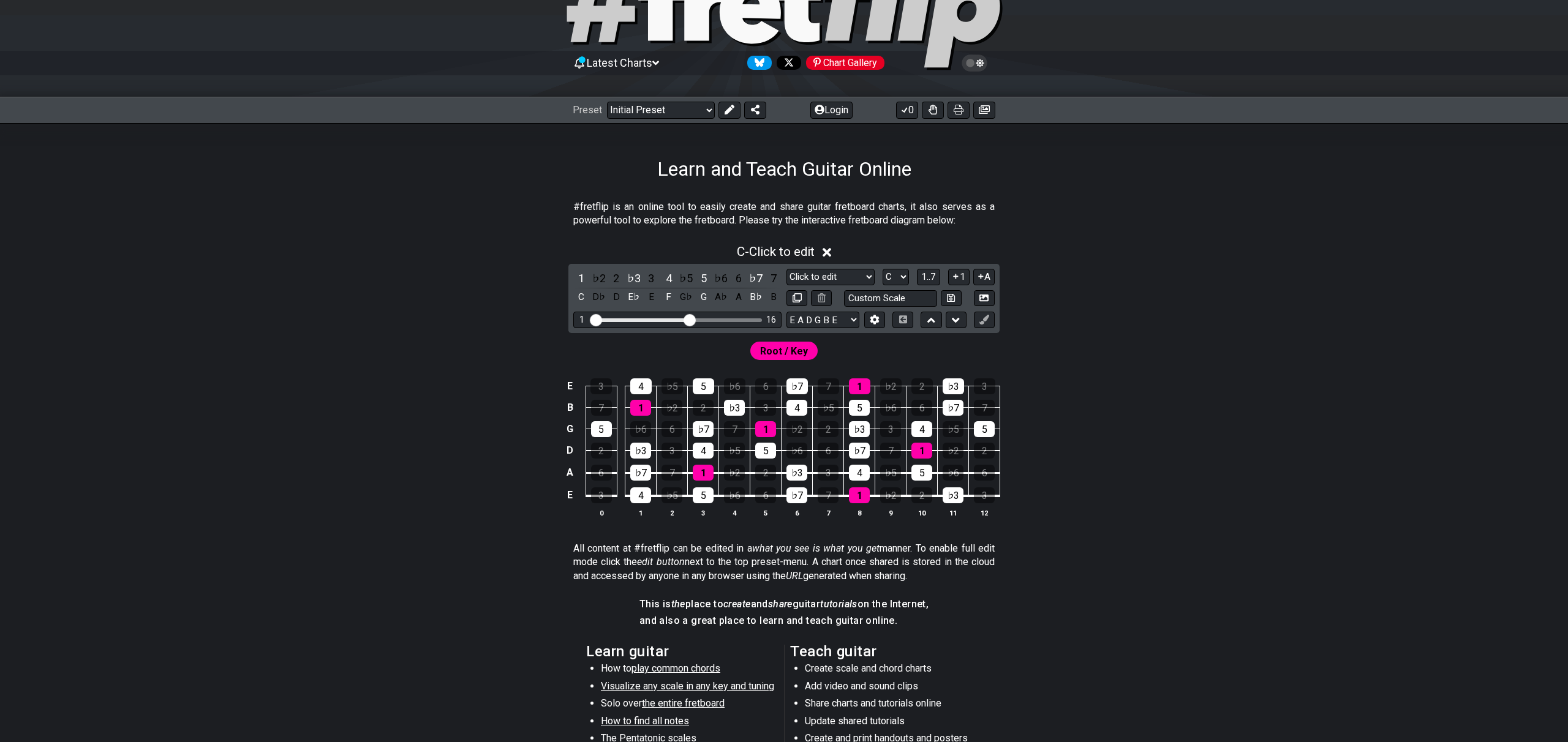
click at [691, 328] on div "1 ♭2 2 ♭3 3 4 ♭5 5 ♭6 6 ♭7 7 C D♭ D E♭ E F G♭ G A♭ A B♭ B Minor Pentatonic Clic…" at bounding box center [784, 298] width 432 height 69
drag, startPoint x: 598, startPoint y: 324, endPoint x: 627, endPoint y: 325, distance: 29.0
click at [627, 319] on input "Visible fret range" at bounding box center [677, 319] width 174 height 0
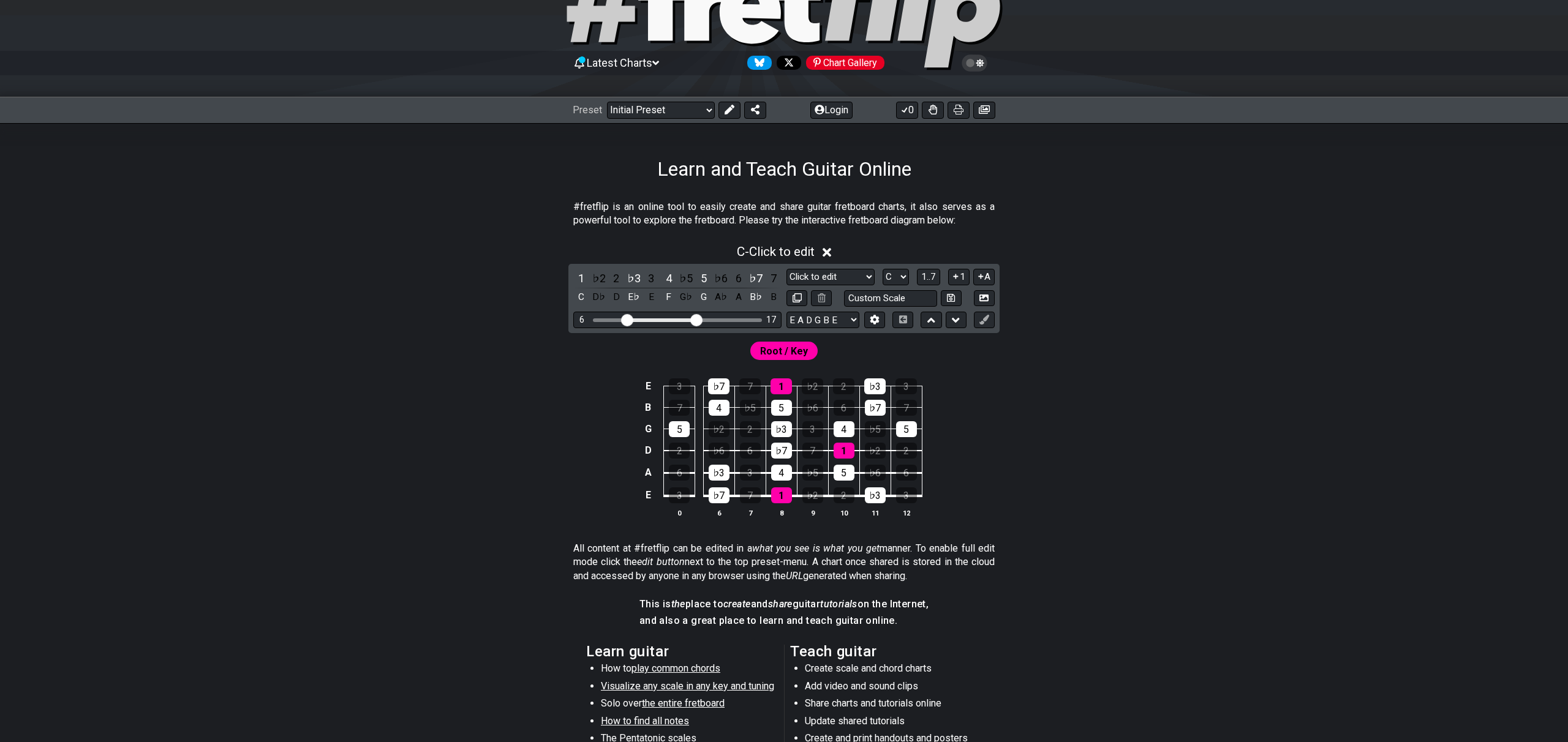
drag, startPoint x: 687, startPoint y: 322, endPoint x: 696, endPoint y: 322, distance: 9.0
click at [696, 319] on input "Visible fret range" at bounding box center [677, 319] width 174 height 0
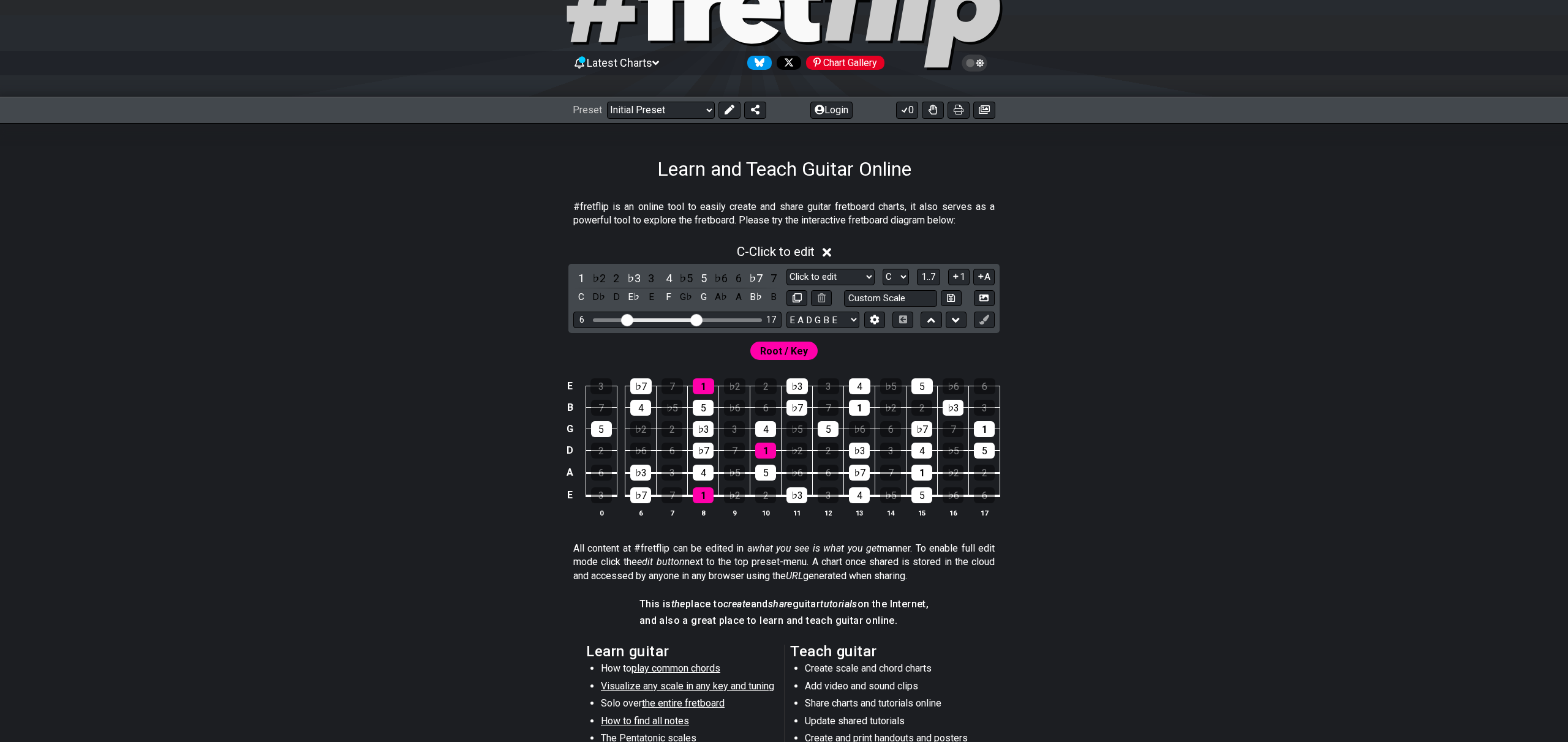
drag, startPoint x: 790, startPoint y: 350, endPoint x: 770, endPoint y: 358, distance: 21.5
click at [790, 350] on span "Root / Key" at bounding box center [784, 351] width 48 height 17
click at [704, 384] on div "1" at bounding box center [703, 386] width 21 height 16
click at [761, 497] on div "2" at bounding box center [765, 495] width 21 height 16
click at [763, 493] on div "2" at bounding box center [765, 495] width 21 height 16
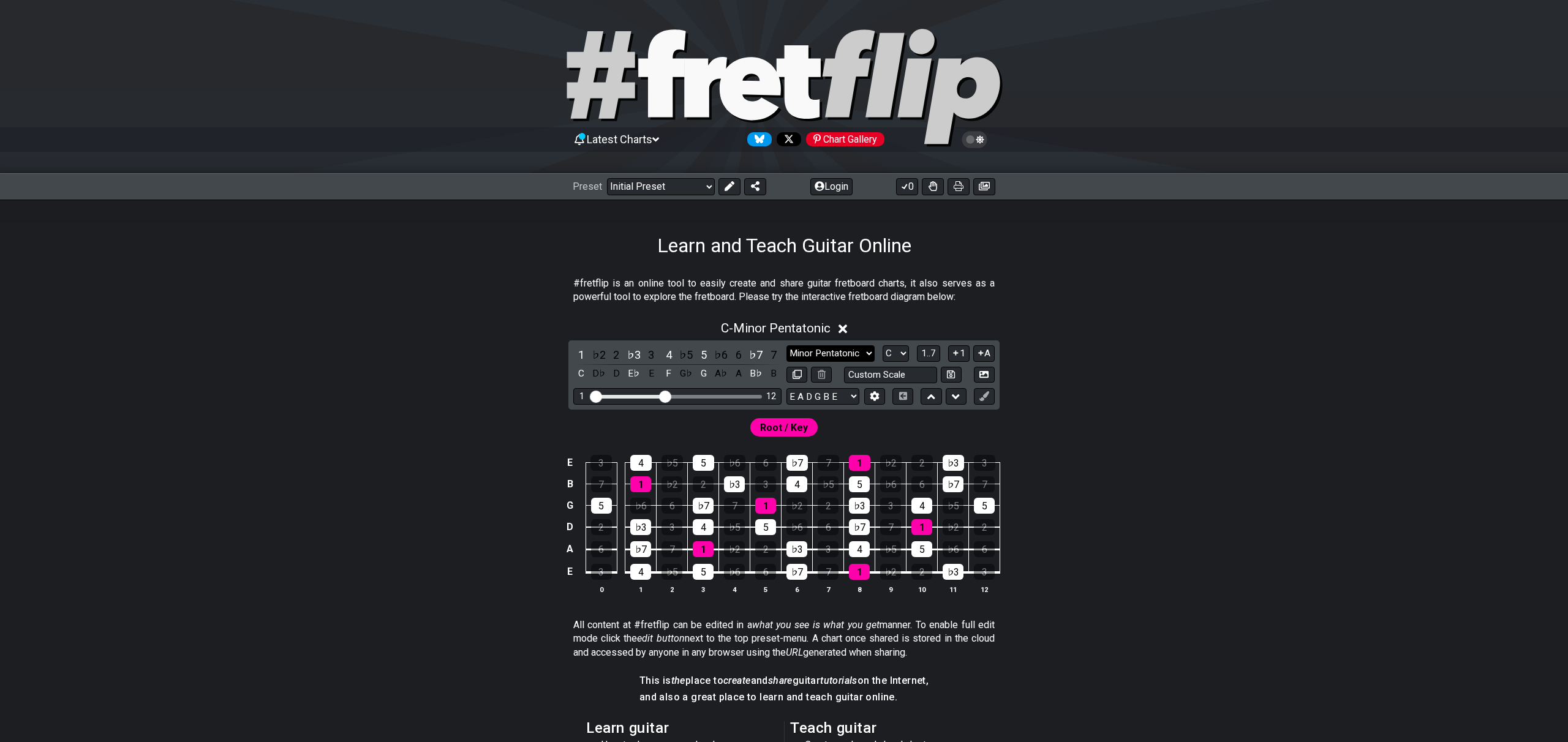
click at [829, 355] on select "Minor Pentatonic Click to edit Minor Pentatonic Major Pentatonic Minor Blues Ma…" at bounding box center [830, 354] width 88 height 17
click at [787, 346] on select "Minor Pentatonic Click to edit Minor Pentatonic Major Pentatonic Minor Blues Ma…" at bounding box center [830, 354] width 88 height 17
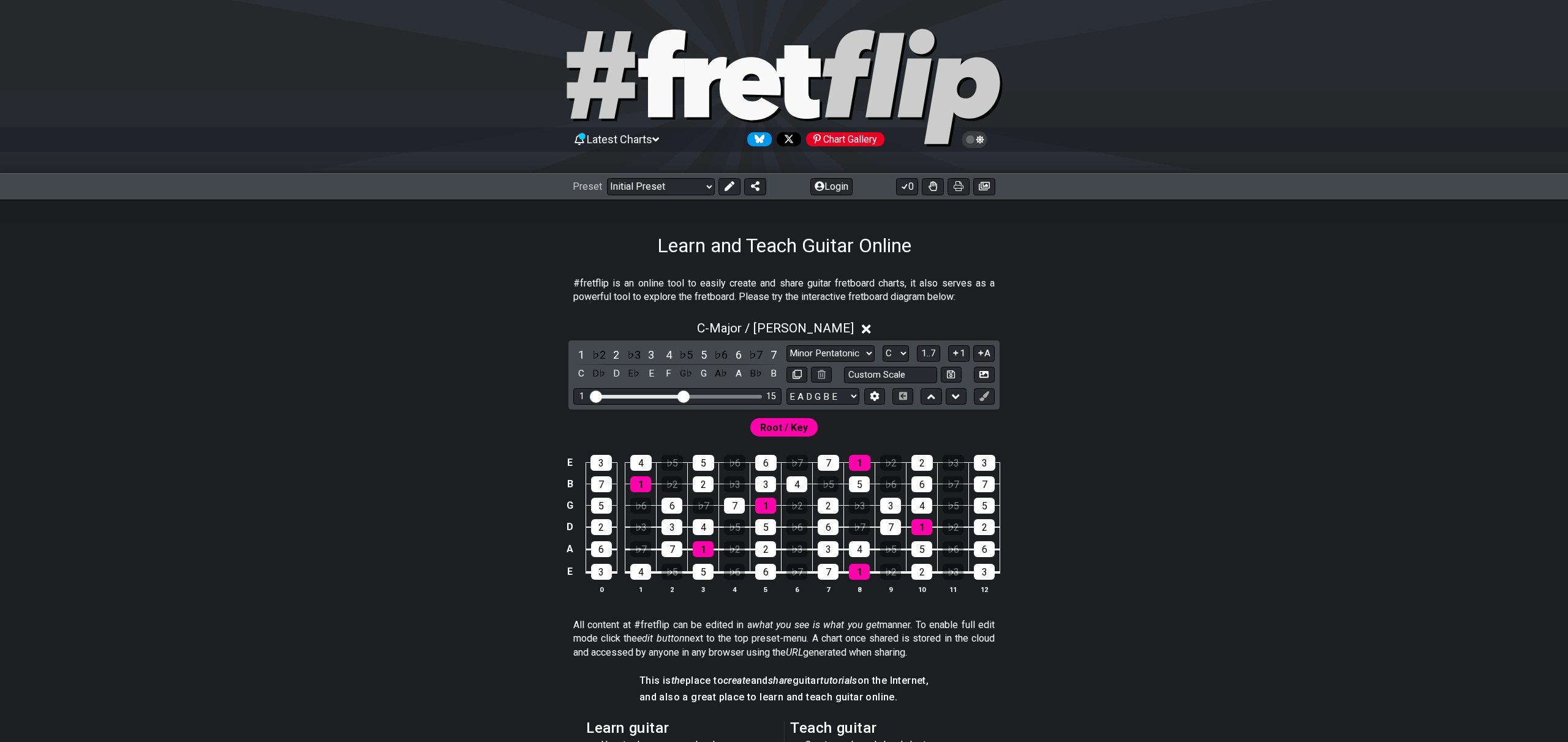
drag, startPoint x: 667, startPoint y: 396, endPoint x: 683, endPoint y: 396, distance: 16.0
click at [683, 396] on input "Visible fret range" at bounding box center [677, 396] width 174 height 0
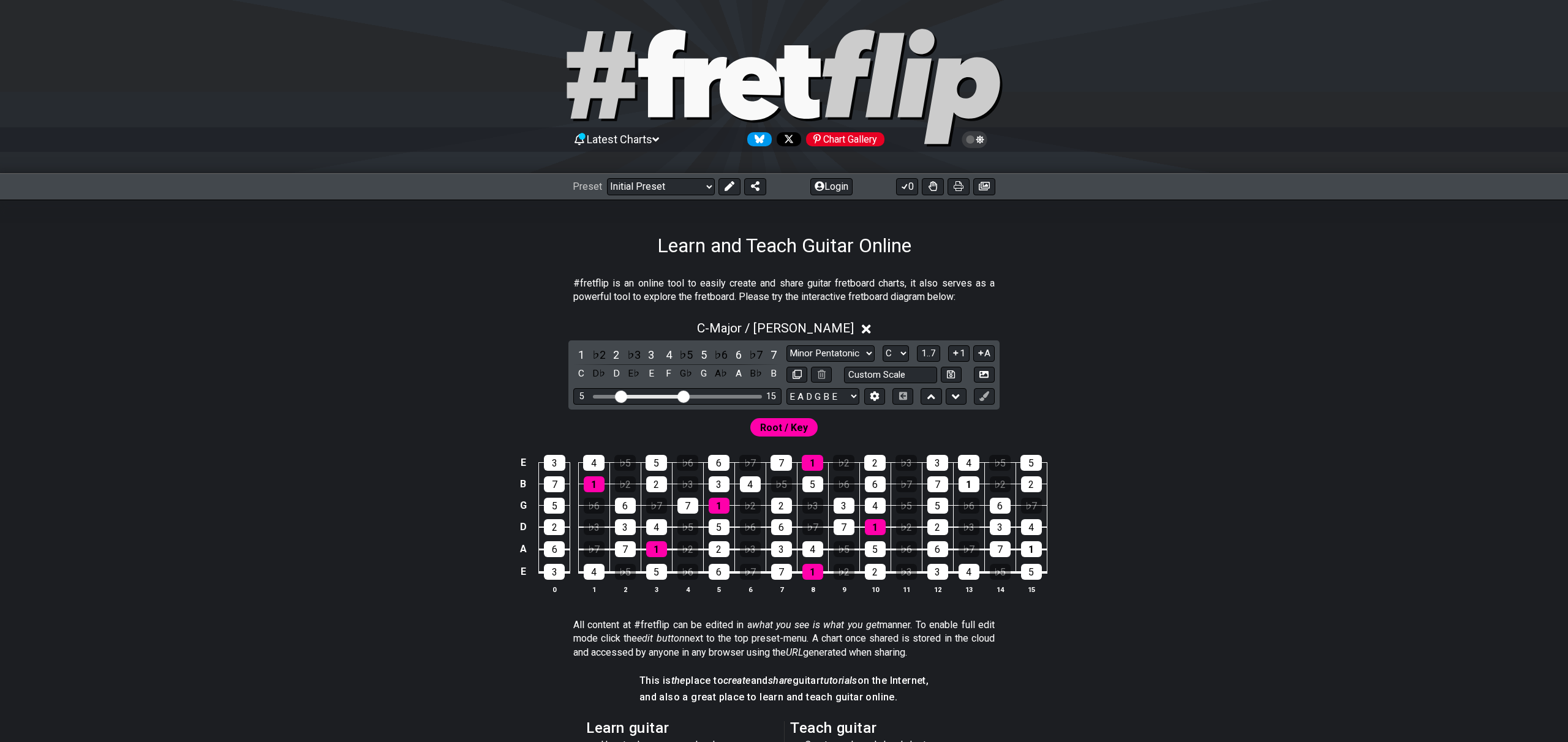
drag, startPoint x: 598, startPoint y: 398, endPoint x: 622, endPoint y: 399, distance: 24.0
click at [622, 396] on input "Visible fret range" at bounding box center [677, 396] width 174 height 0
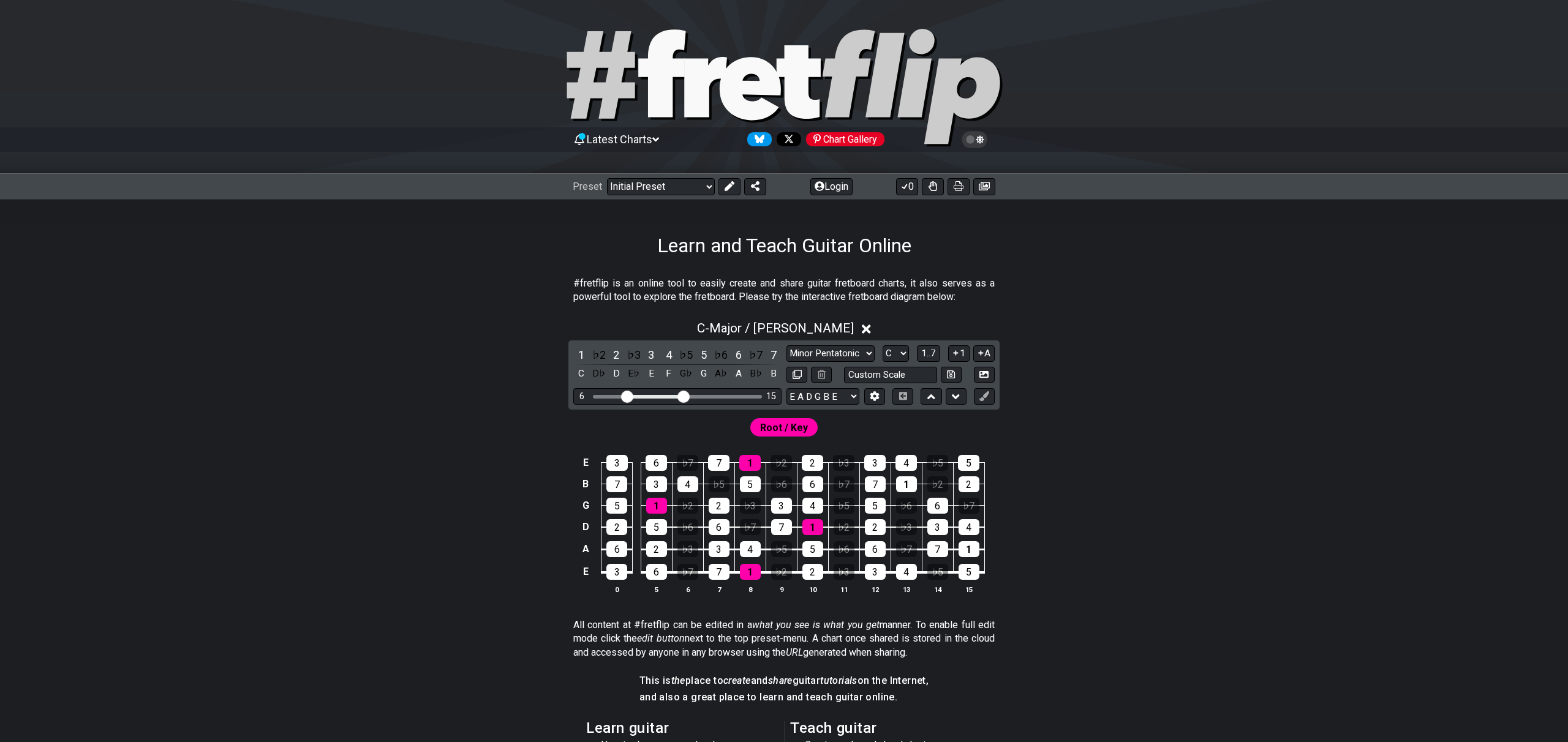
click at [628, 396] on input "Visible fret range" at bounding box center [677, 396] width 174 height 0
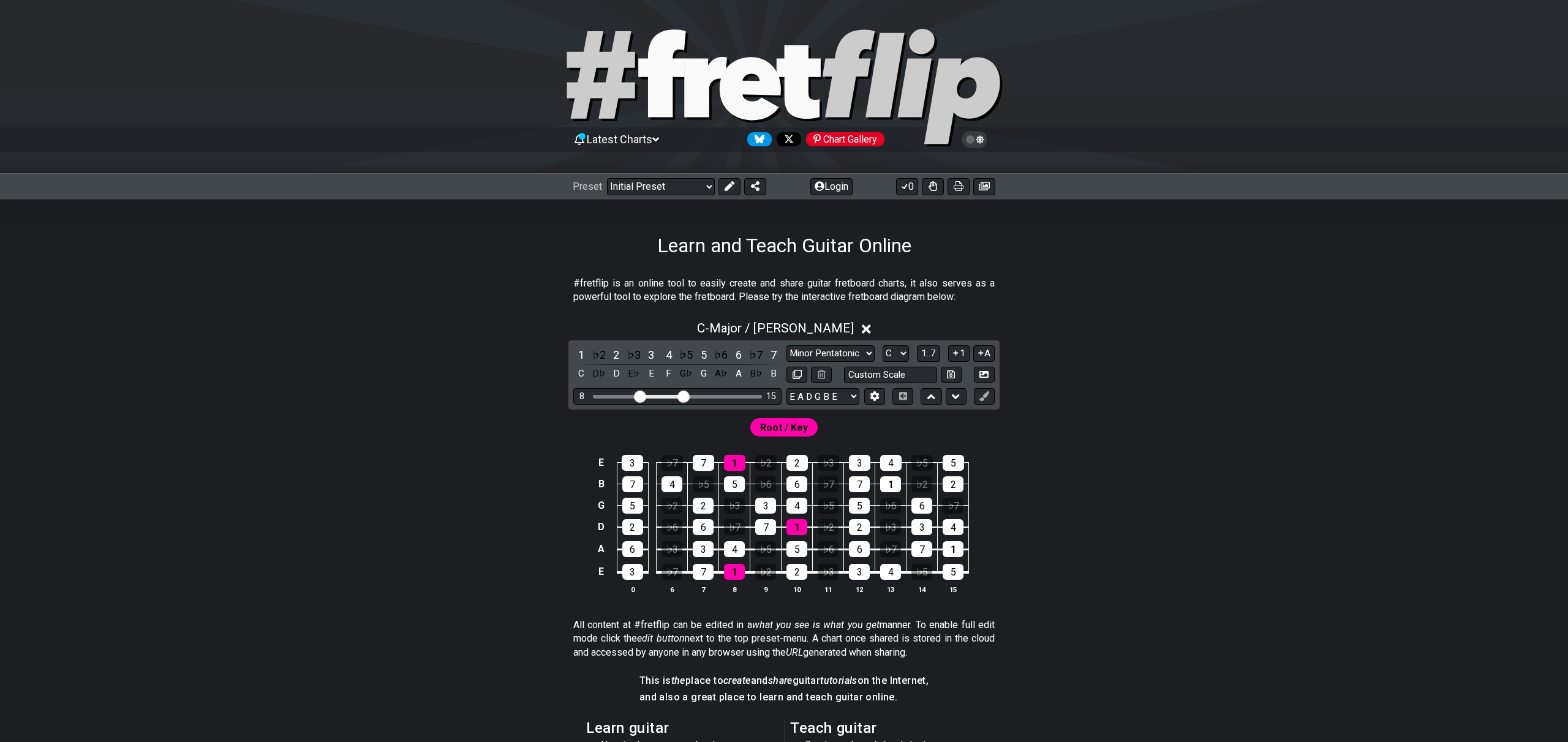
drag, startPoint x: 628, startPoint y: 400, endPoint x: 638, endPoint y: 400, distance: 10.0
click at [638, 396] on input "Visible fret range" at bounding box center [677, 396] width 174 height 0
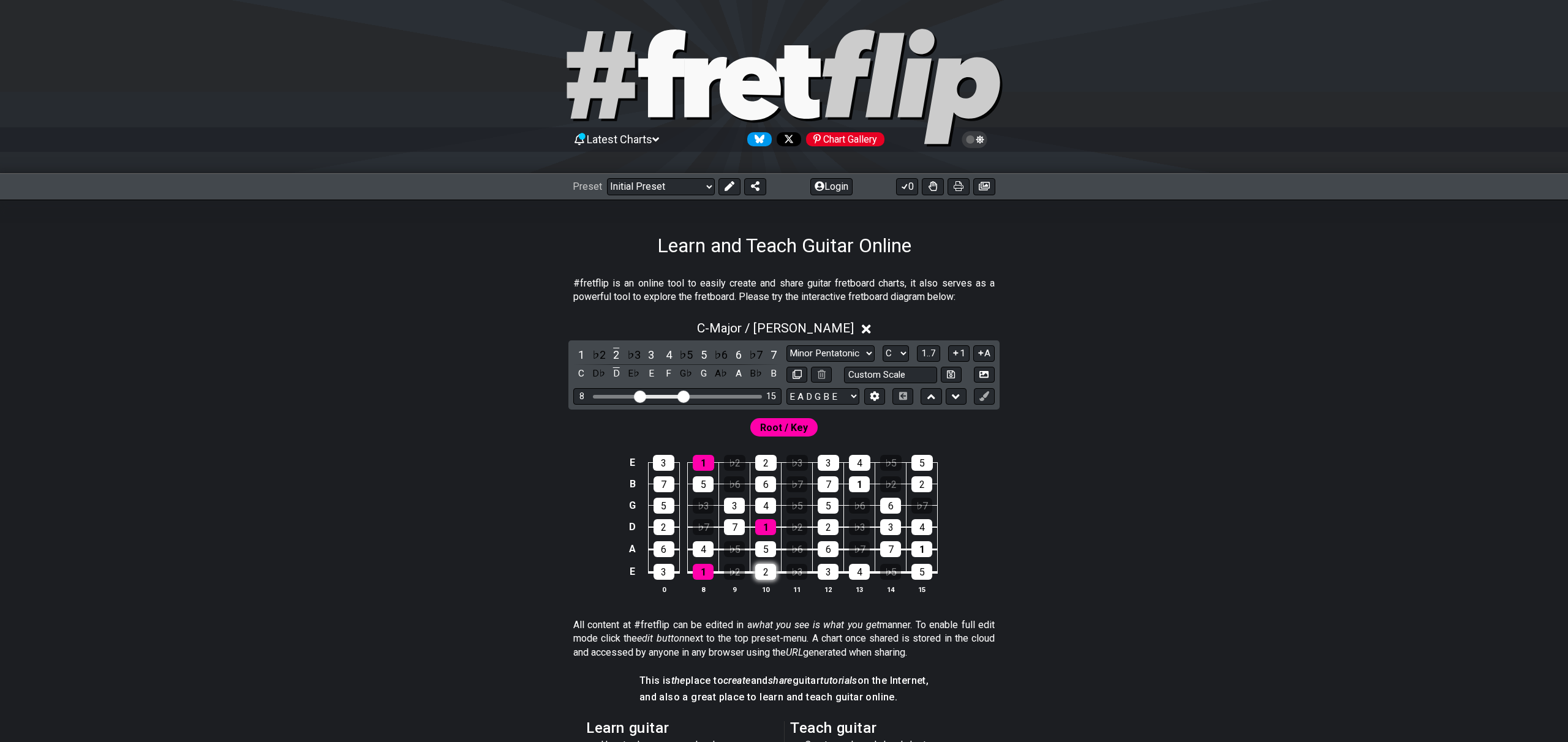
click at [769, 573] on div "2" at bounding box center [765, 572] width 21 height 16
click at [707, 569] on div "1" at bounding box center [703, 572] width 21 height 16
click at [846, 354] on select "Minor Pentatonic Click to edit Minor Pentatonic Major Pentatonic Minor Blues Ma…" at bounding box center [830, 354] width 88 height 17
select select "Click to edit"
click at [787, 346] on select "Minor Pentatonic Click to edit Minor Pentatonic Major Pentatonic Minor Blues Ma…" at bounding box center [830, 354] width 88 height 17
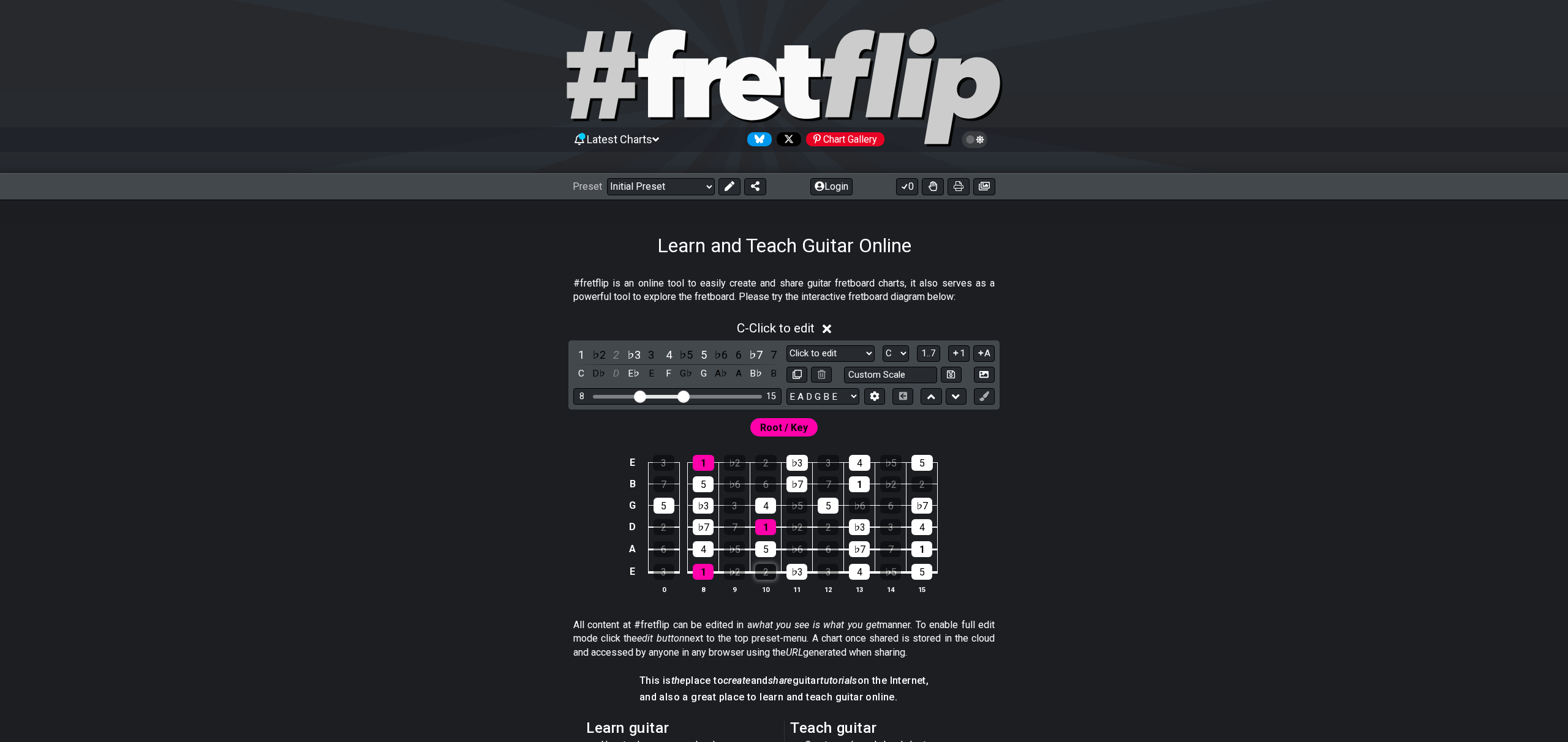
click at [765, 574] on div "2" at bounding box center [765, 572] width 21 height 16
drag, startPoint x: 765, startPoint y: 574, endPoint x: 750, endPoint y: 573, distance: 15.0
click at [765, 574] on div "2" at bounding box center [765, 572] width 21 height 16
click at [695, 573] on div "1" at bounding box center [703, 572] width 21 height 16
click at [757, 574] on div "2" at bounding box center [765, 572] width 21 height 16
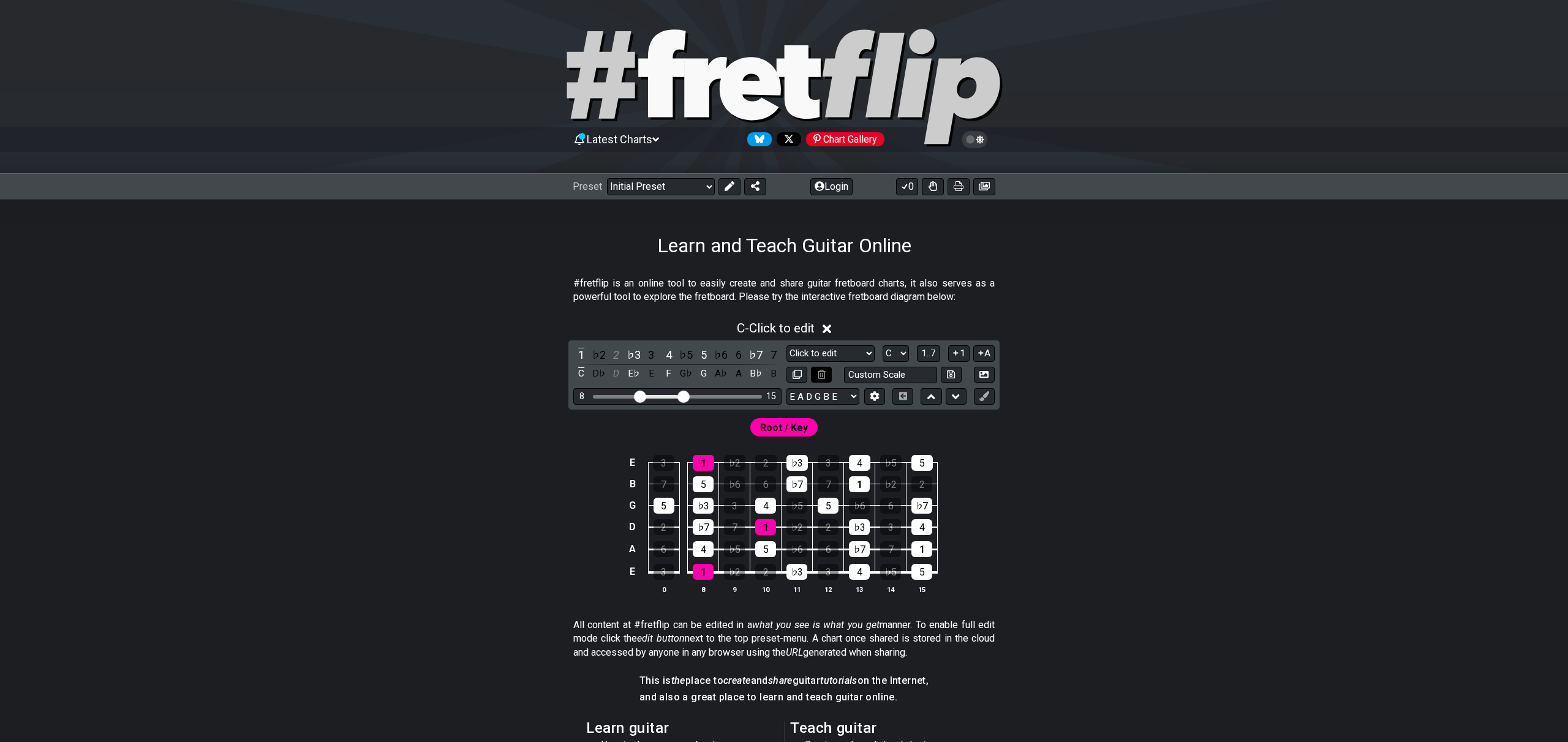
click at [819, 376] on icon at bounding box center [822, 375] width 8 height 10
click at [580, 373] on div "C" at bounding box center [581, 373] width 16 height 17
click at [579, 372] on div "C" at bounding box center [581, 373] width 16 height 17
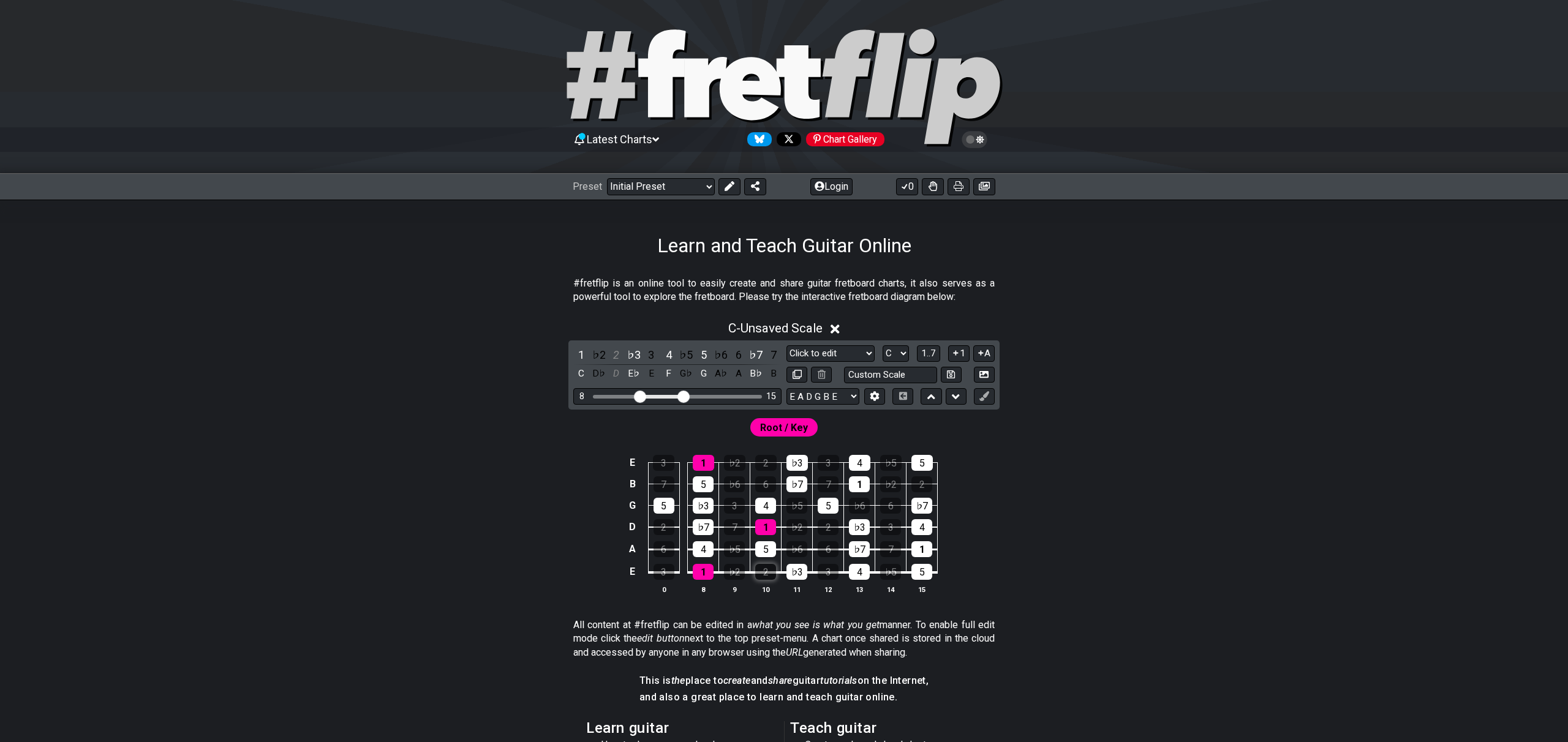
drag, startPoint x: 755, startPoint y: 575, endPoint x: 764, endPoint y: 575, distance: 9.0
click at [763, 575] on div "2" at bounding box center [765, 572] width 21 height 16
click at [763, 574] on div "2" at bounding box center [765, 572] width 21 height 16
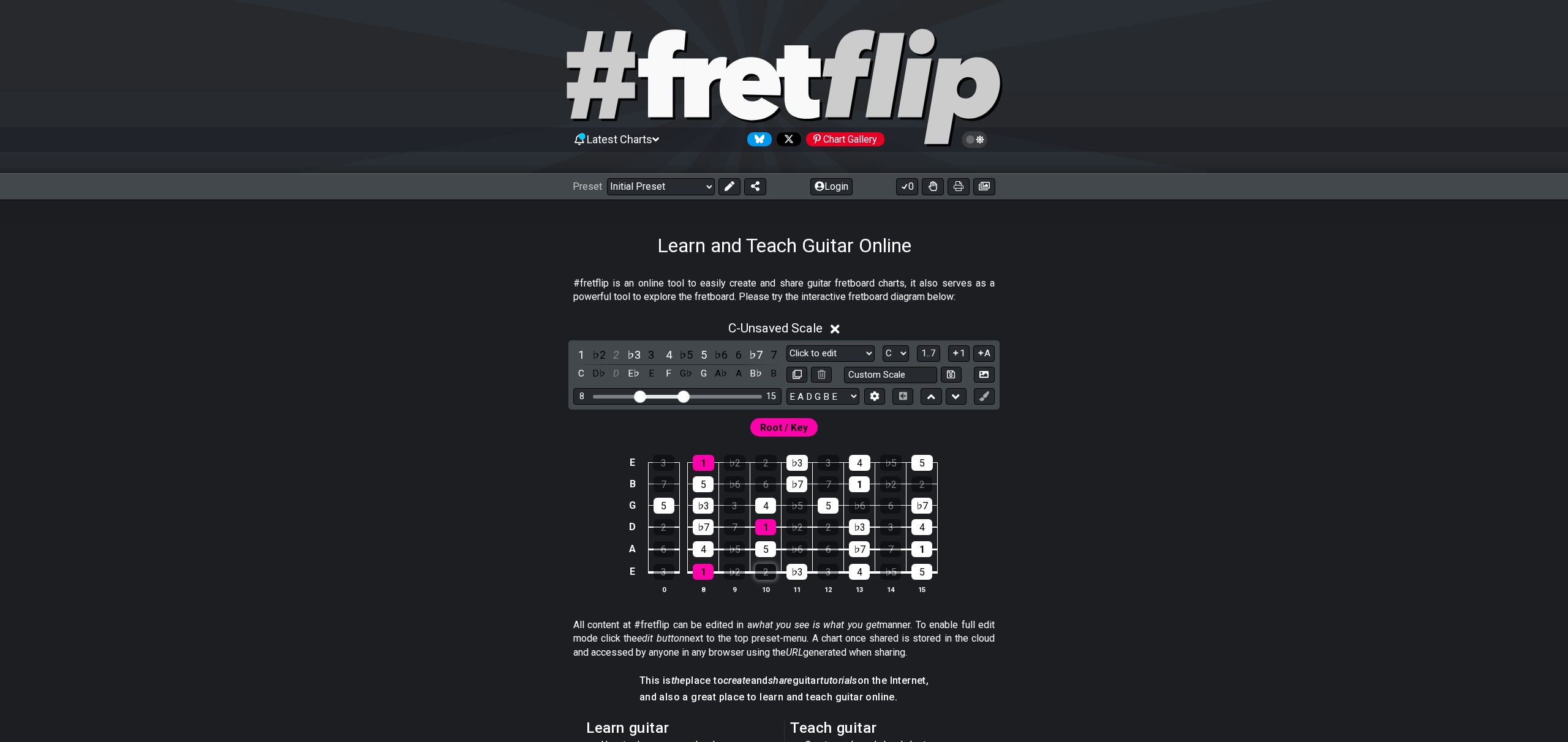
click at [763, 574] on div "2" at bounding box center [765, 572] width 21 height 16
click at [785, 569] on td "♭3" at bounding box center [796, 561] width 31 height 23
drag, startPoint x: 803, startPoint y: 572, endPoint x: 779, endPoint y: 573, distance: 24.0
click at [780, 573] on table "E 3 1 ♭2 2 ♭3 3 4 ♭5 5 B 7 5 ♭6 6 ♭7 7 1 ♭2 2 G 5 ♭3 3 4 ♭5 5 ♭6 6 ♭7 D 2 ♭7 7 …" at bounding box center [782, 513] width 313 height 144
drag, startPoint x: 776, startPoint y: 573, endPoint x: 757, endPoint y: 555, distance: 26.2
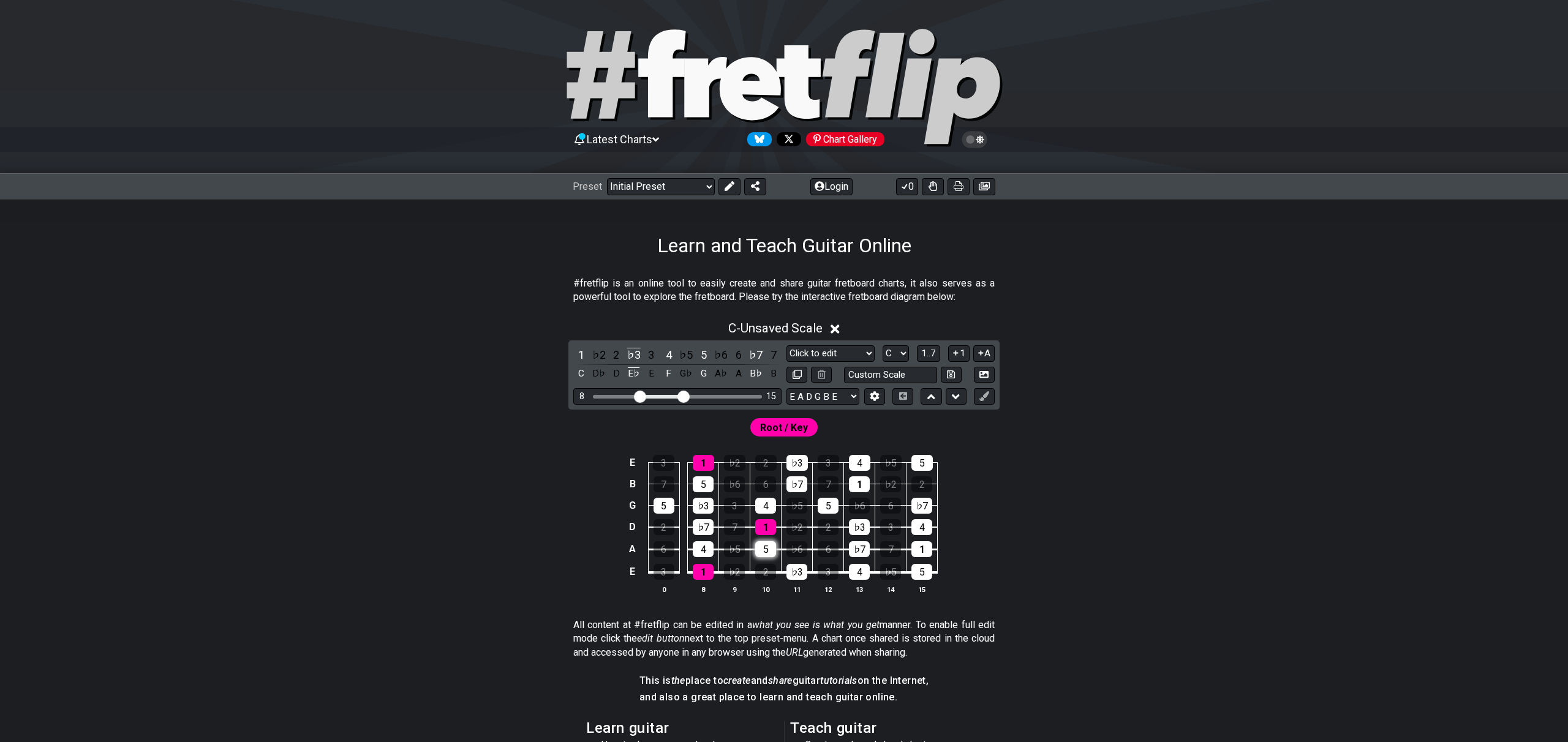
click at [776, 572] on table "E 3 1 ♭2 2 ♭3 3 4 ♭5 5 B 7 5 ♭6 6 ♭7 7 1 ♭2 2 G 5 ♭3 3 4 ♭5 5 ♭6 6 ♭7 D 2 ♭7 7 …" at bounding box center [782, 513] width 313 height 144
click at [637, 357] on div "♭3" at bounding box center [634, 354] width 16 height 17
click at [672, 354] on div "4" at bounding box center [669, 354] width 16 height 17
drag, startPoint x: 704, startPoint y: 354, endPoint x: 714, endPoint y: 354, distance: 10.0
click at [706, 354] on div "5" at bounding box center [704, 354] width 16 height 17
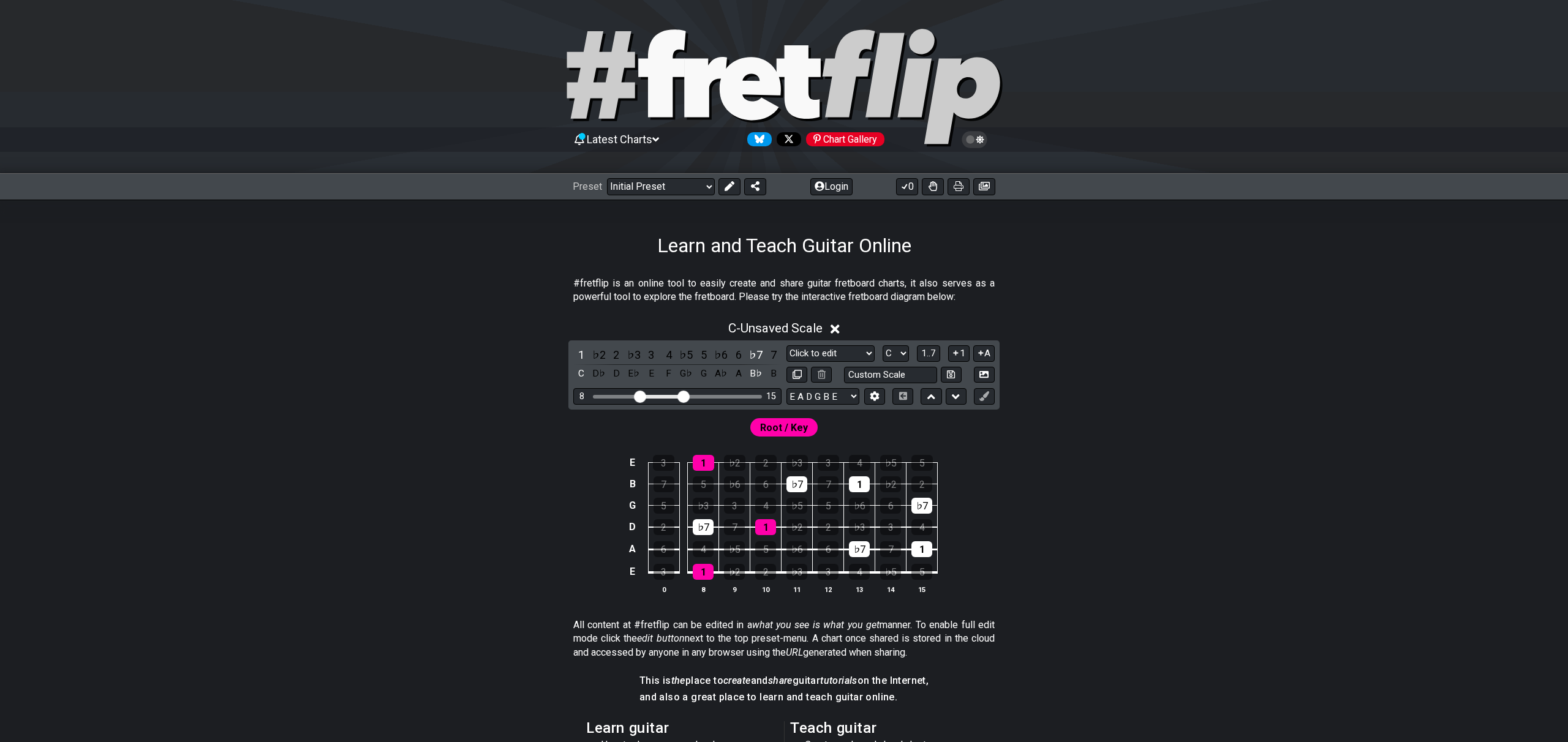
click at [764, 354] on div "1 ♭2 2 ♭3 3 4 ♭5 5 ♭6 6 ♭7 7 C D♭ D E♭ E F G♭ G A♭ A B♭ B" at bounding box center [677, 364] width 208 height 36
click at [761, 354] on div "♭7" at bounding box center [756, 354] width 16 height 17
click at [580, 357] on div "1" at bounding box center [581, 354] width 16 height 17
click at [767, 574] on div "2" at bounding box center [765, 572] width 21 height 16
click at [772, 574] on div "2" at bounding box center [765, 572] width 21 height 16
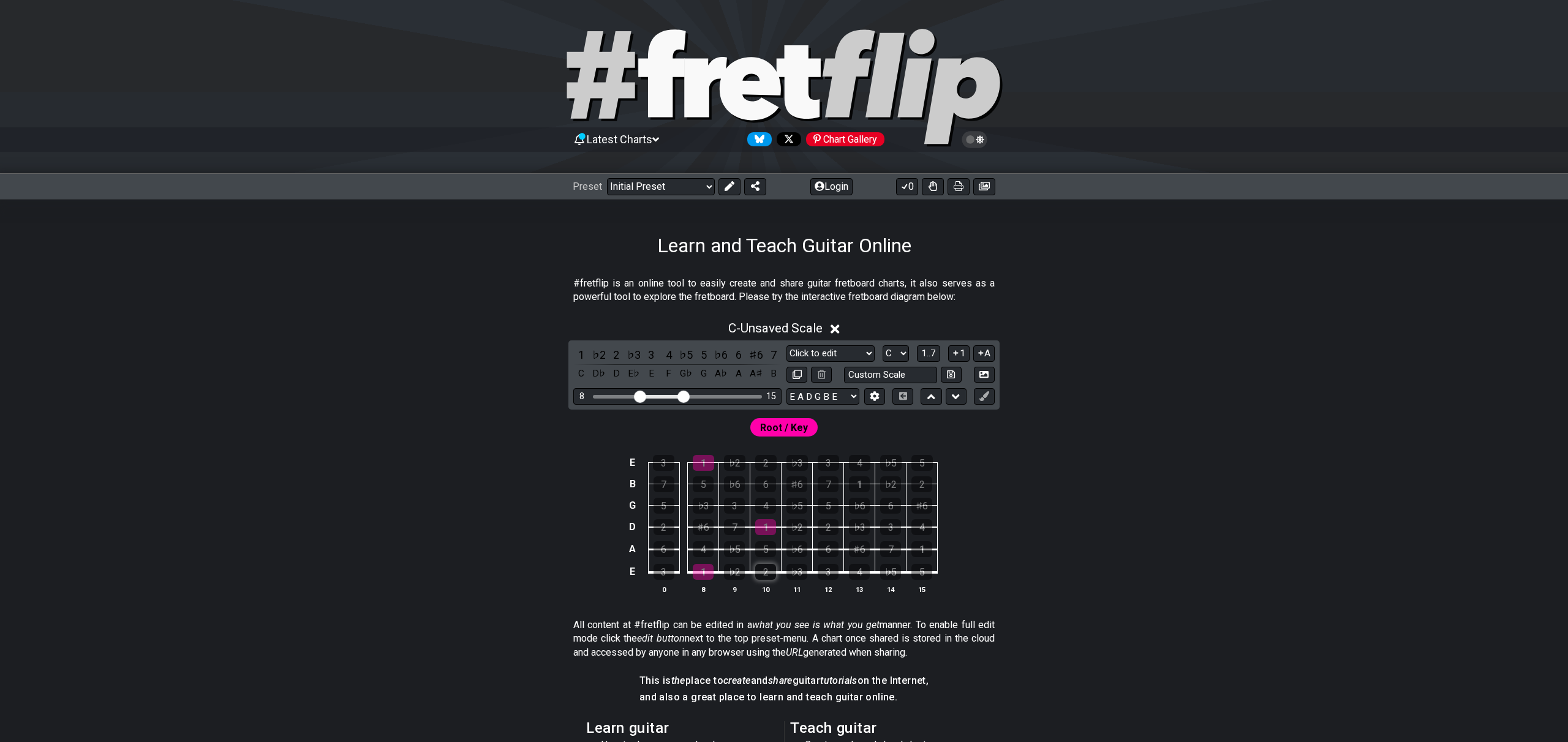
click at [773, 574] on div "2" at bounding box center [765, 572] width 21 height 16
click at [792, 431] on span "Root / Key" at bounding box center [784, 427] width 48 height 17
click at [827, 376] on button at bounding box center [821, 375] width 21 height 17
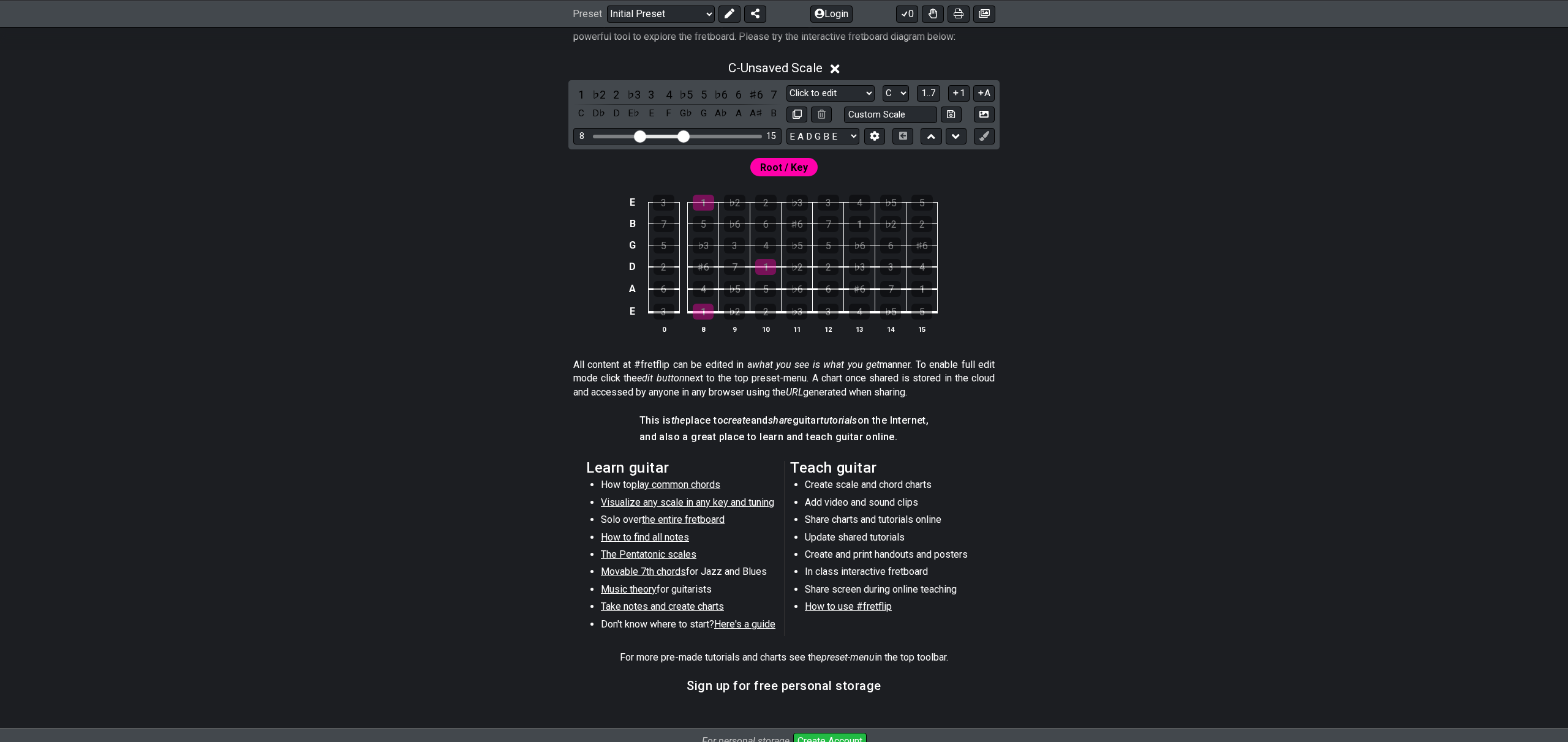
scroll to position [260, 0]
